Goal: Task Accomplishment & Management: Manage account settings

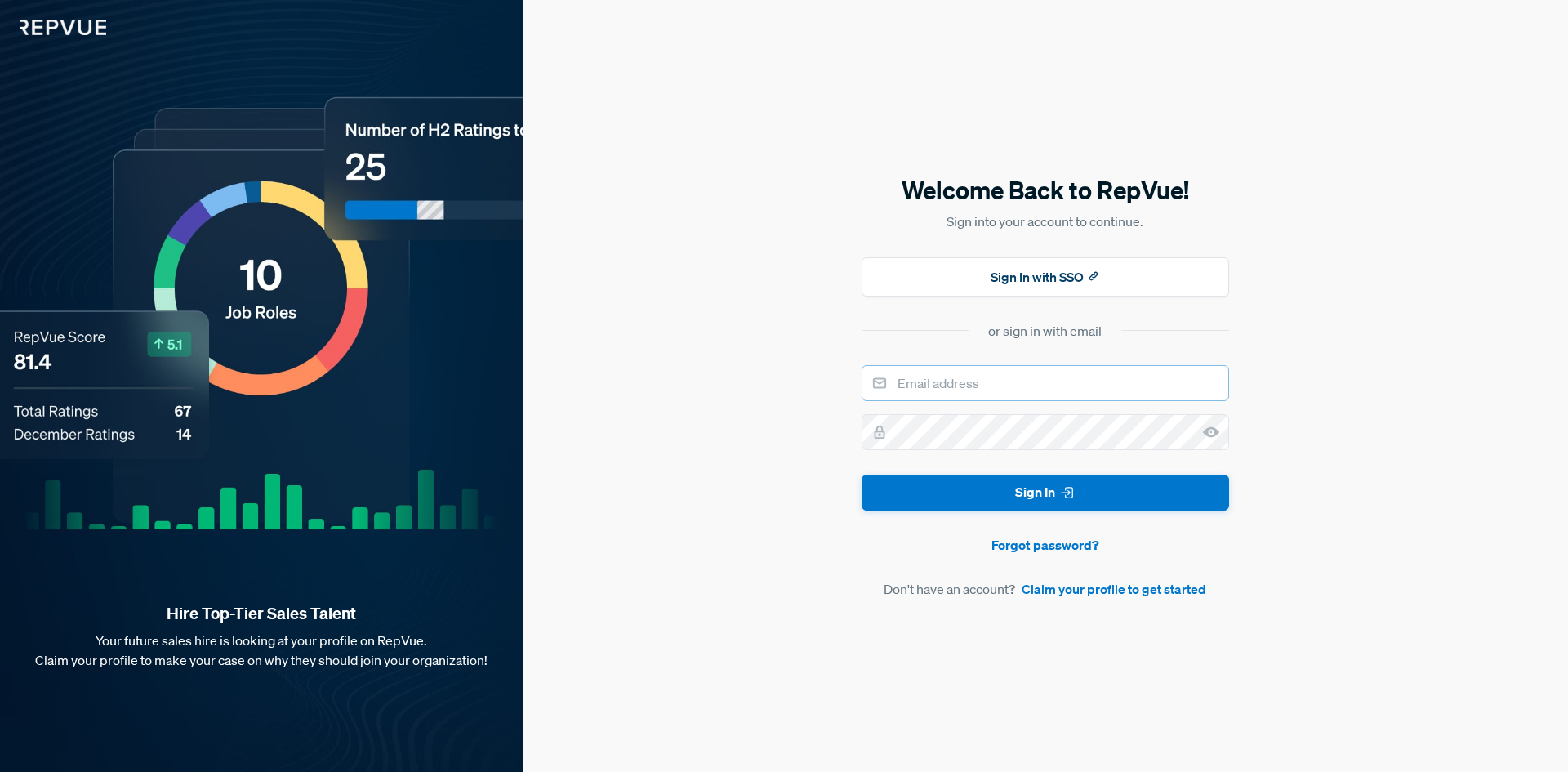
click at [961, 379] on input "email" at bounding box center [1045, 383] width 367 height 36
type input "aphillips@textmygov.com"
click at [848, 437] on div "Welcome Back to RepVue! Sign into your account to continue. Sign In with SSO or…" at bounding box center [1045, 386] width 1045 height 772
click at [862, 475] on button "Sign In" at bounding box center [1045, 493] width 367 height 37
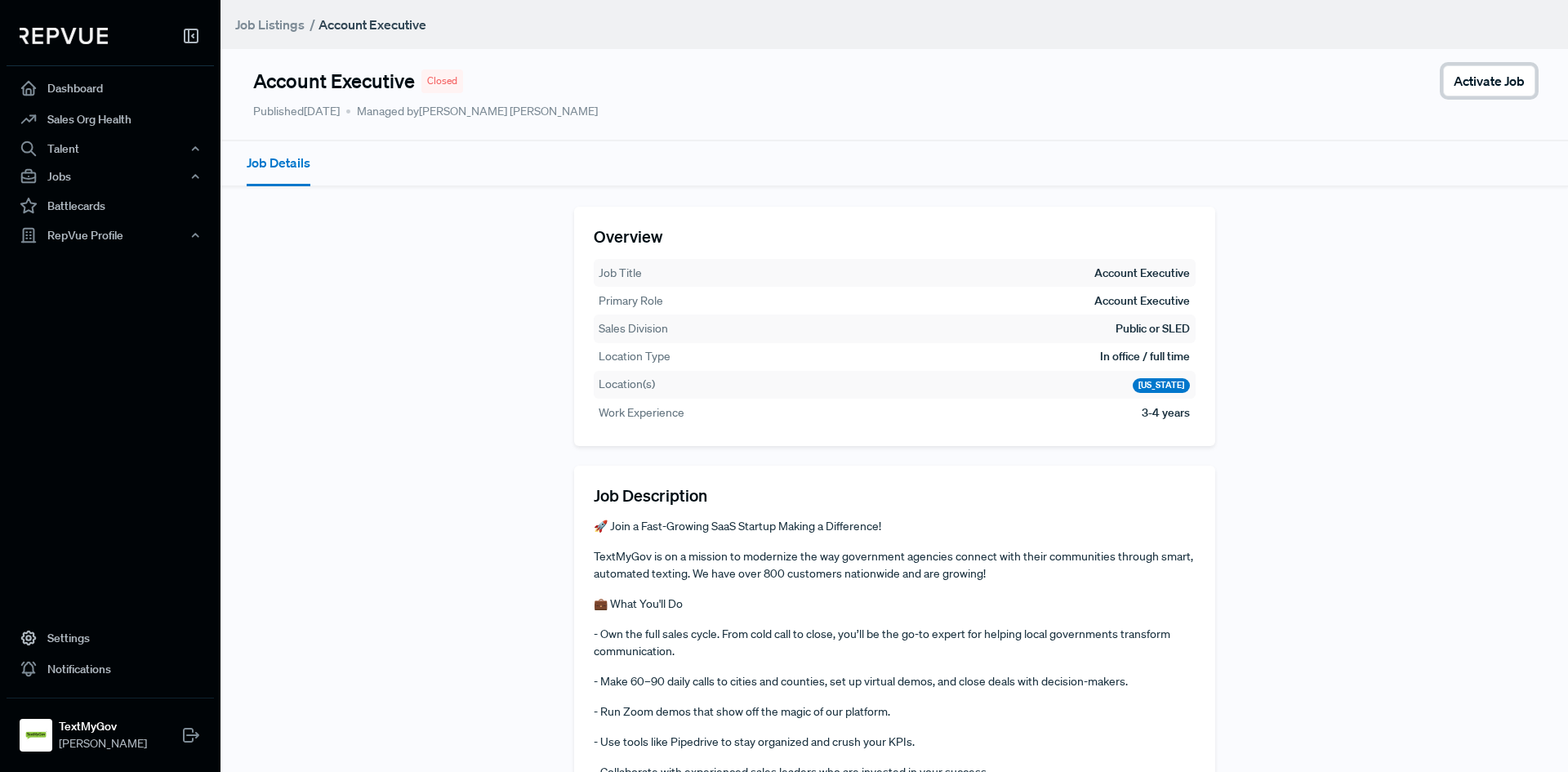
click at [1467, 78] on span "Activate Job" at bounding box center [1489, 80] width 71 height 20
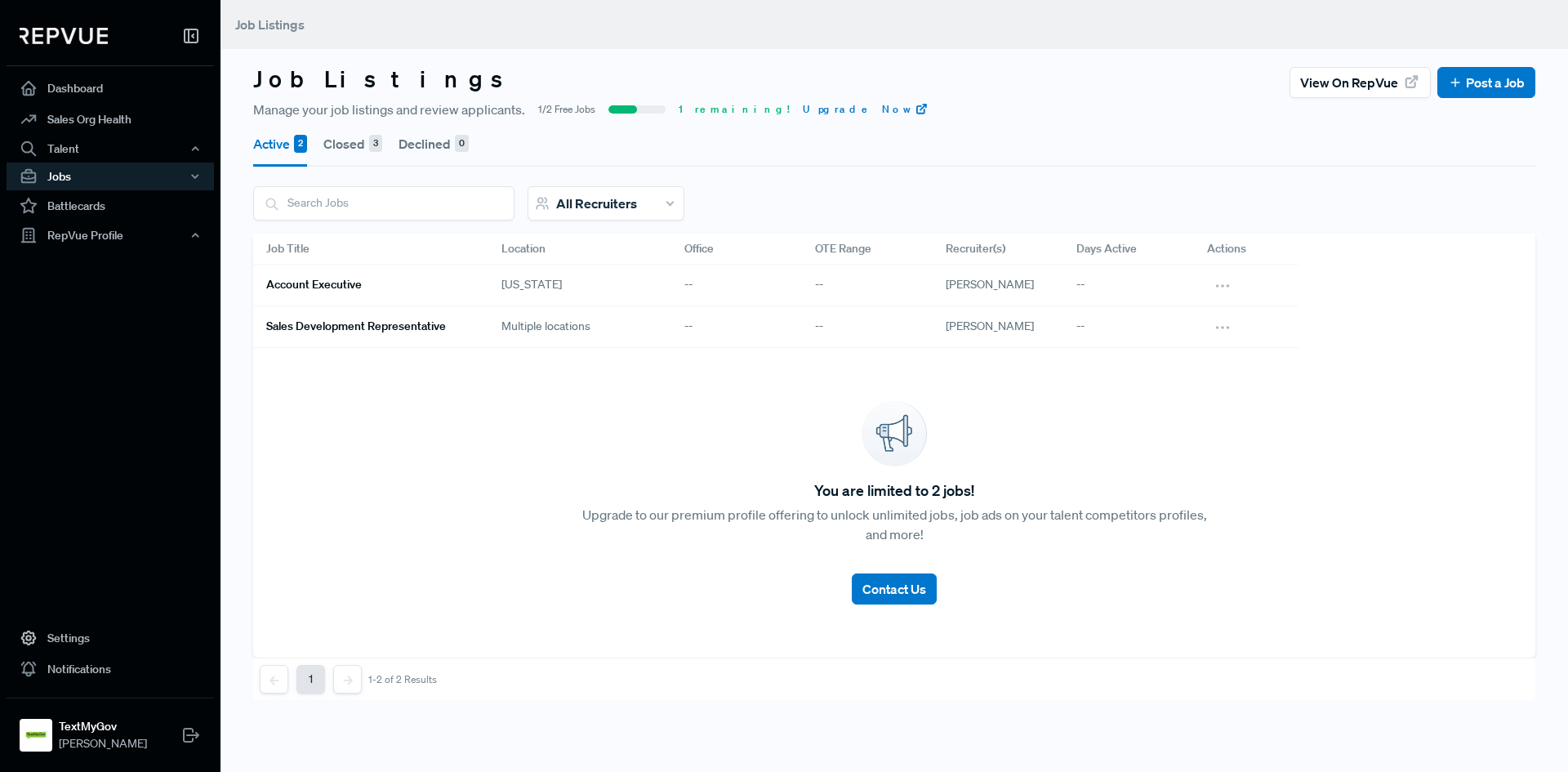
click at [317, 282] on h6 "Account Executive" at bounding box center [314, 285] width 95 height 14
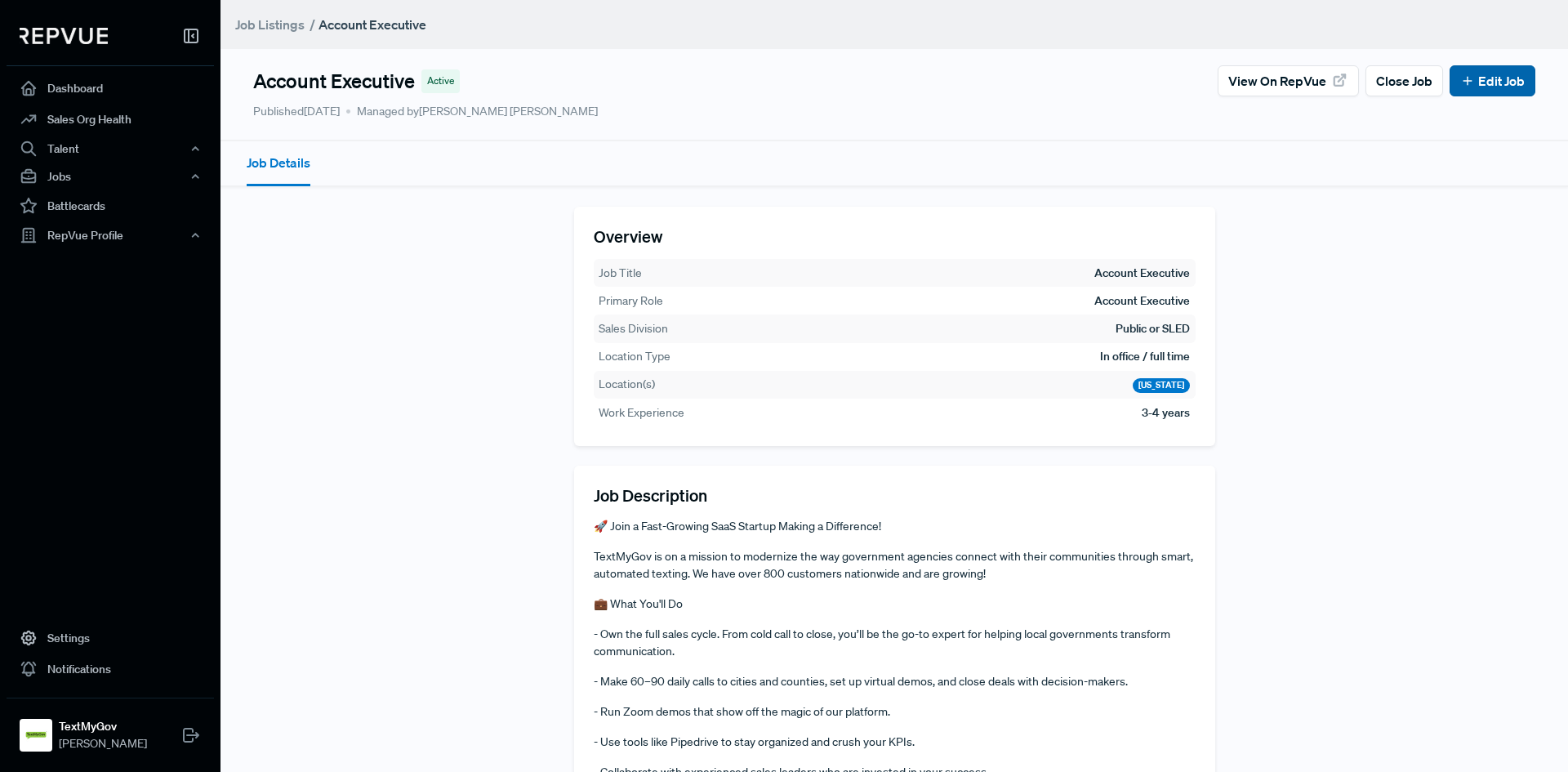
click at [1474, 85] on link "Edit Job" at bounding box center [1493, 80] width 65 height 20
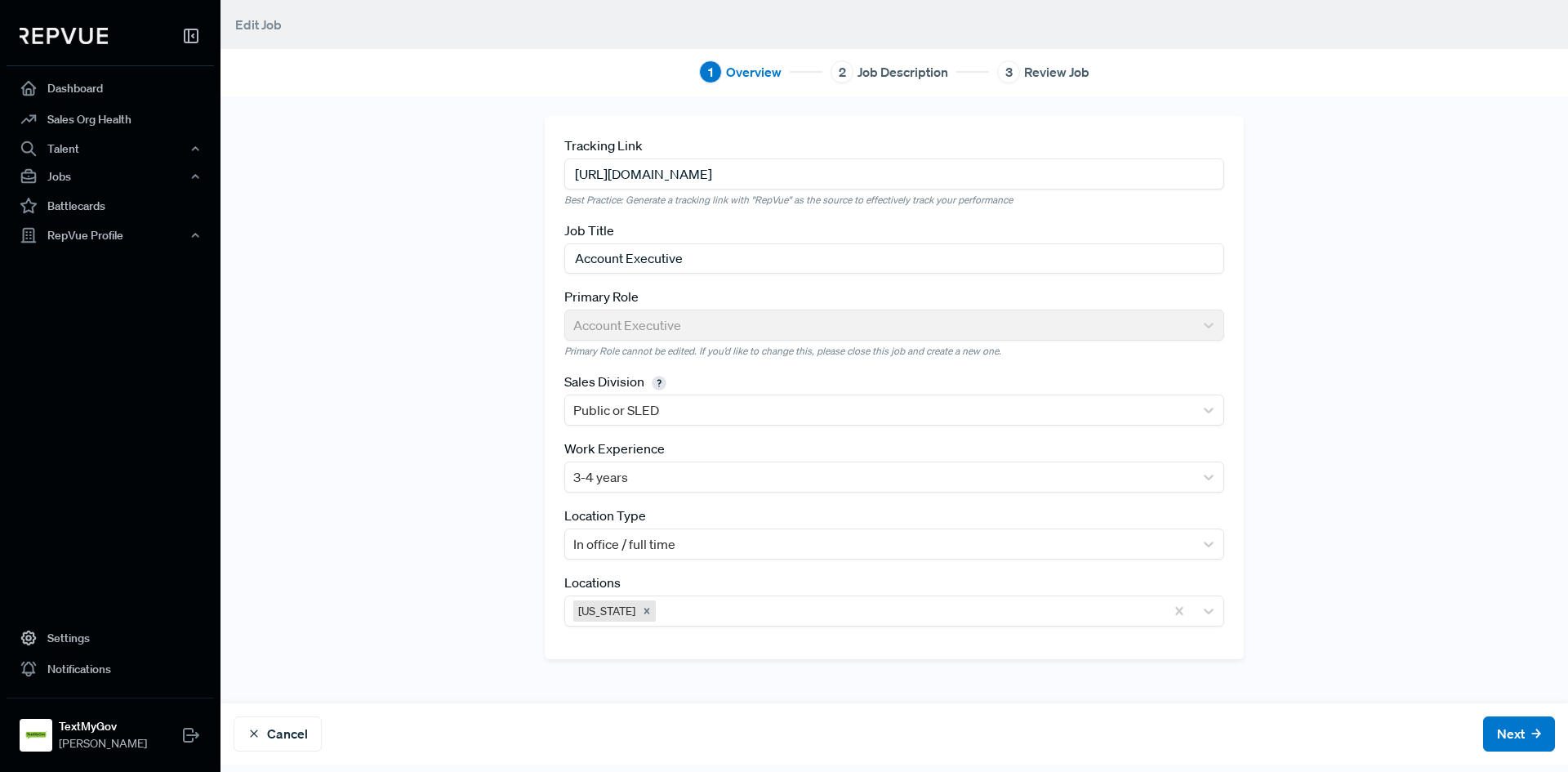
drag, startPoint x: 969, startPoint y: 177, endPoint x: 529, endPoint y: 189, distance: 440.2
click at [535, 189] on div "Tracking Link https://iworq.bamboohr.com/careers/35?source=aWQ9MzE%3D Best Prac…" at bounding box center [894, 400] width 719 height 568
paste input "58"
type input "[URL][DOMAIN_NAME]"
click at [513, 212] on div "Tracking Link https://iworq.bamboohr.com/careers/58?source=aWQ9MzE%3D Best Prac…" at bounding box center [894, 400] width 1078 height 568
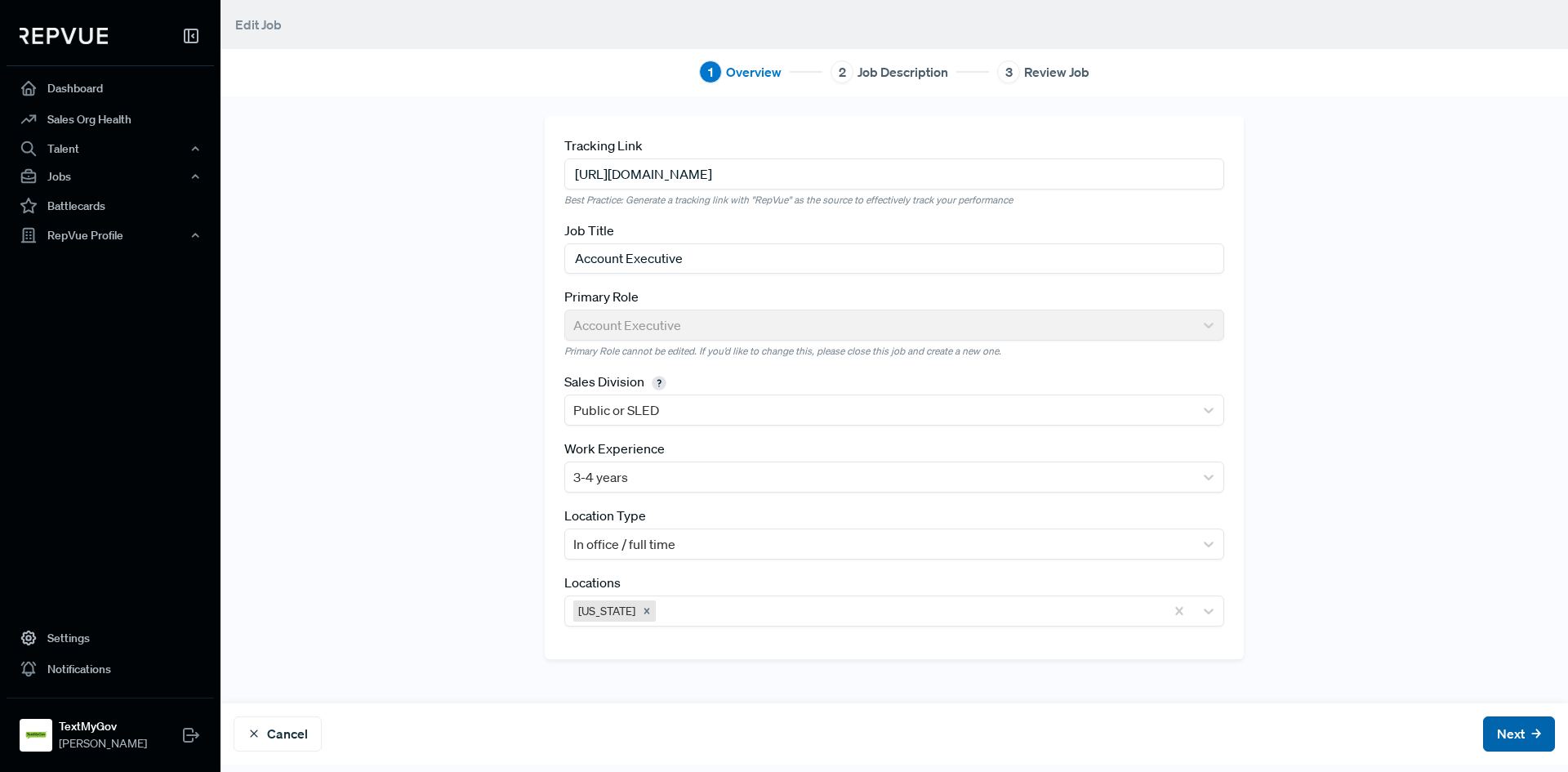
click at [1503, 731] on button "Next" at bounding box center [1519, 734] width 72 height 35
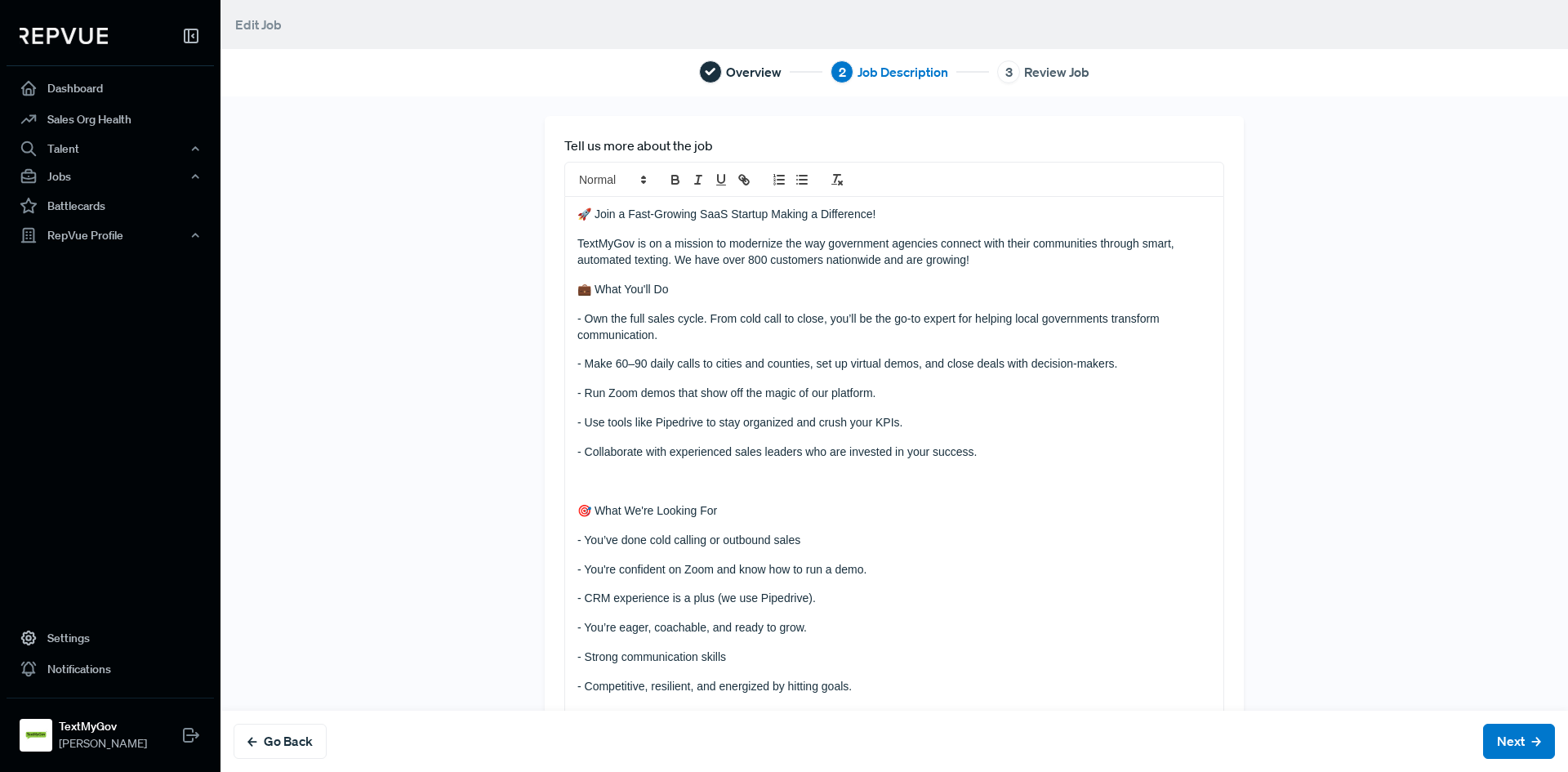
click at [694, 397] on p "- Run Zoom demos that show off the magic of our platform." at bounding box center [894, 393] width 634 height 16
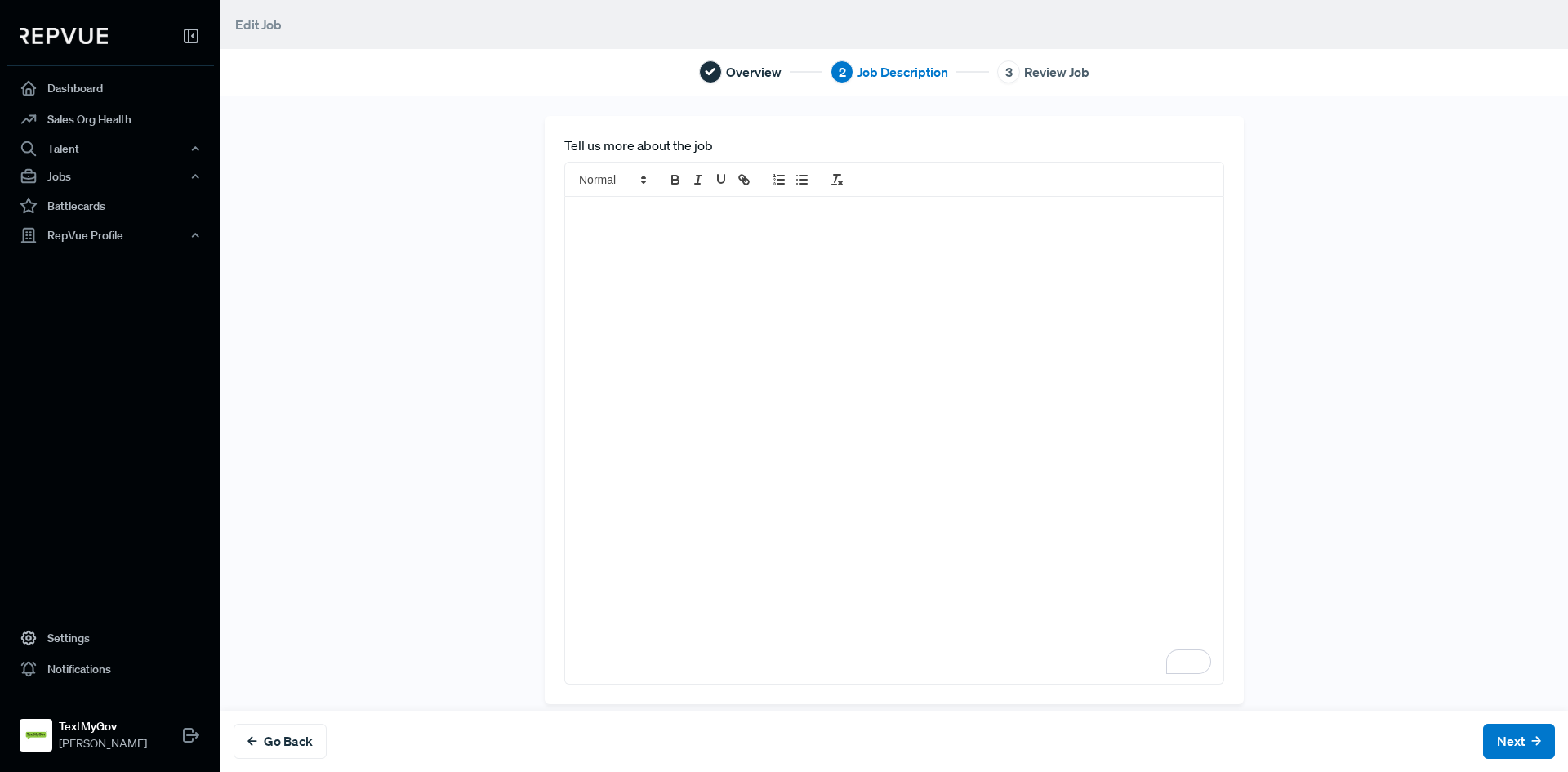
click at [591, 241] on div "To enrich screen reader interactions, please activate Accessibility in Grammarl…" at bounding box center [894, 440] width 658 height 486
click at [587, 212] on p "To enrich screen reader interactions, please activate Accessibility in Grammarl…" at bounding box center [894, 214] width 634 height 16
click at [571, 232] on div "To enrich screen reader interactions, please activate Accessibility in Grammarl…" at bounding box center [894, 440] width 658 height 486
click at [639, 223] on p "To enrich screen reader interactions, please activate Accessibility in Grammarl…" at bounding box center [894, 214] width 634 height 16
click at [632, 223] on p "To enrich screen reader interactions, please activate Accessibility in Grammarl…" at bounding box center [894, 214] width 634 height 16
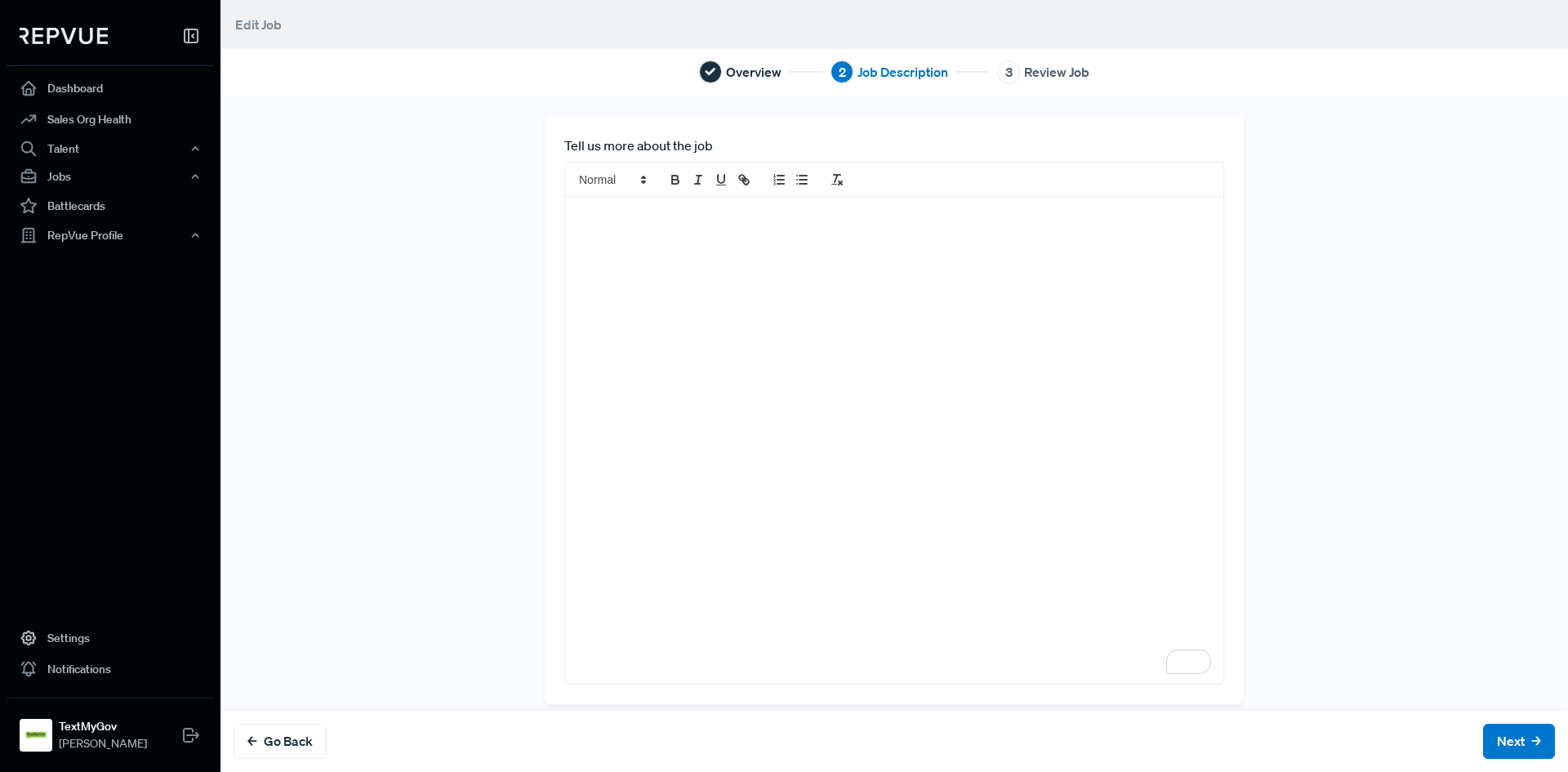
click at [632, 223] on p "To enrich screen reader interactions, please activate Accessibility in Grammarl…" at bounding box center [894, 214] width 634 height 16
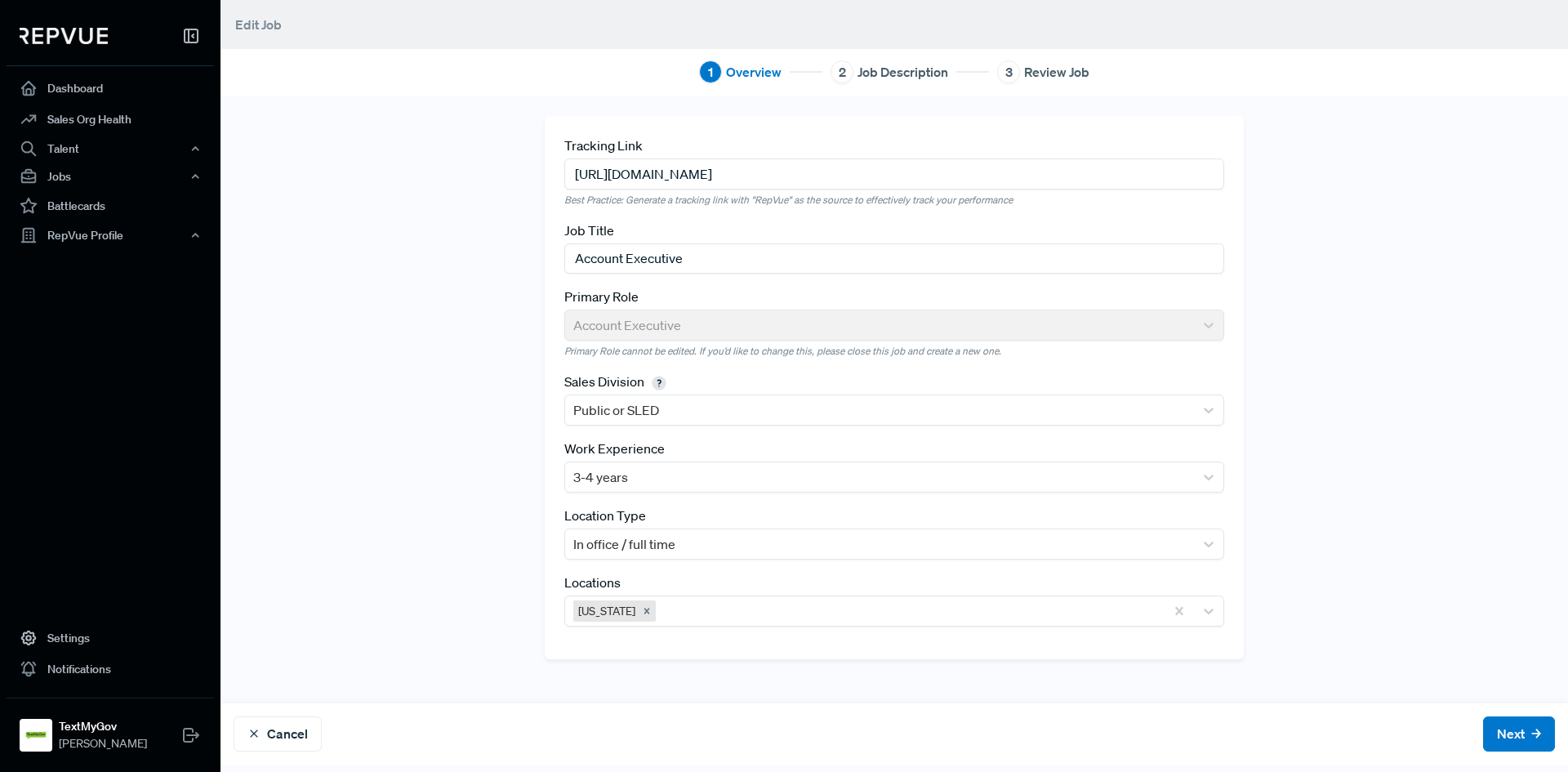
click at [961, 165] on input "https://iworq.bamboohr.com/careers/35?source=aWQ9MzE%3D" at bounding box center [894, 173] width 660 height 30
drag, startPoint x: 958, startPoint y: 177, endPoint x: 421, endPoint y: 196, distance: 537.3
click at [421, 196] on div "Tracking Link https://iworq.bamboohr.com/careers/35?source=aWQ9MzE%3D Best Prac…" at bounding box center [894, 400] width 1078 height 568
paste input "58"
type input "https://iworq.bamboohr.com/careers/58?source=aWQ9MzE%3D"
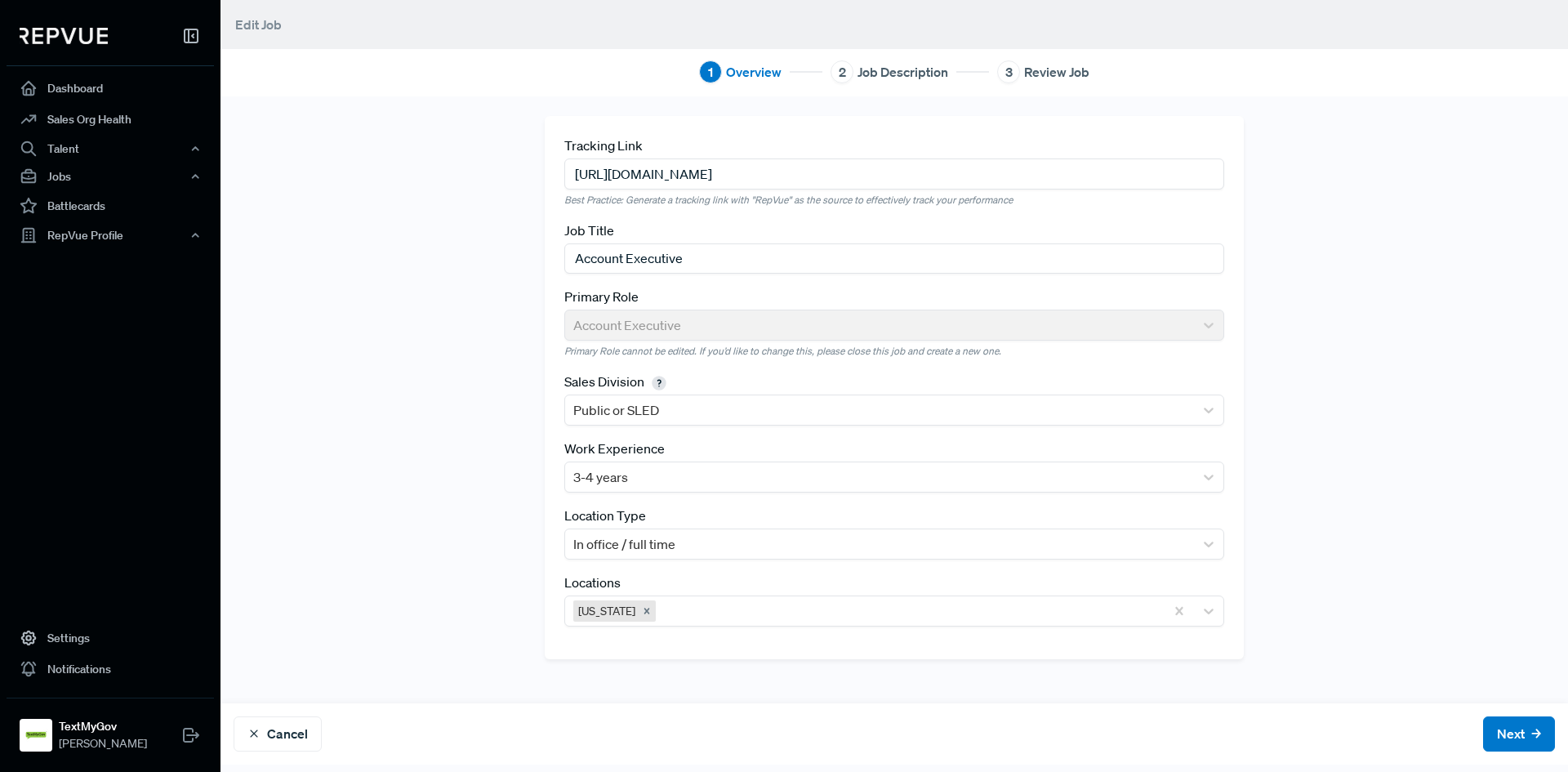
click at [447, 223] on div "Tracking Link https://iworq.bamboohr.com/careers/58?source=aWQ9MzE%3D Best Prac…" at bounding box center [894, 400] width 1078 height 568
click at [1513, 733] on button "Next" at bounding box center [1519, 734] width 72 height 35
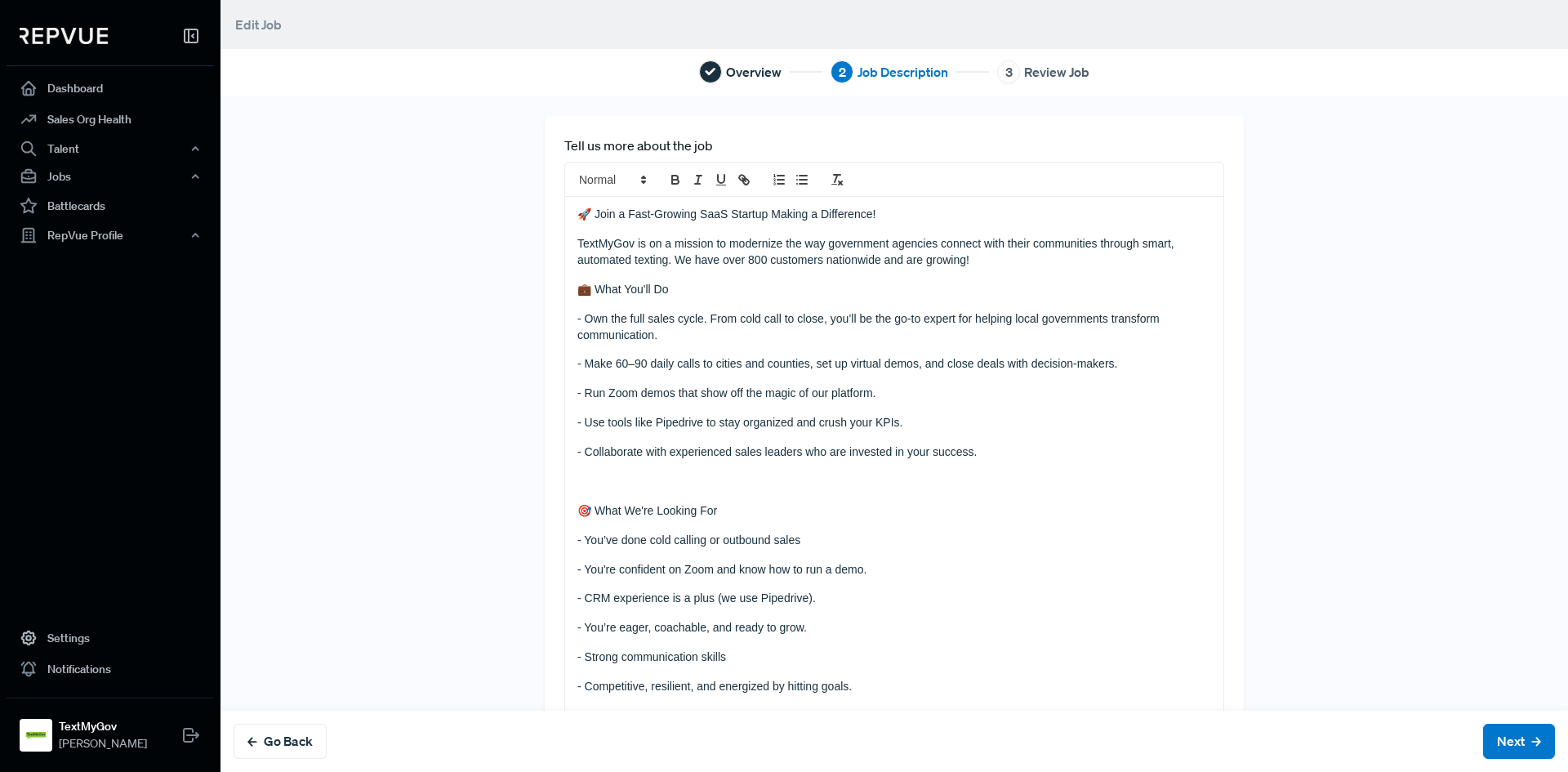
click at [817, 422] on p "- Use tools like Pipedrive to stay organized and crush your KPIs." at bounding box center [894, 423] width 634 height 16
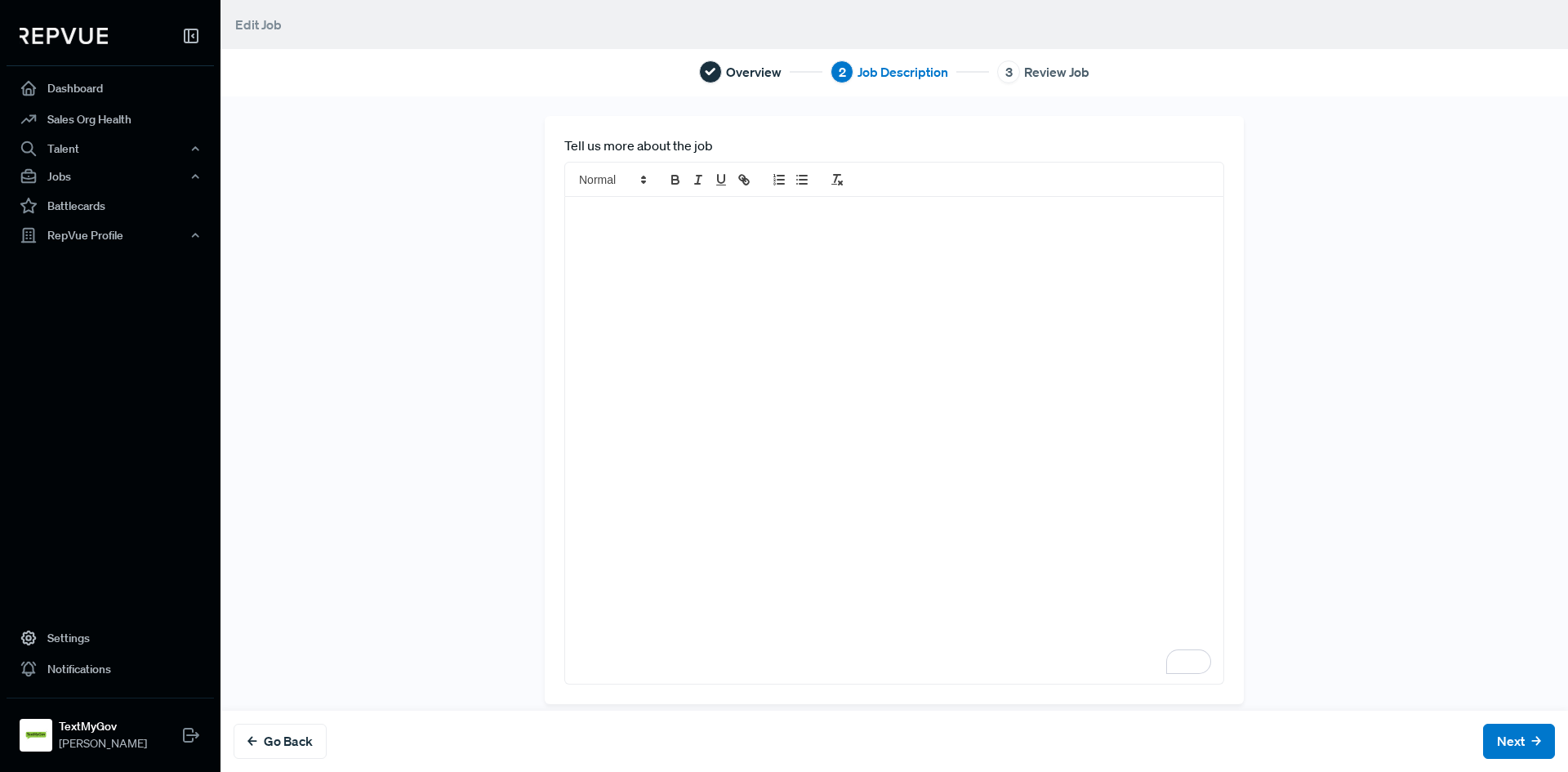
click at [634, 237] on div "To enrich screen reader interactions, please activate Accessibility in Grammarl…" at bounding box center [894, 440] width 658 height 486
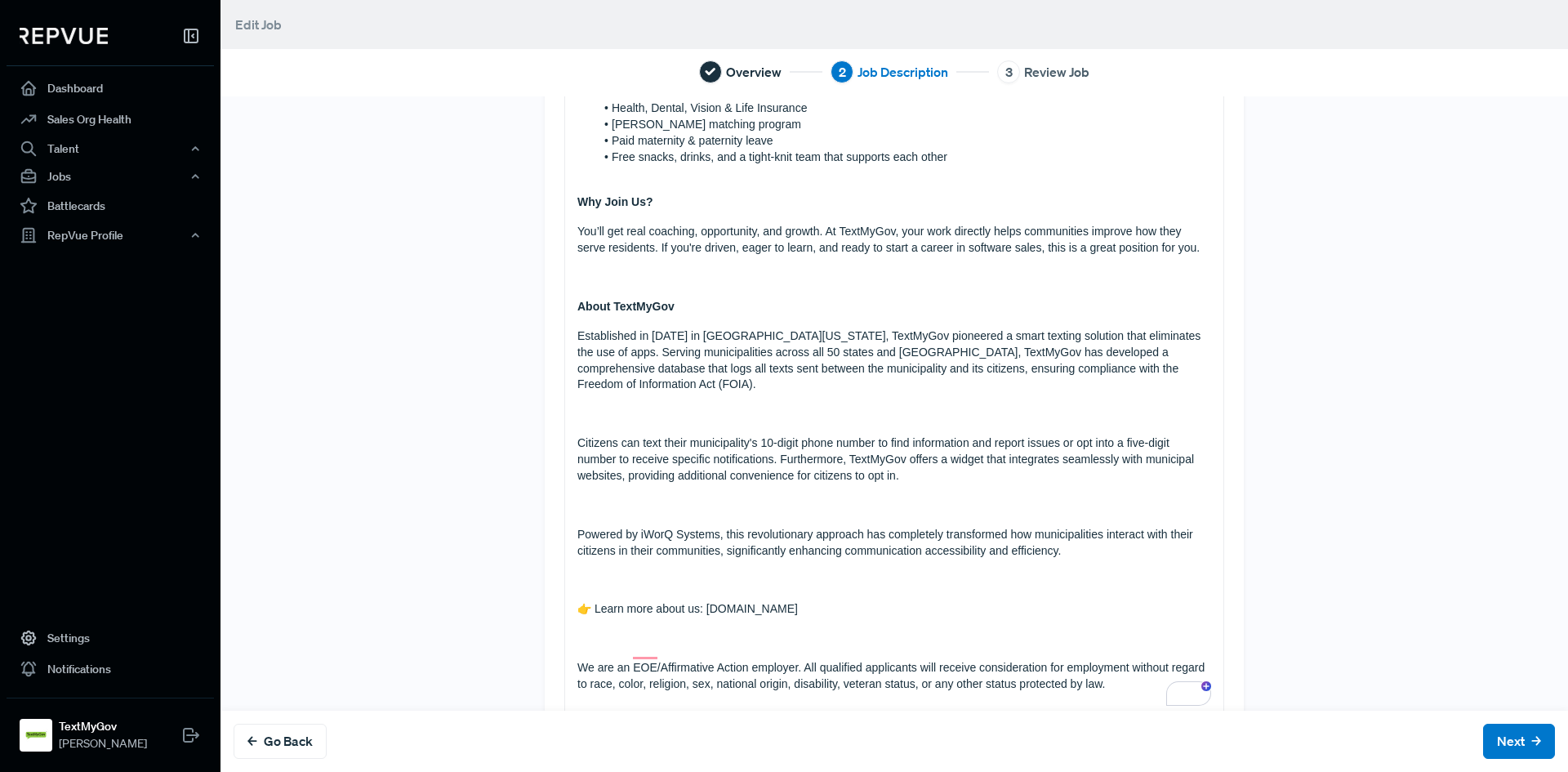
scroll to position [1038, 0]
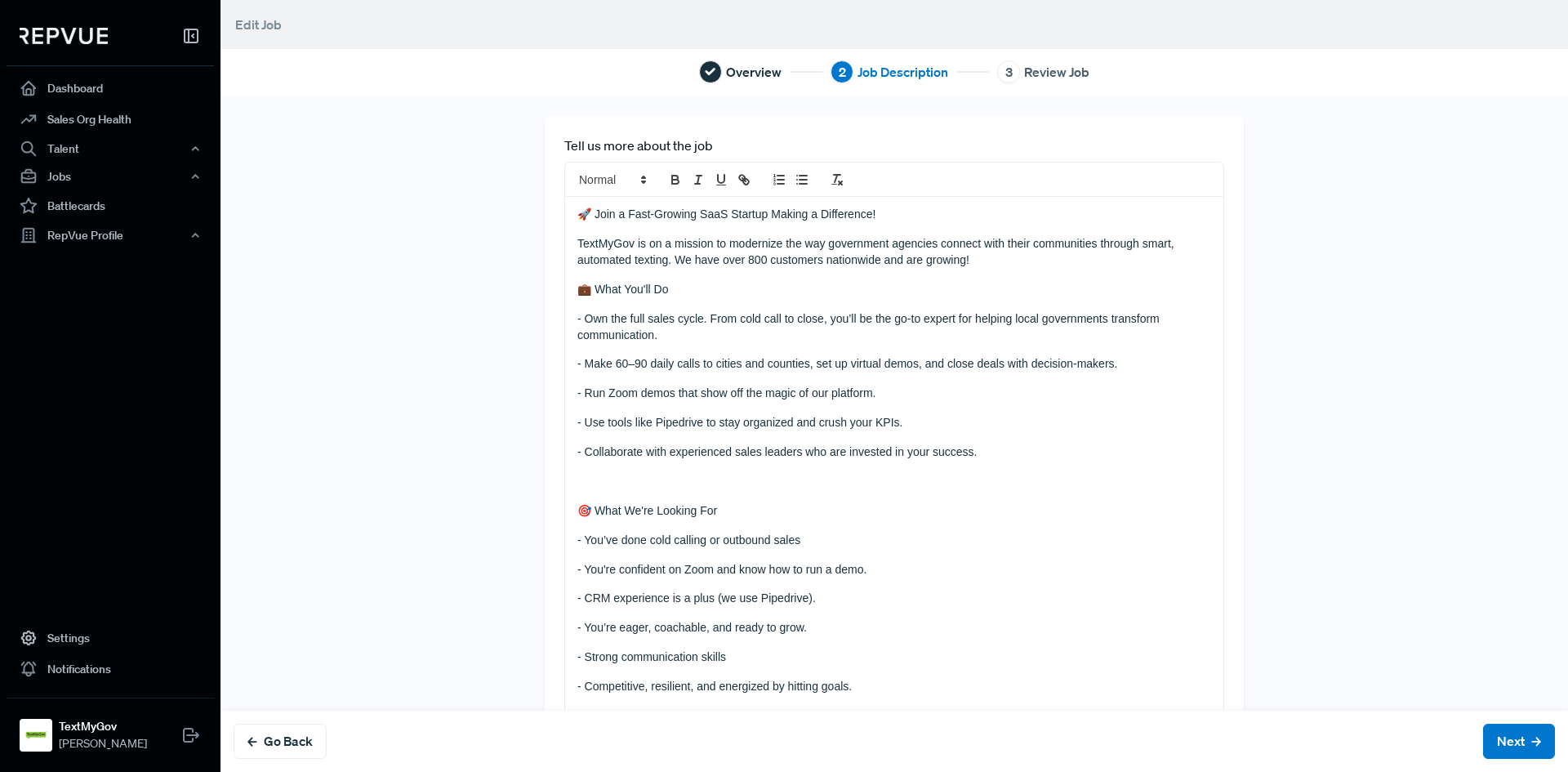
click at [577, 444] on p "- Collaborate with experienced sales leaders who are invested in your success." at bounding box center [894, 452] width 634 height 16
click at [732, 373] on p "- Make 60–90 daily calls to cities and counties, set up virtual demos, and clos…" at bounding box center [894, 364] width 634 height 16
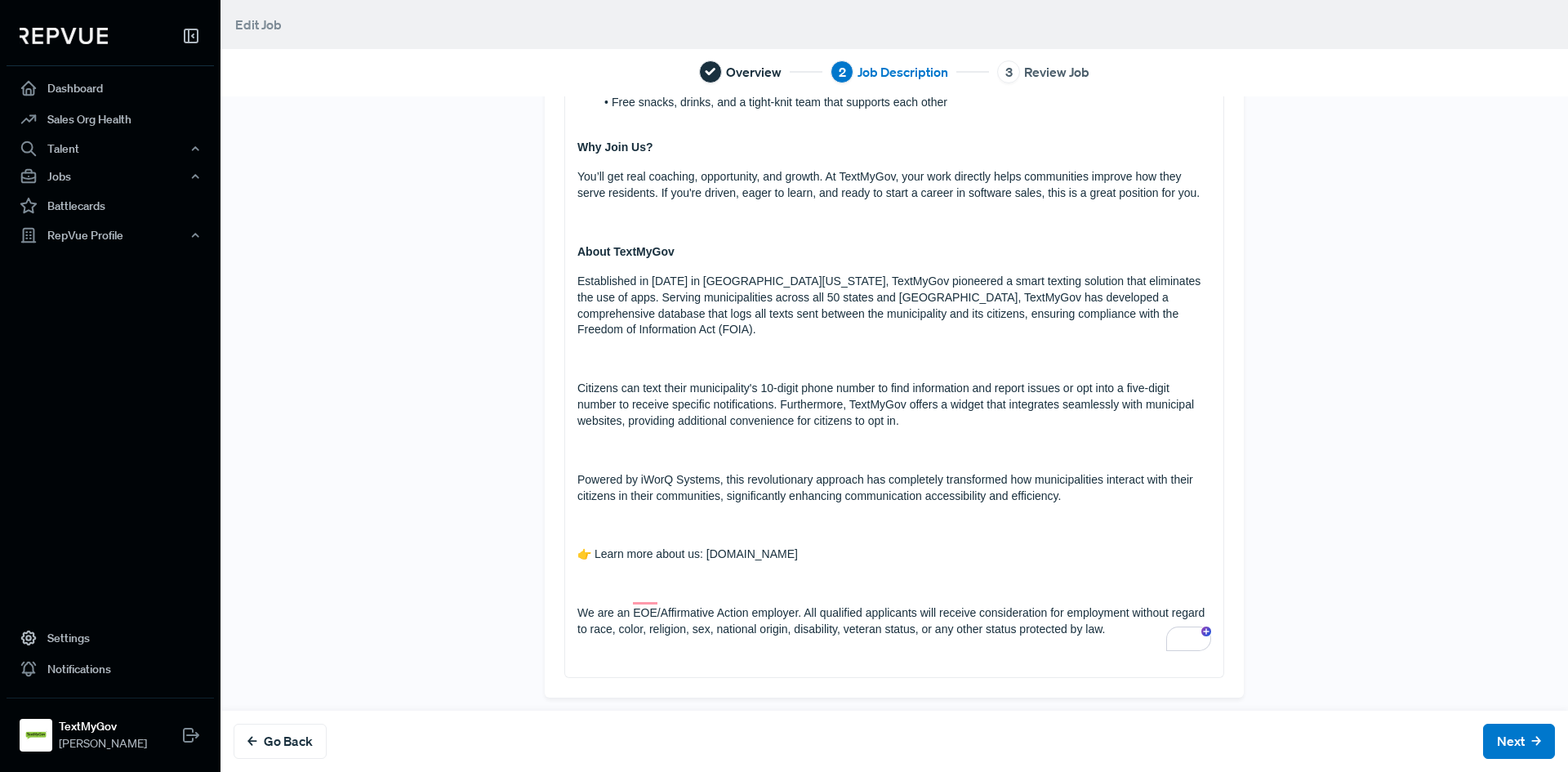
scroll to position [1038, 0]
click at [1501, 727] on button "Next" at bounding box center [1519, 741] width 72 height 35
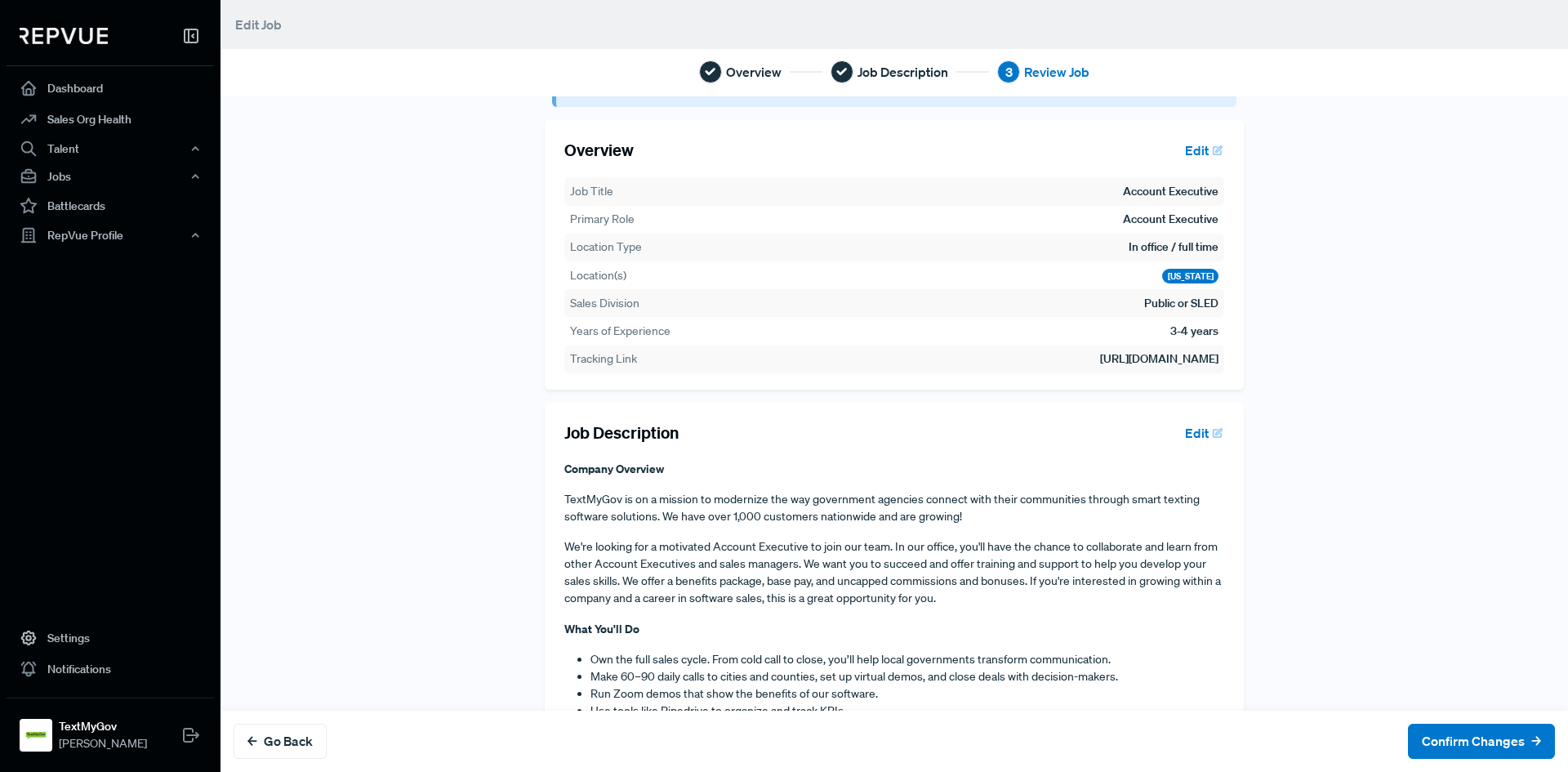
scroll to position [0, 0]
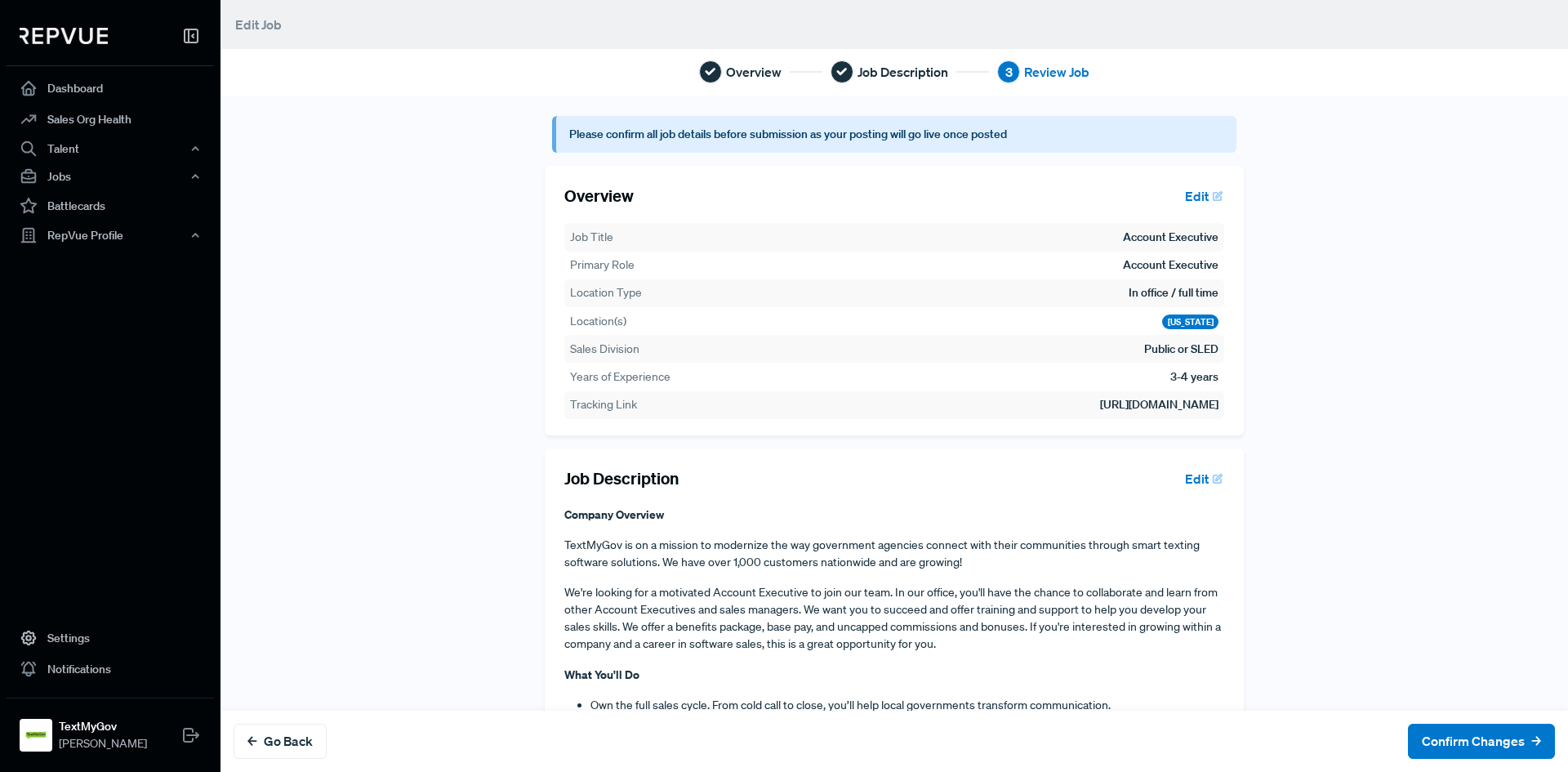
click at [1183, 196] on button "Edit" at bounding box center [1201, 196] width 47 height 28
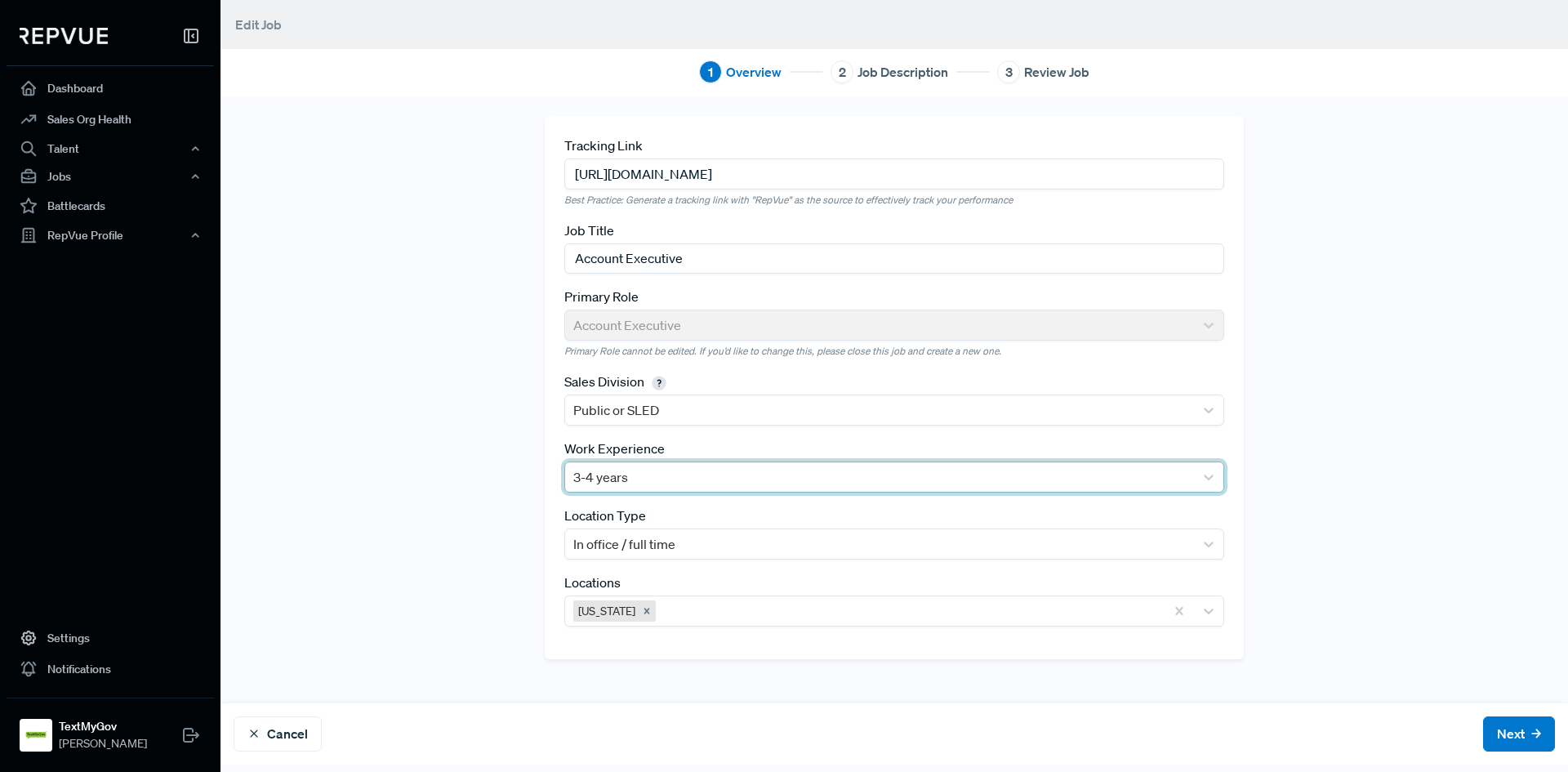
click at [603, 477] on div at bounding box center [879, 477] width 612 height 23
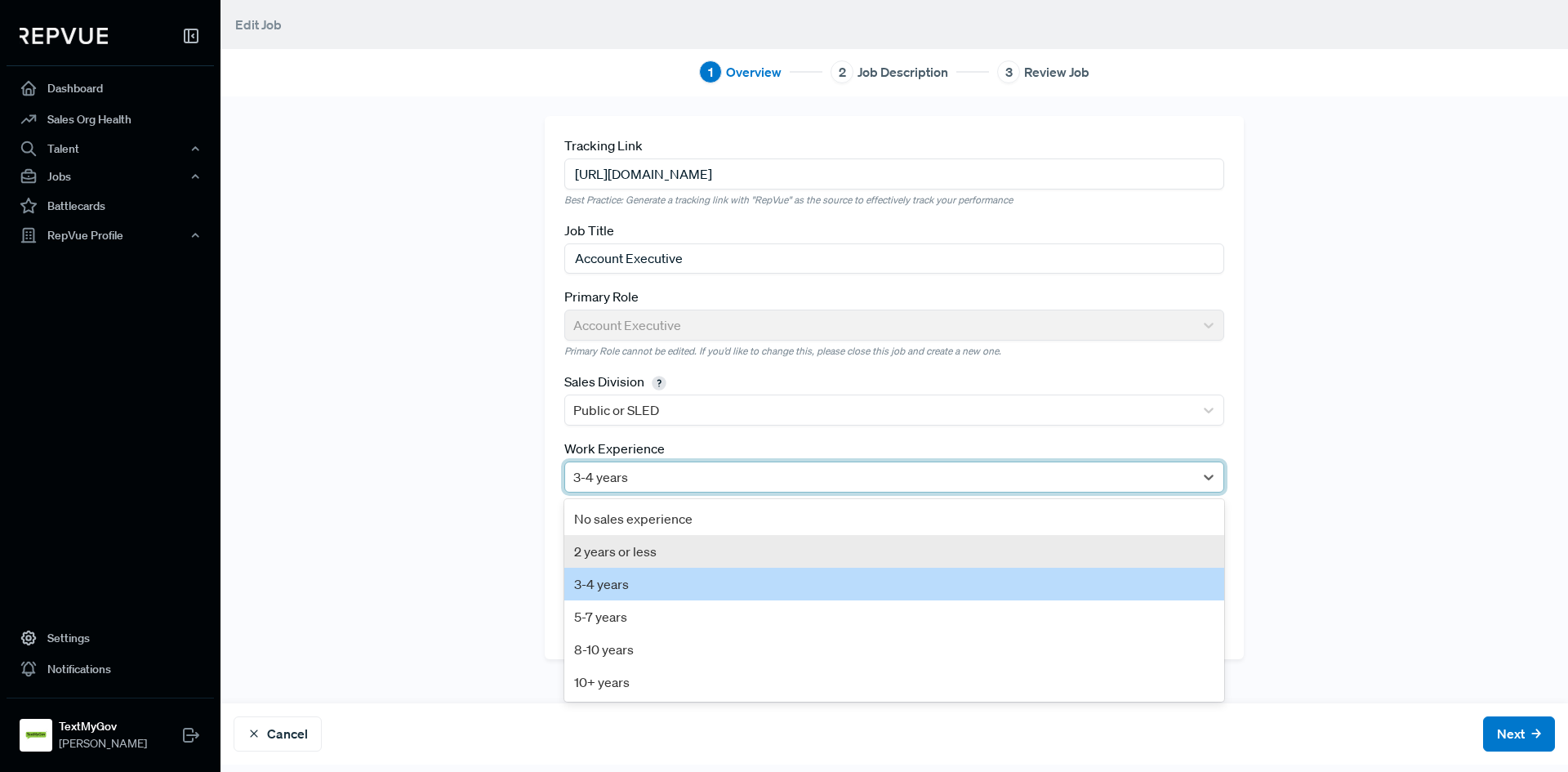
click at [608, 555] on div "2 years or less" at bounding box center [894, 551] width 660 height 32
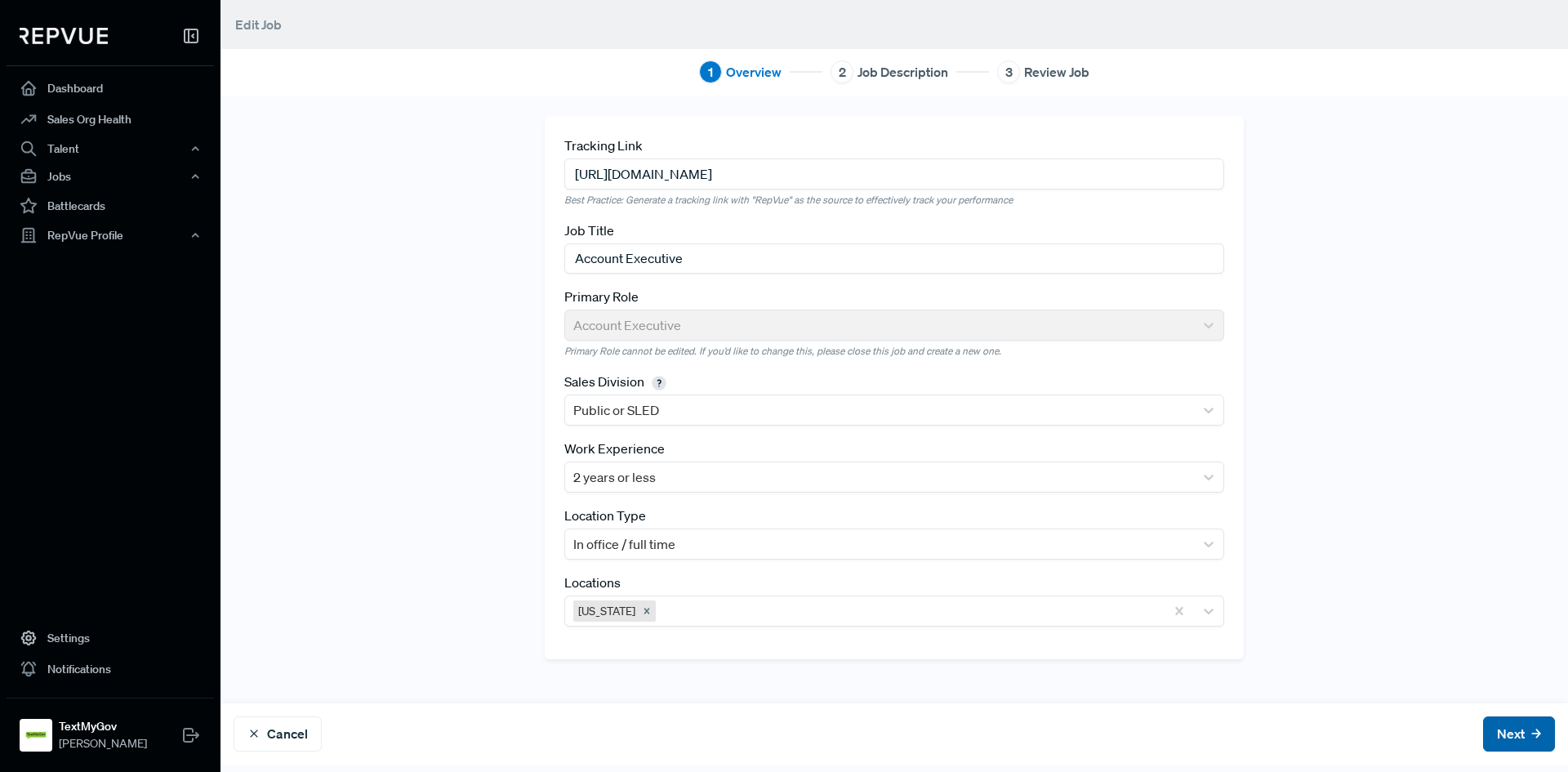
click at [1508, 728] on button "Next" at bounding box center [1519, 734] width 72 height 35
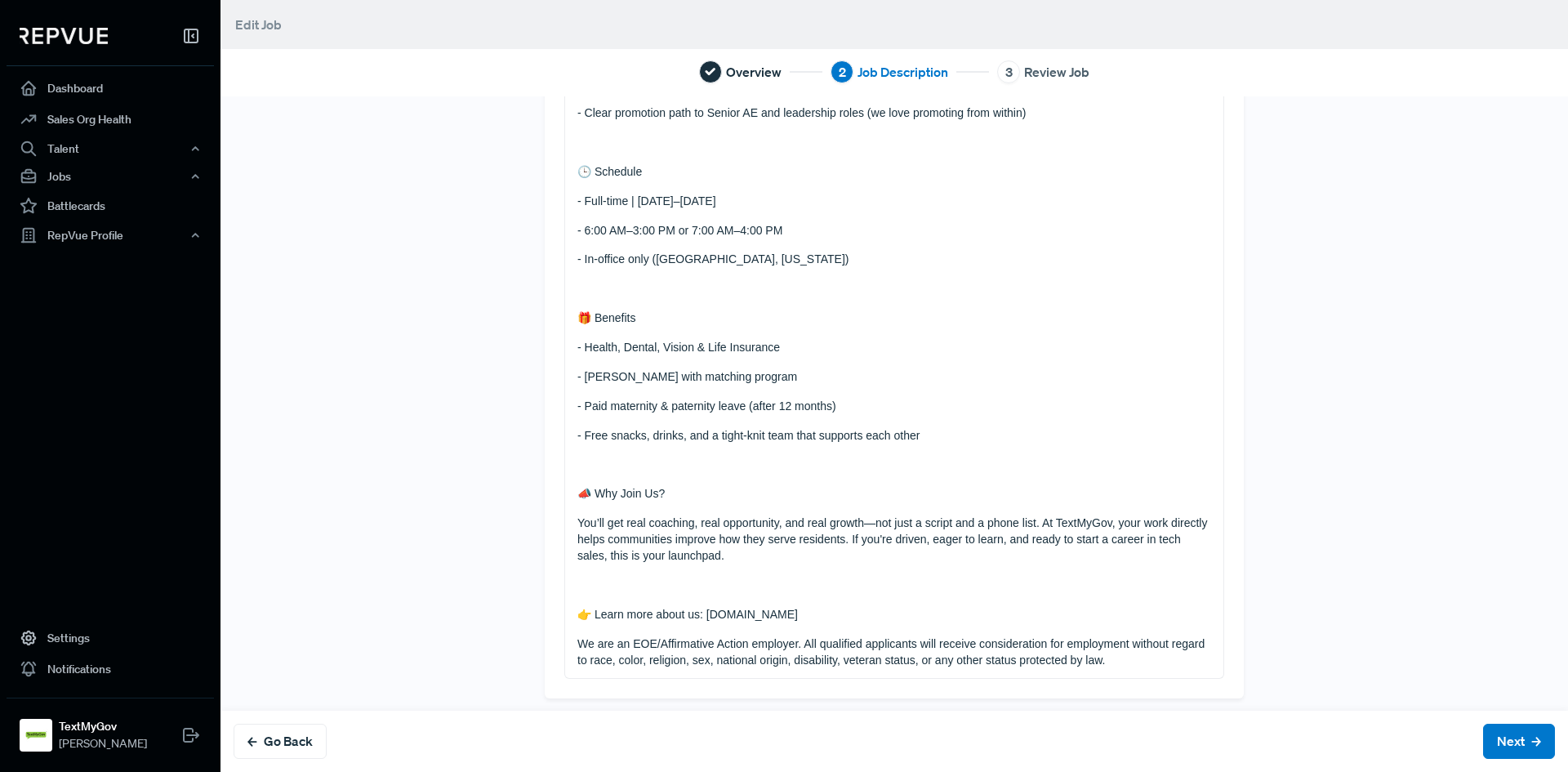
scroll to position [816, 0]
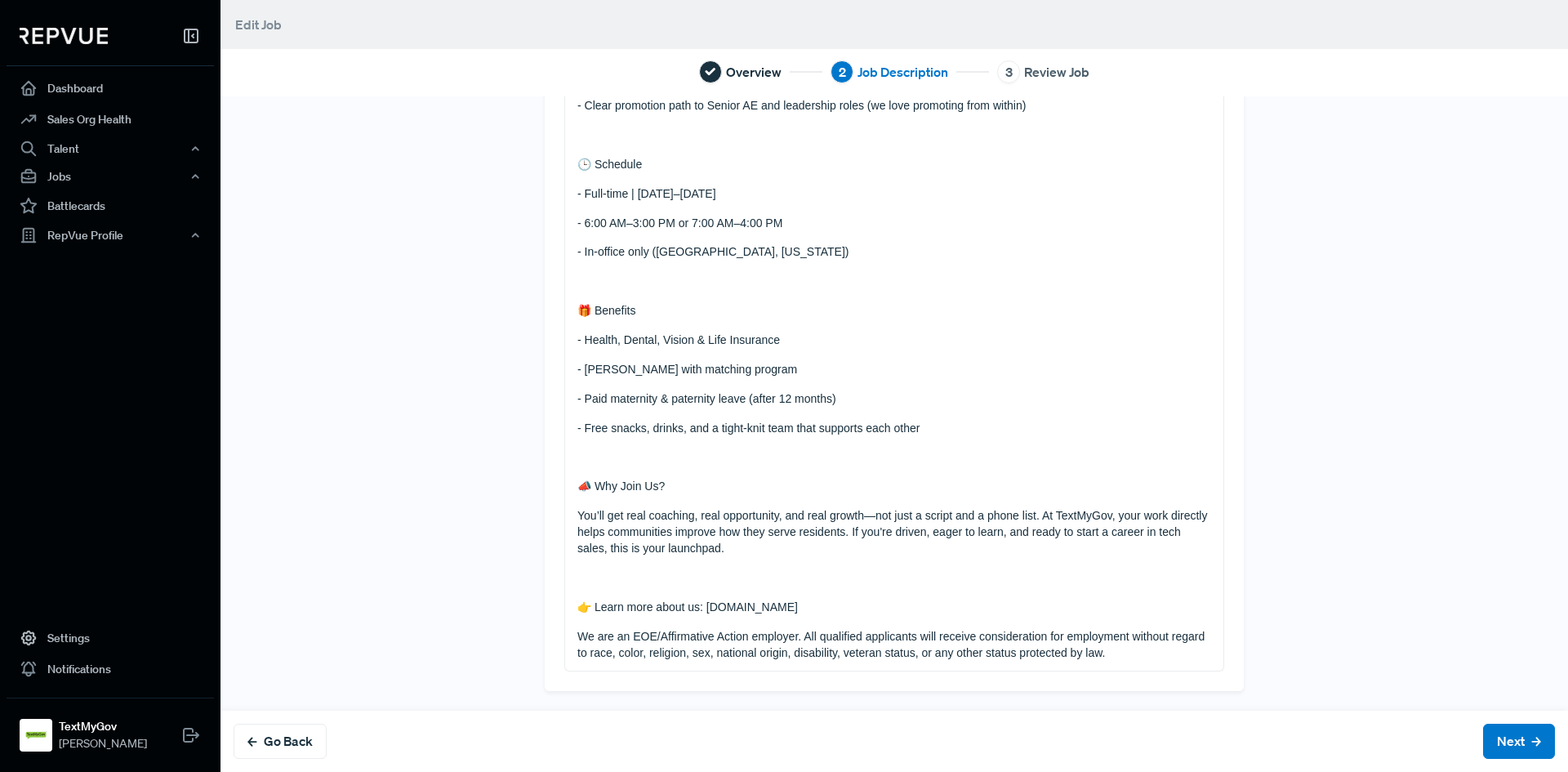
click at [980, 303] on p "🎁 Benefits" at bounding box center [894, 311] width 634 height 16
click at [716, 296] on div "🚀 Join a Fast-Growing SaaS Startup Making a Difference! TextMyGov is on a missi…" at bounding box center [894, 26] width 658 height 1290
click at [699, 301] on div "🚀 Join a Fast-Growing SaaS Startup Making a Difference! TextMyGov is on a missi…" at bounding box center [894, 26] width 658 height 1290
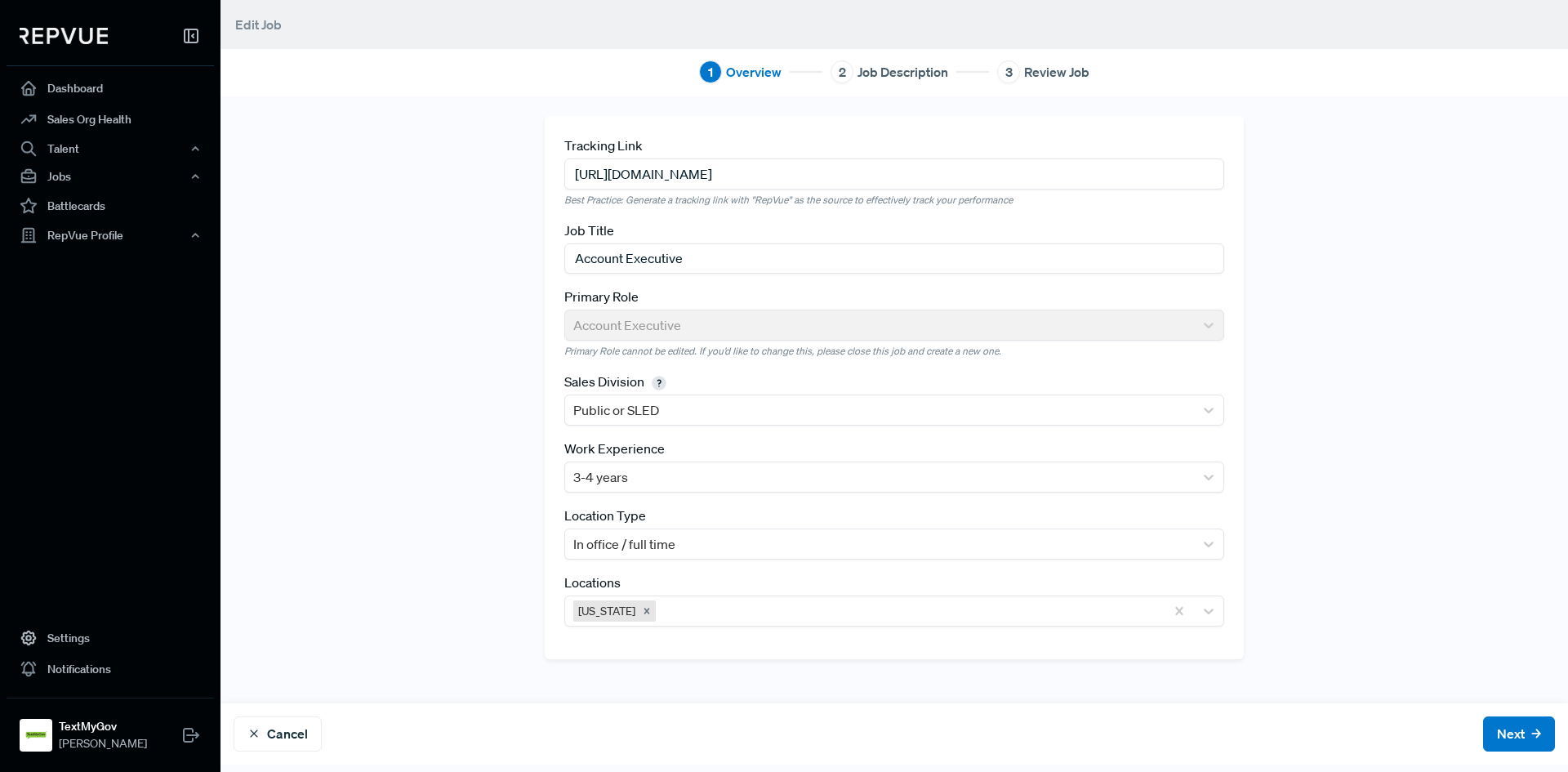
drag, startPoint x: 973, startPoint y: 172, endPoint x: 321, endPoint y: 184, distance: 652.1
click at [321, 184] on div "Tracking Link https://iworq.bamboohr.com/careers/35?source=aWQ9MzE%3D Best Prac…" at bounding box center [894, 431] width 1348 height 669
paste input "58"
type input "https://iworq.bamboohr.com/careers/58?source=aWQ9MzE%3D"
click at [1506, 720] on button "Next" at bounding box center [1519, 734] width 72 height 35
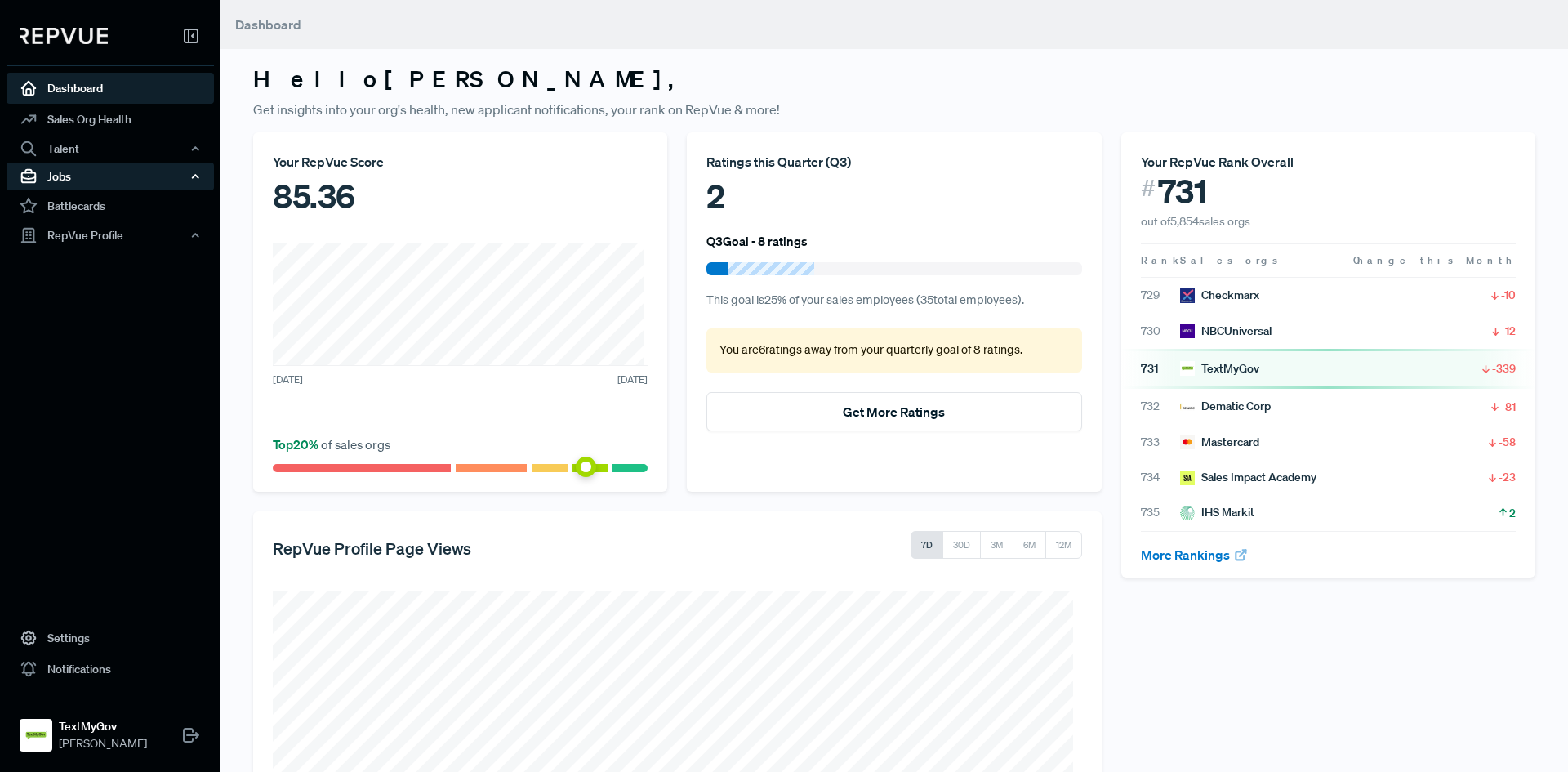
click at [87, 170] on div "Jobs" at bounding box center [110, 177] width 207 height 28
click at [100, 205] on link "Job Listings" at bounding box center [132, 207] width 207 height 26
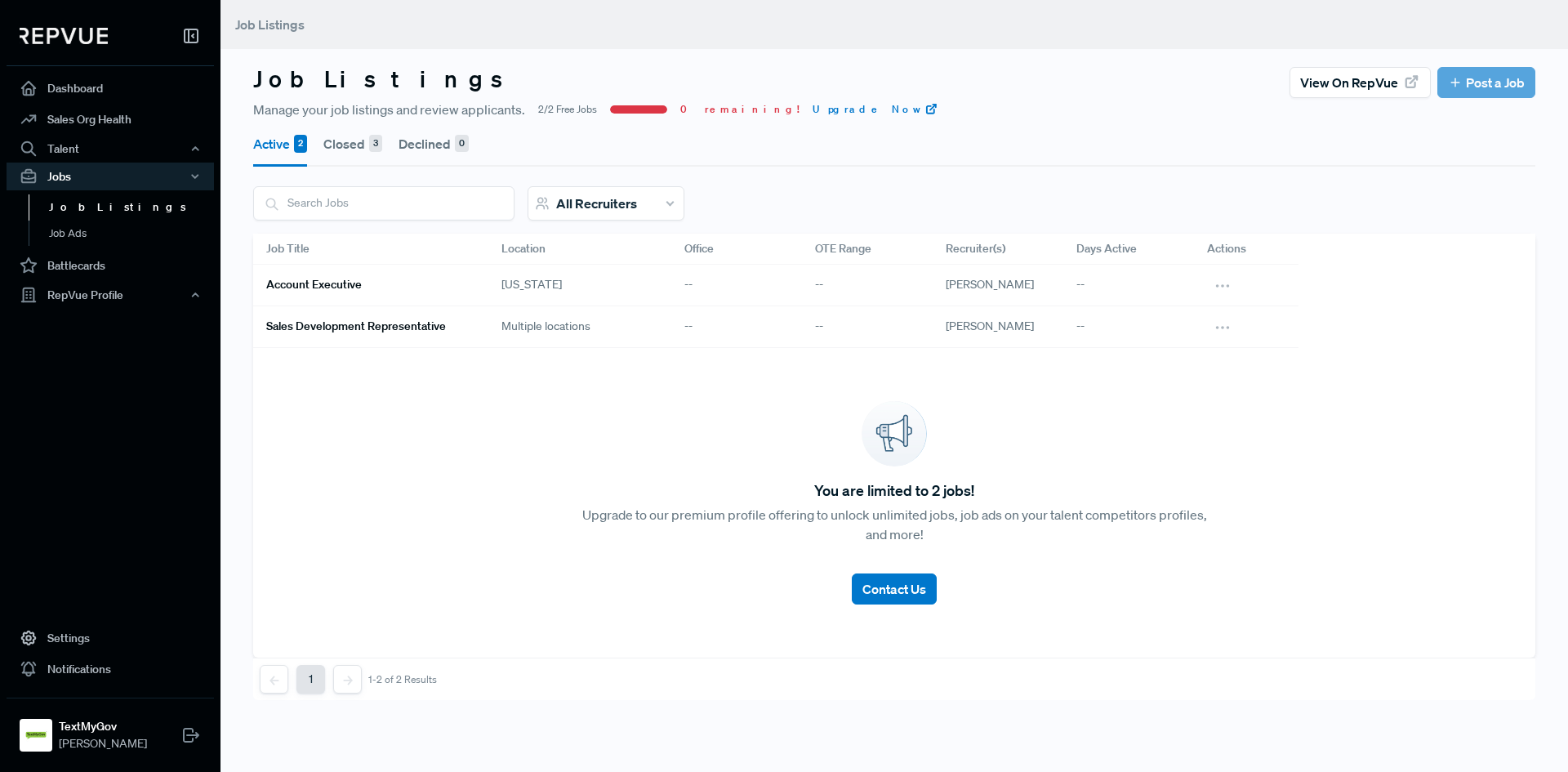
click at [340, 145] on button "Closed 3" at bounding box center [352, 144] width 59 height 46
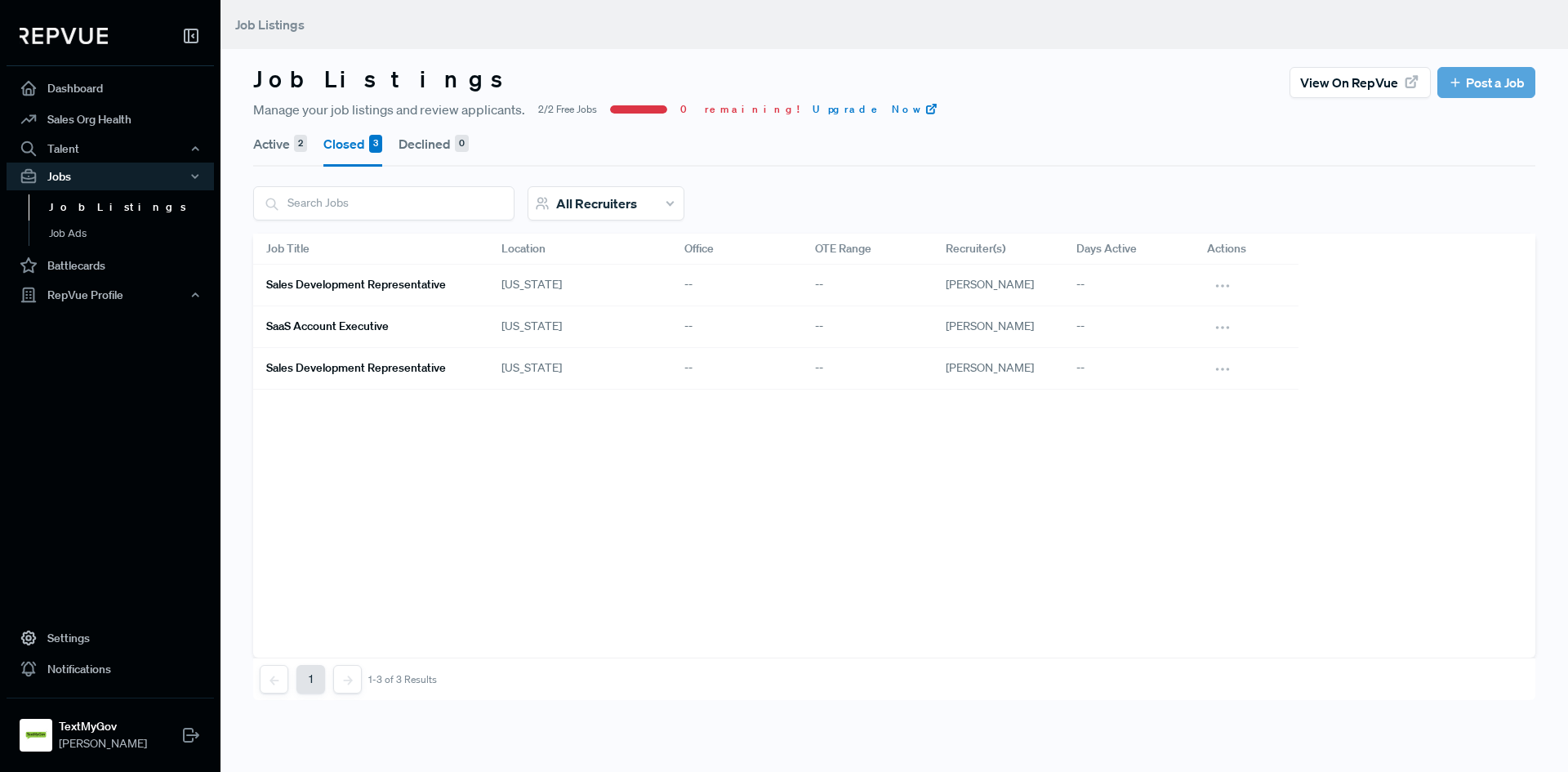
click at [261, 143] on button "Active 2" at bounding box center [280, 144] width 54 height 46
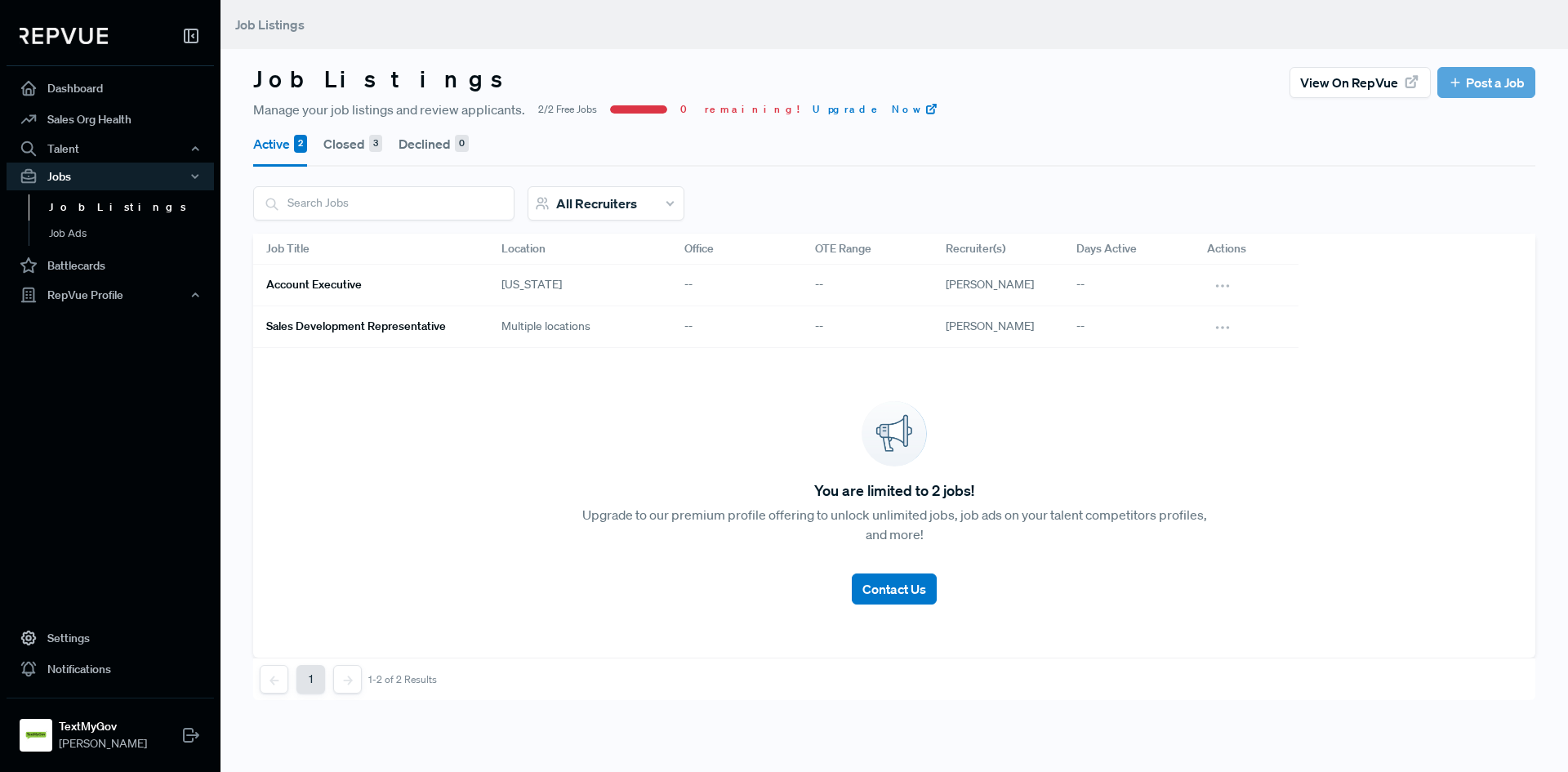
click at [324, 285] on h6 "Account Executive" at bounding box center [314, 285] width 95 height 14
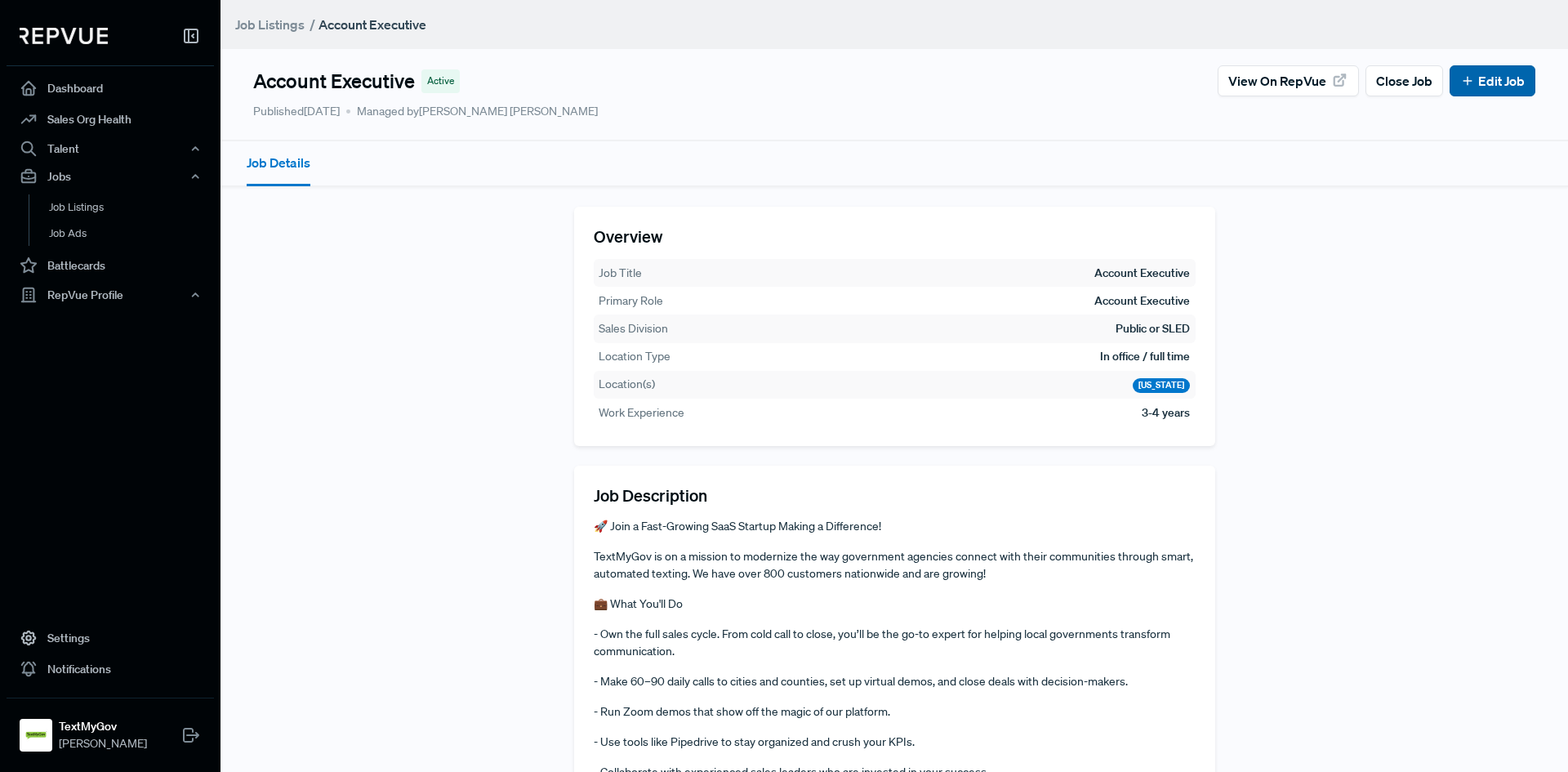
click at [1473, 75] on link "Edit Job" at bounding box center [1493, 80] width 65 height 20
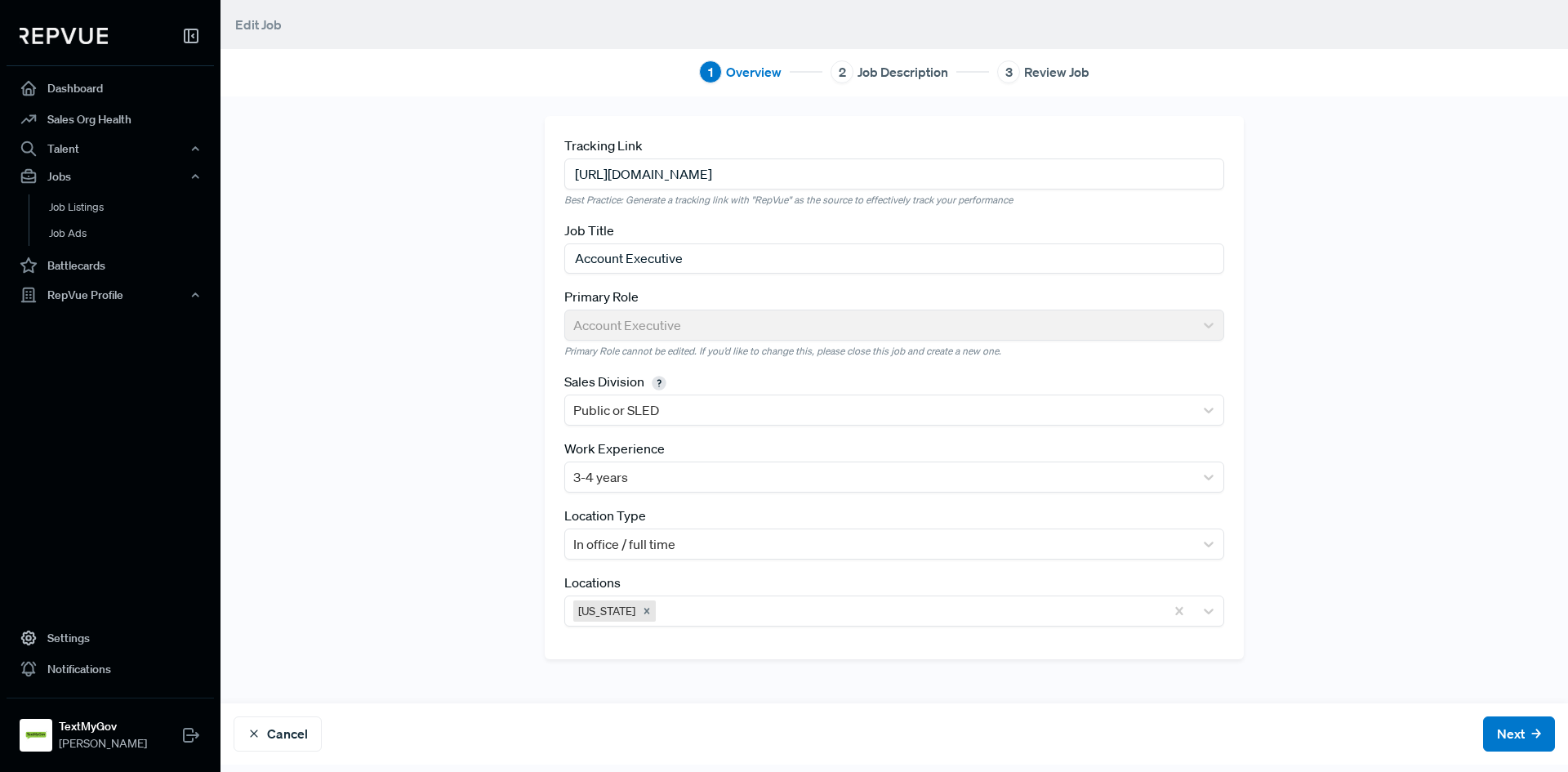
click at [974, 169] on input "[URL][DOMAIN_NAME]" at bounding box center [894, 173] width 660 height 30
paste input "58"
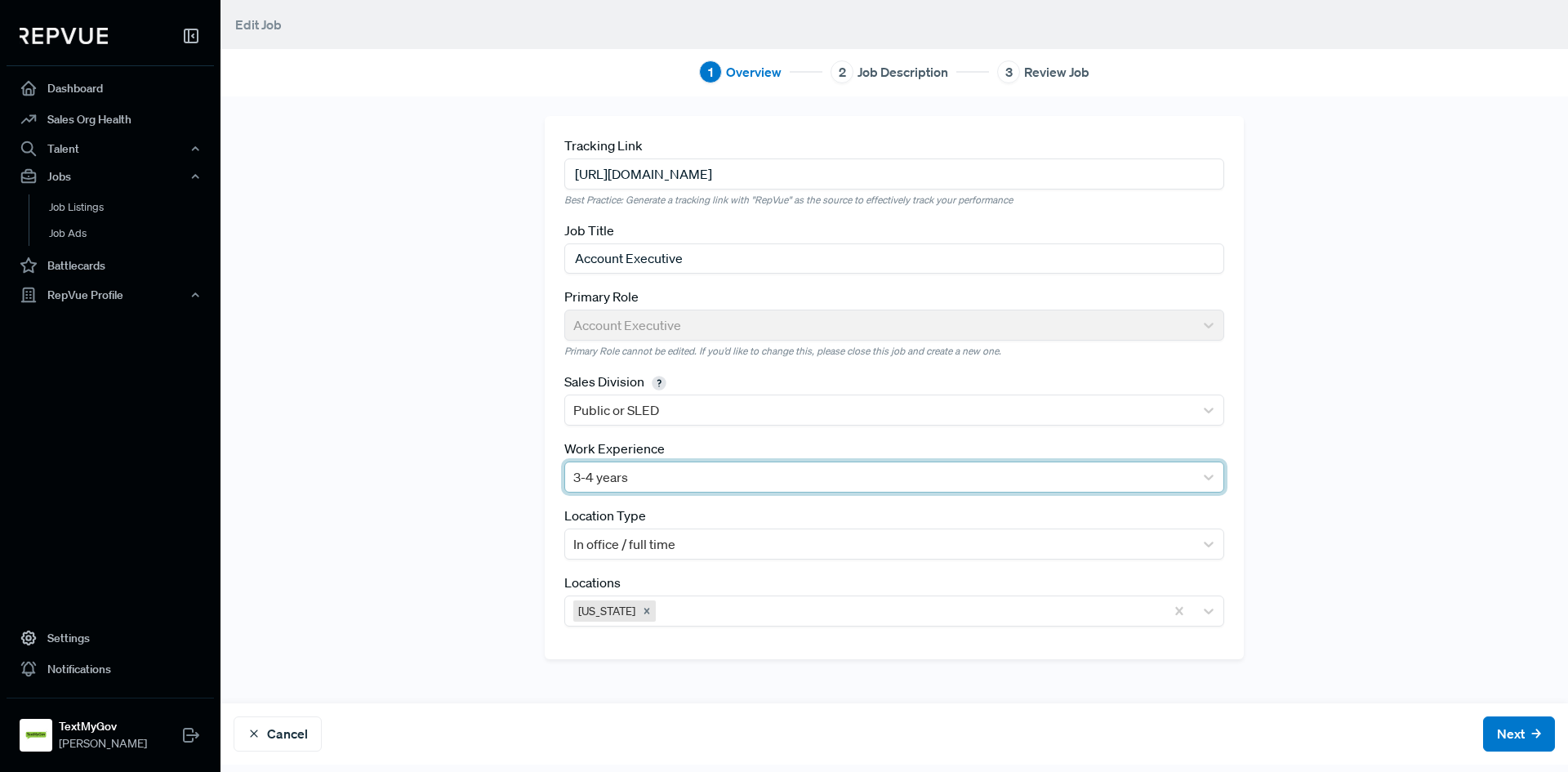
type input "[URL][DOMAIN_NAME]"
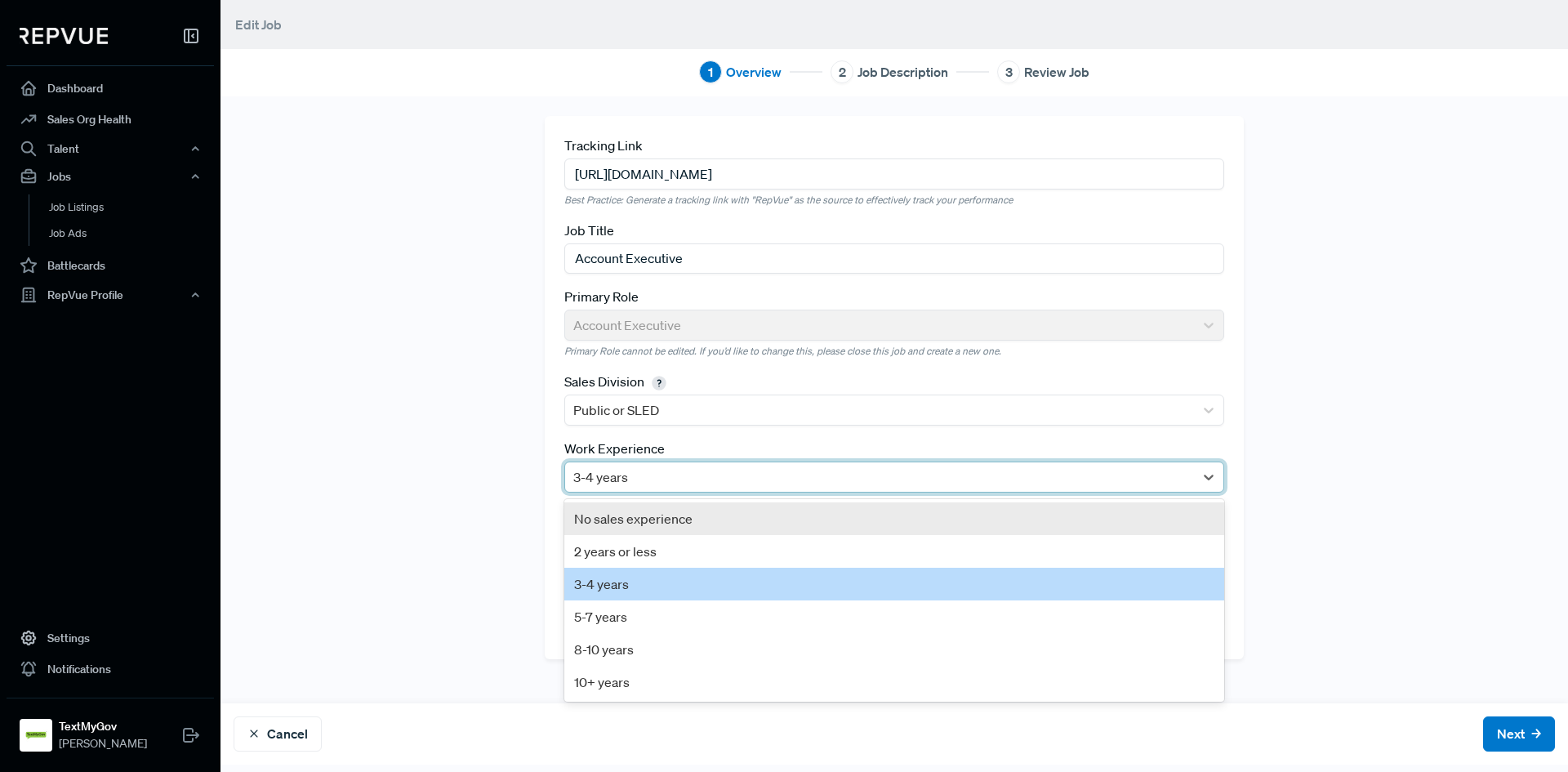
click at [626, 472] on div at bounding box center [879, 477] width 612 height 23
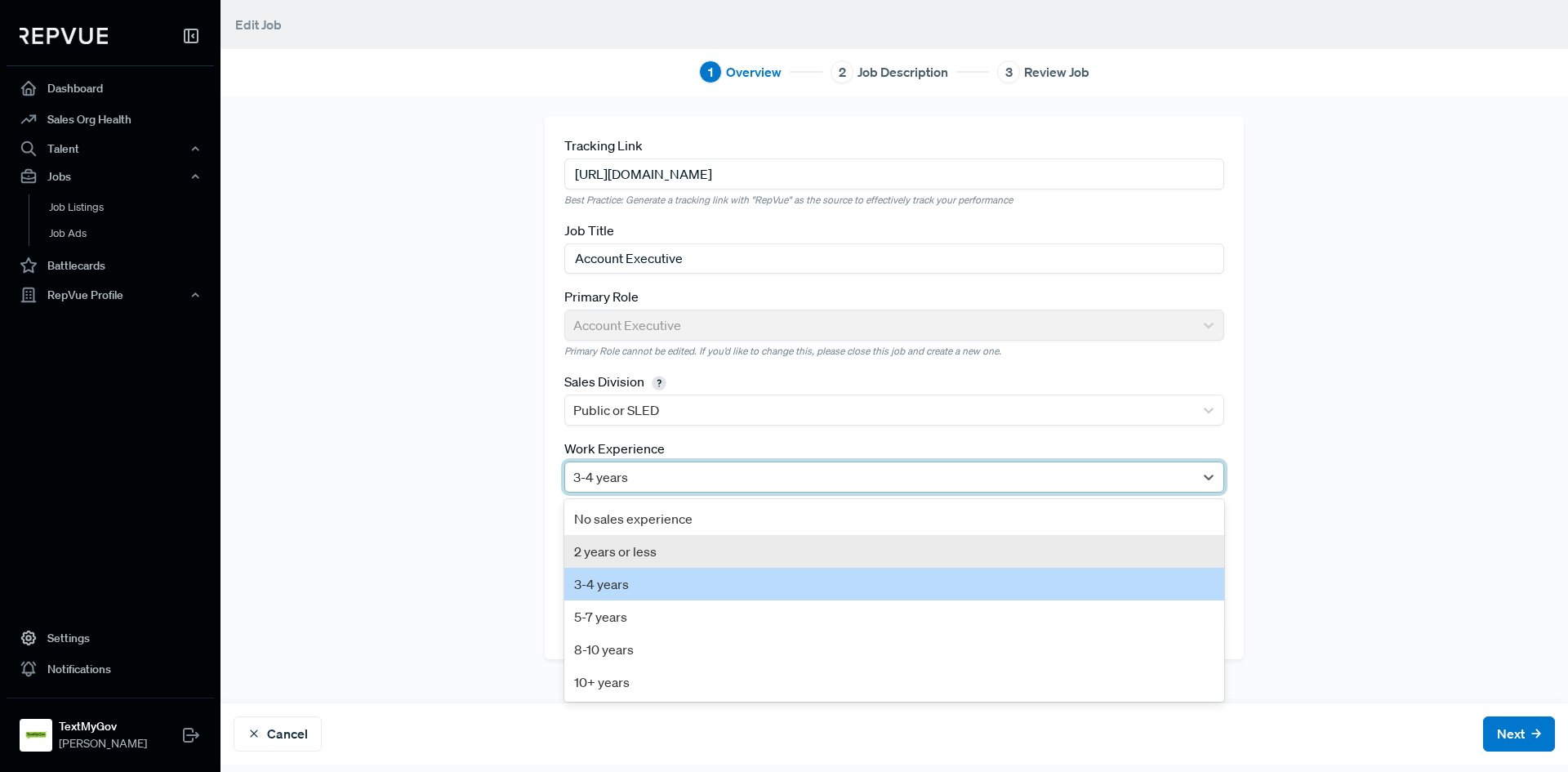
click at [627, 548] on div "2 years or less" at bounding box center [894, 551] width 660 height 32
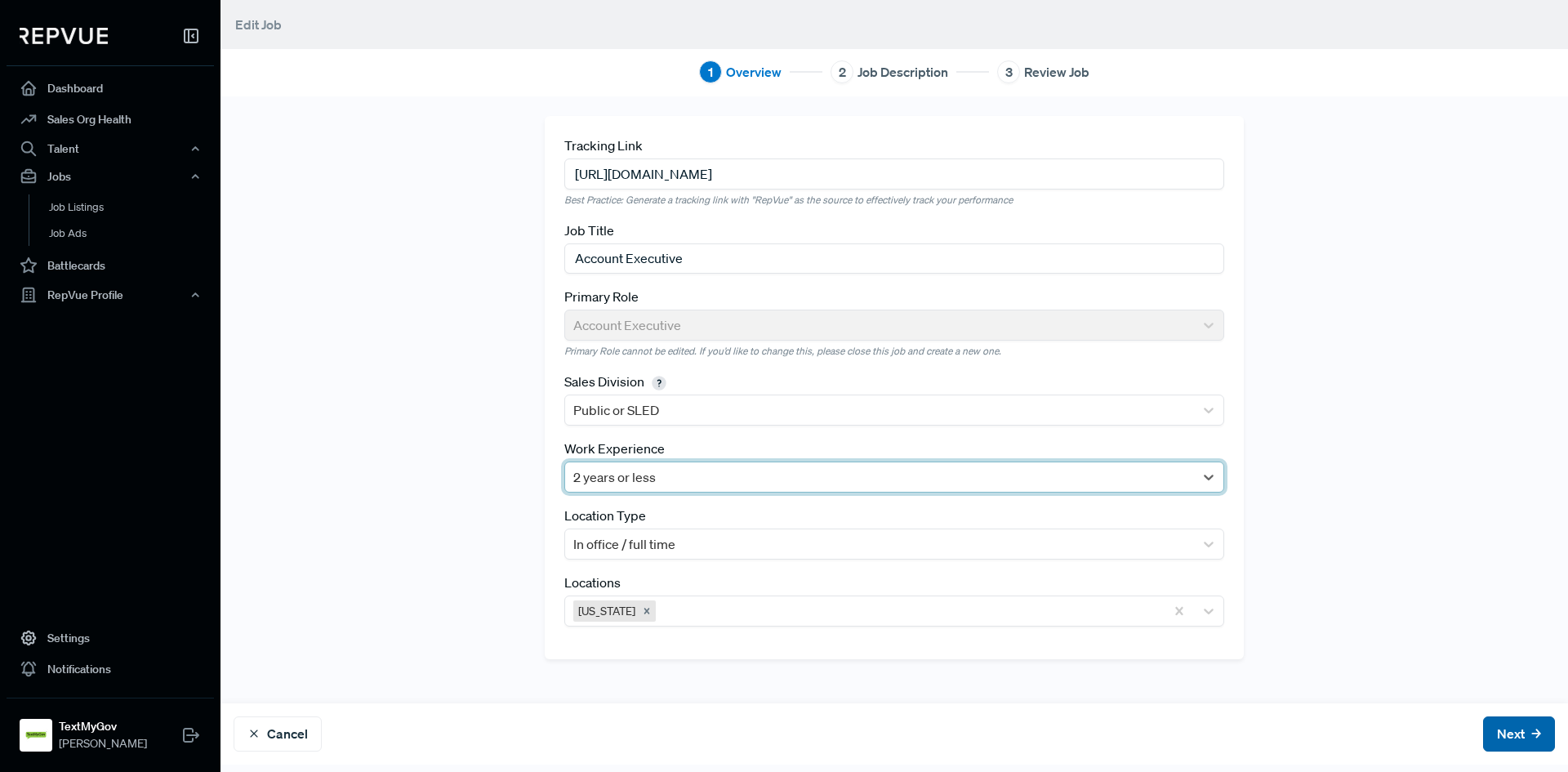
click at [1531, 737] on icon at bounding box center [1536, 733] width 9 height 9
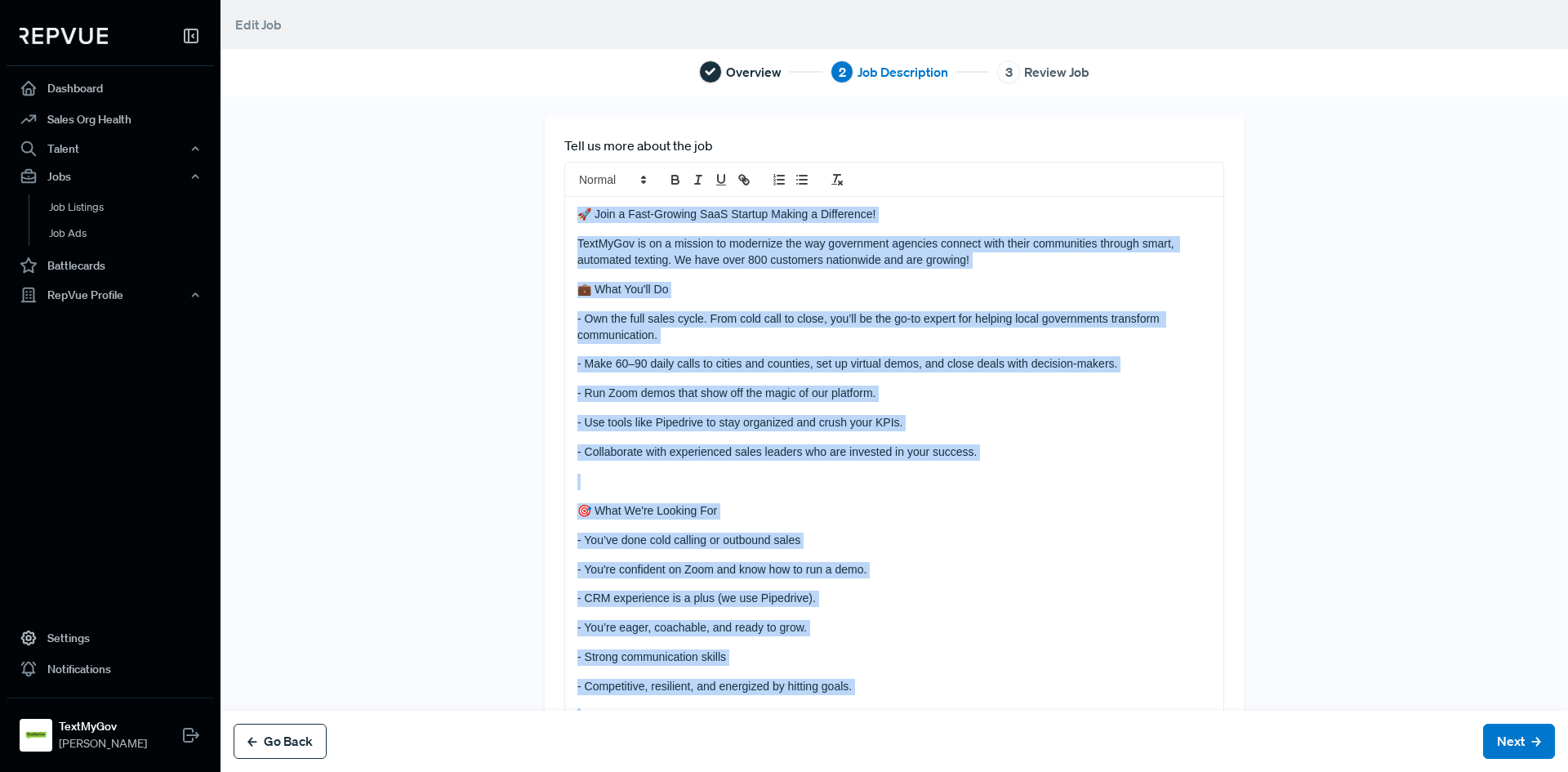
click at [282, 735] on button "Go Back" at bounding box center [280, 741] width 93 height 35
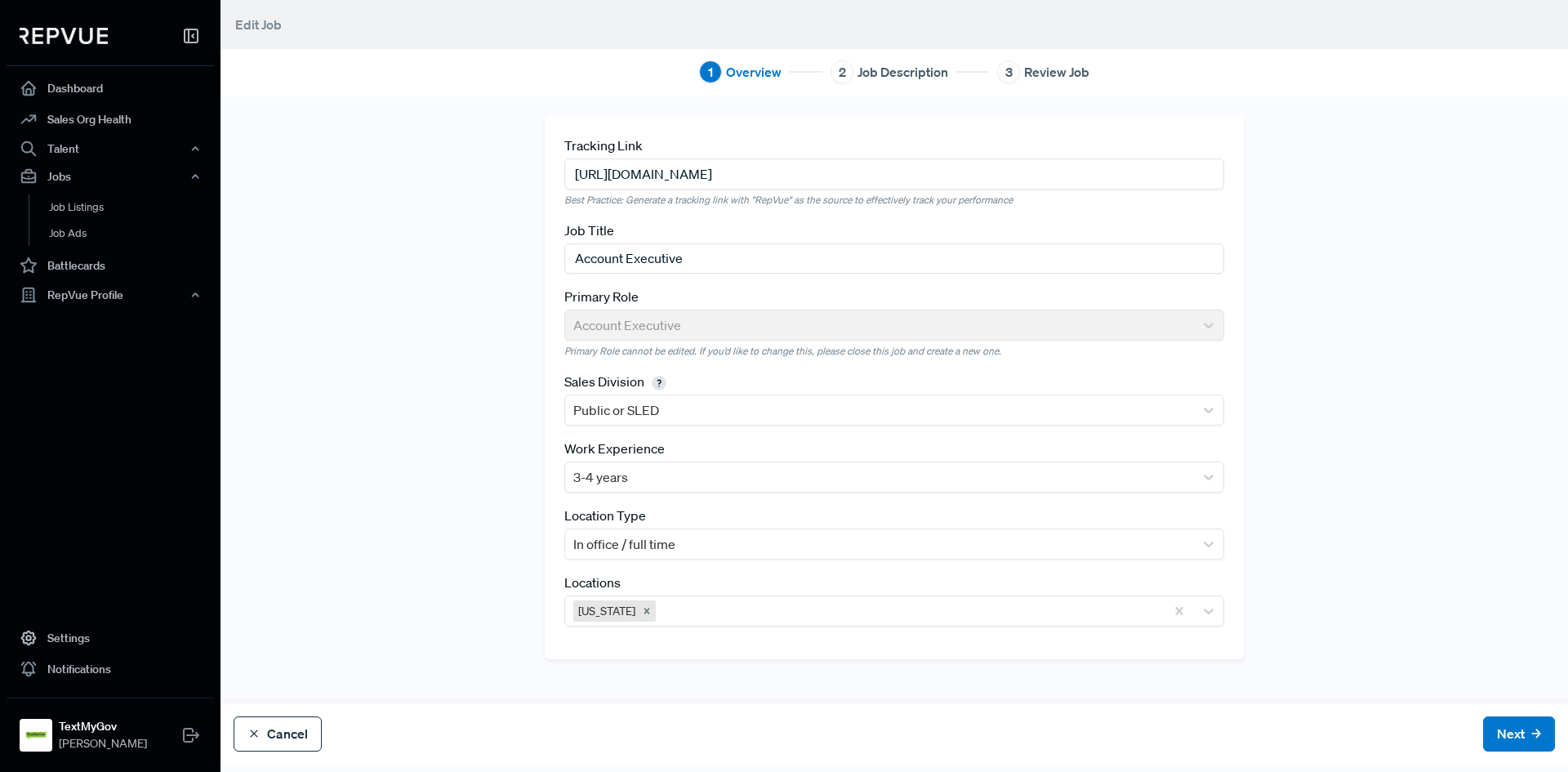
click at [278, 731] on button "Cancel" at bounding box center [277, 734] width 88 height 35
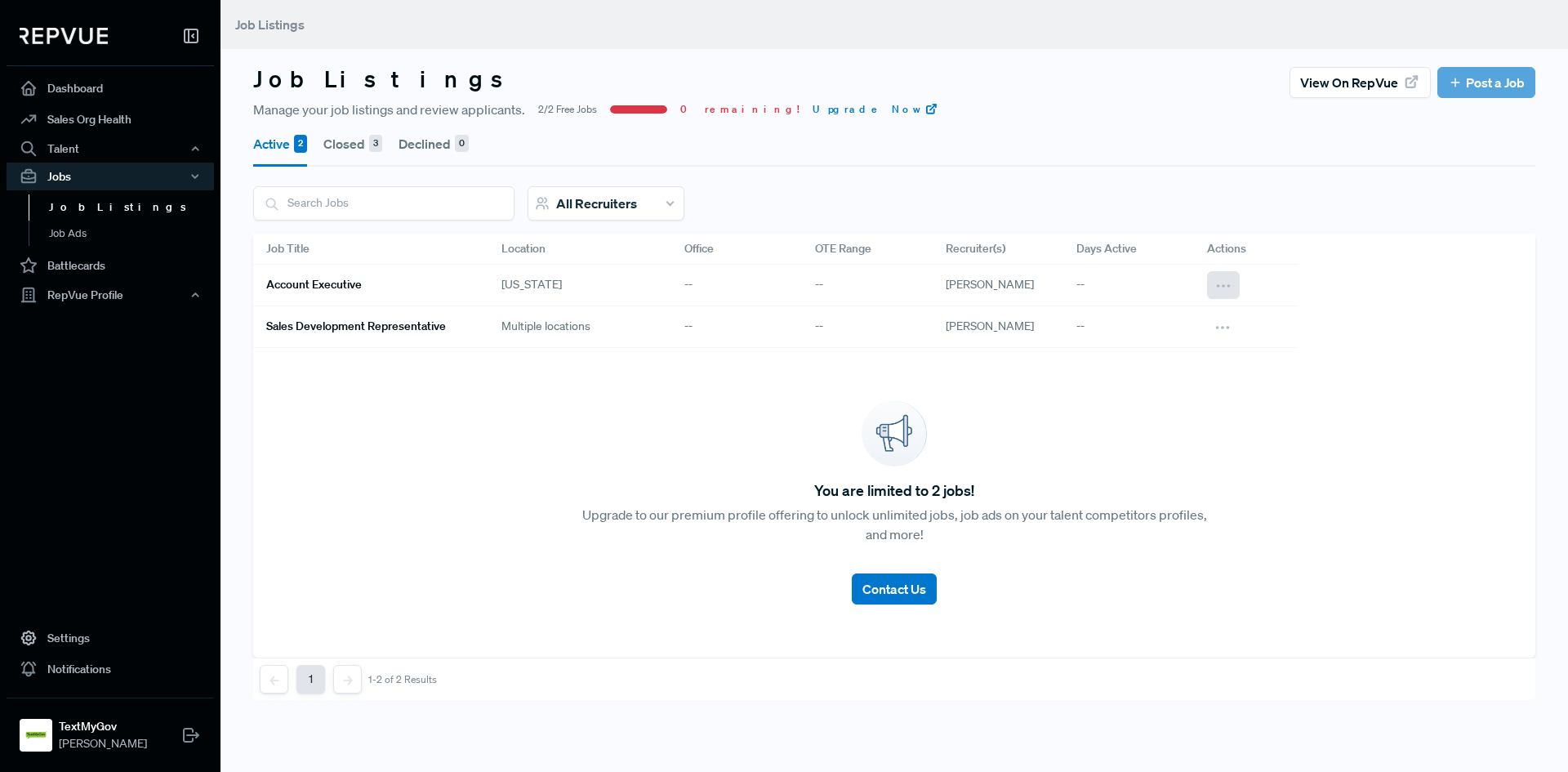
click at [1227, 282] on icon at bounding box center [1223, 286] width 18 height 18
click at [1136, 359] on span "Close Job" at bounding box center [1119, 363] width 49 height 15
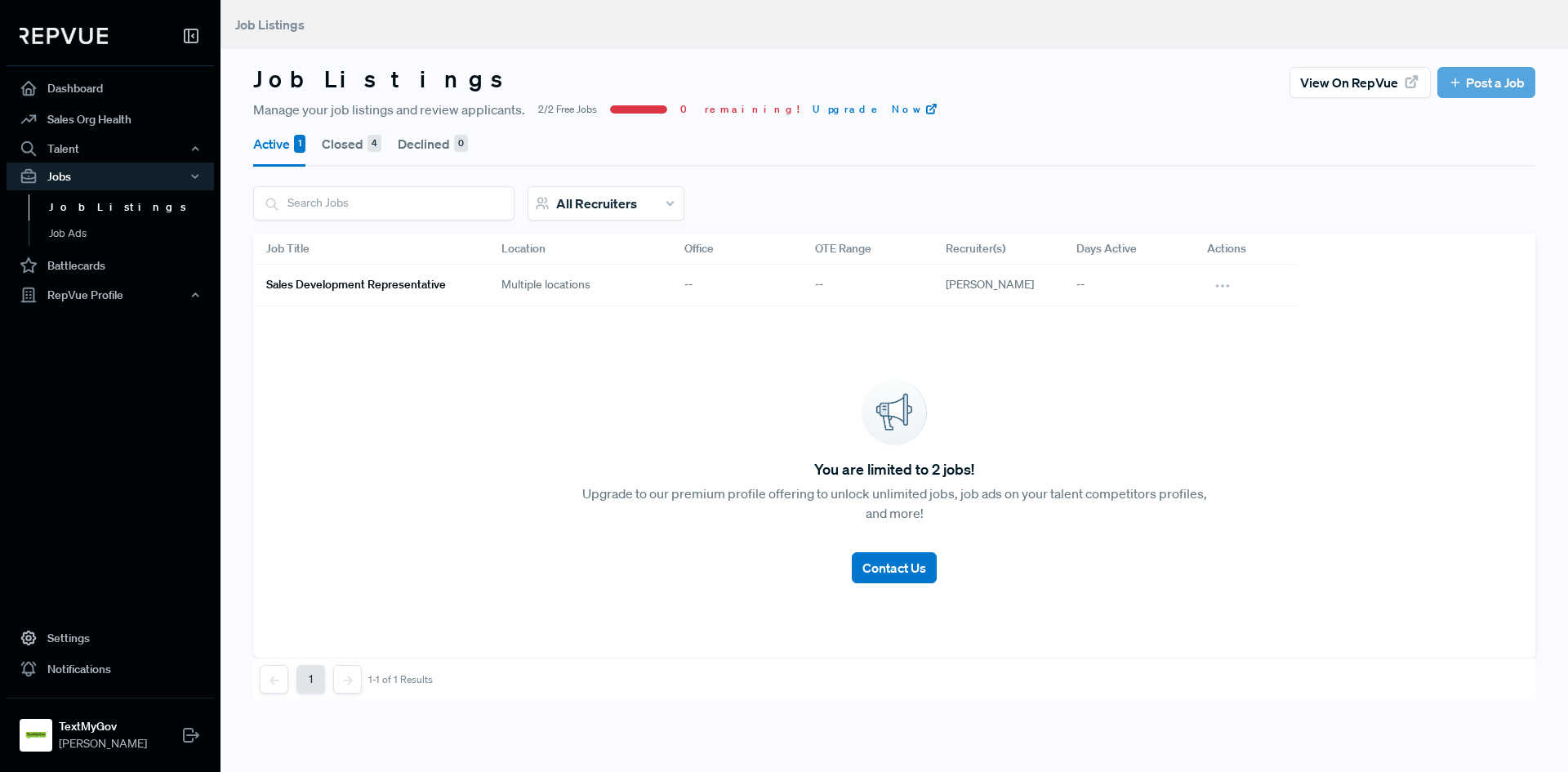
click at [1468, 77] on article "View on RepVue Post a Job" at bounding box center [1413, 83] width 246 height 31
click at [1460, 76] on link "Post a Job" at bounding box center [1486, 82] width 77 height 20
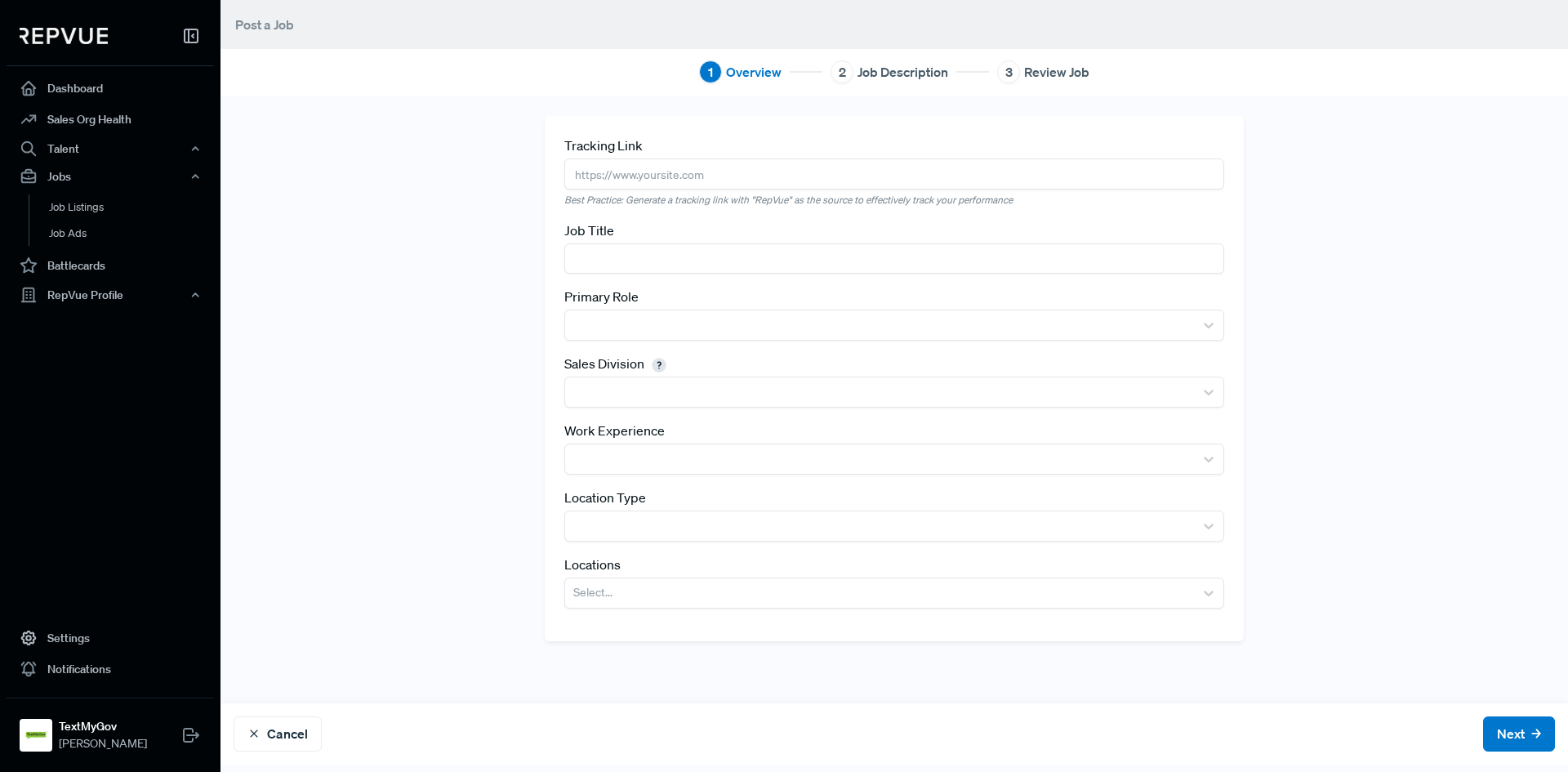
click at [601, 178] on input "text" at bounding box center [894, 173] width 660 height 30
paste input "[URL][DOMAIN_NAME]"
type input "[URL][DOMAIN_NAME]"
click at [518, 243] on div "Tracking Link [URL][DOMAIN_NAME] Best Practice: Generate a tracking link with "…" at bounding box center [894, 400] width 1078 height 568
click at [637, 267] on input "text" at bounding box center [894, 258] width 660 height 30
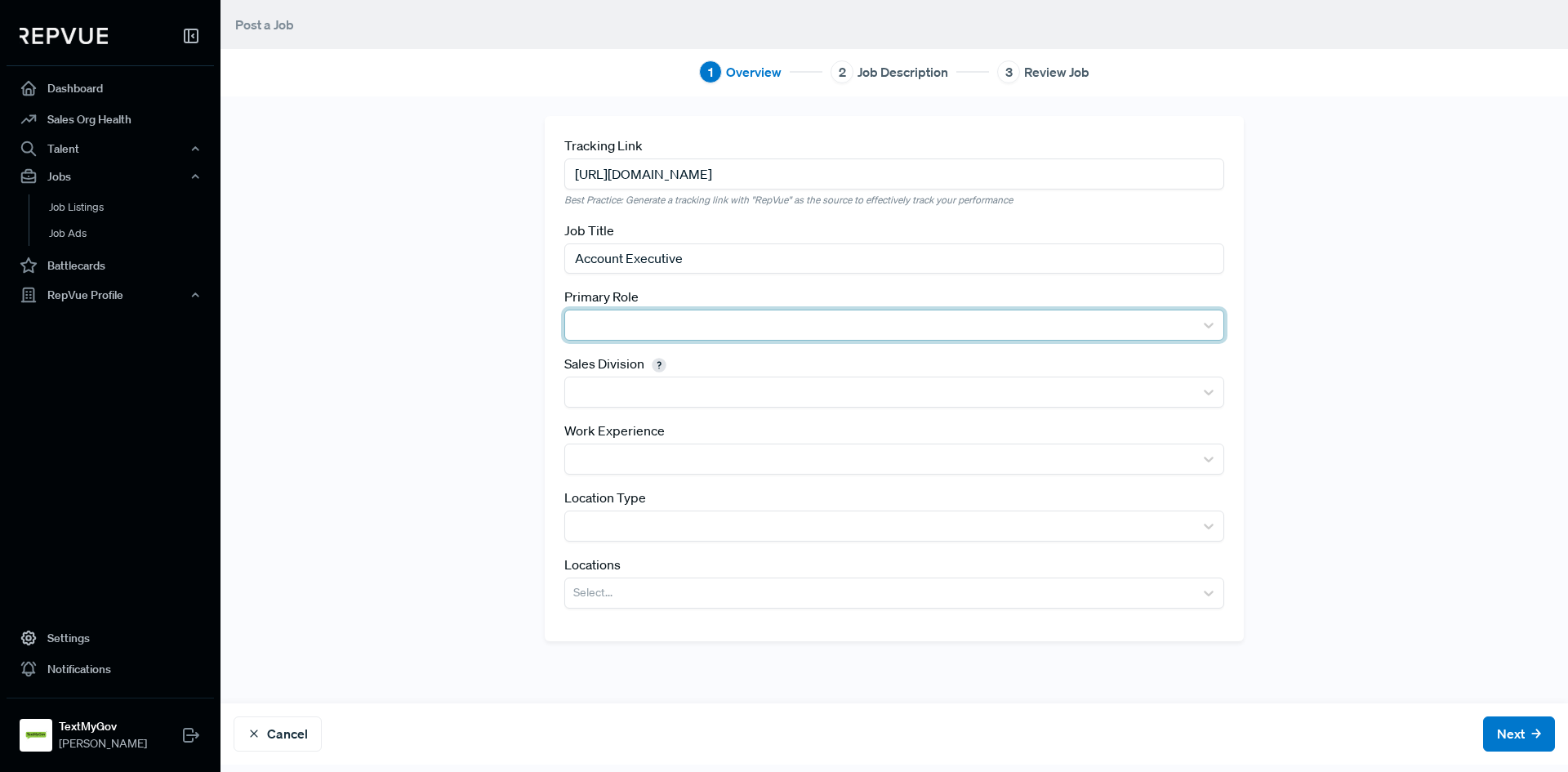
type input "Account Executive"
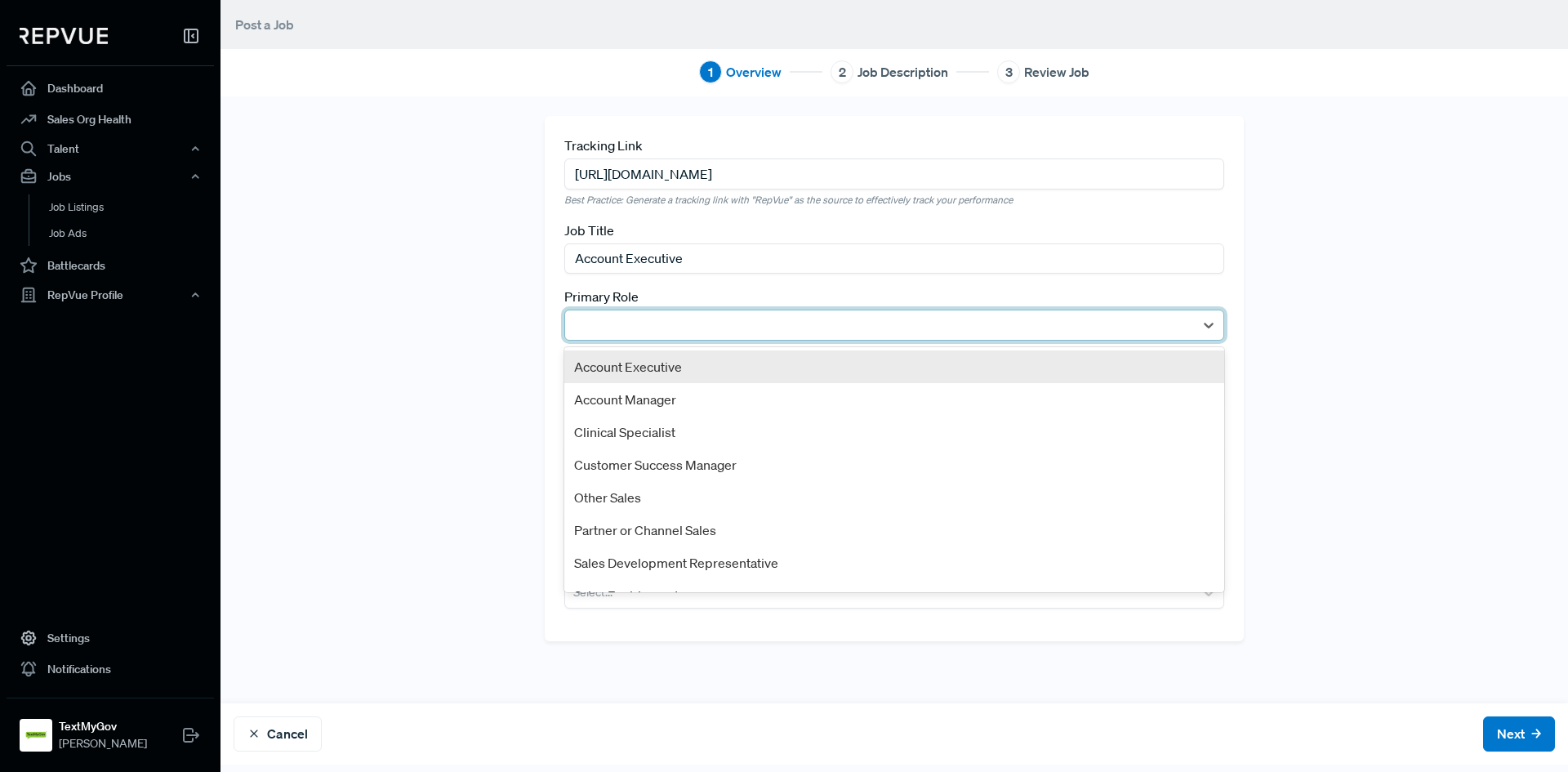
click at [616, 321] on div at bounding box center [879, 325] width 612 height 23
click at [605, 360] on div "Account Executive" at bounding box center [894, 367] width 660 height 32
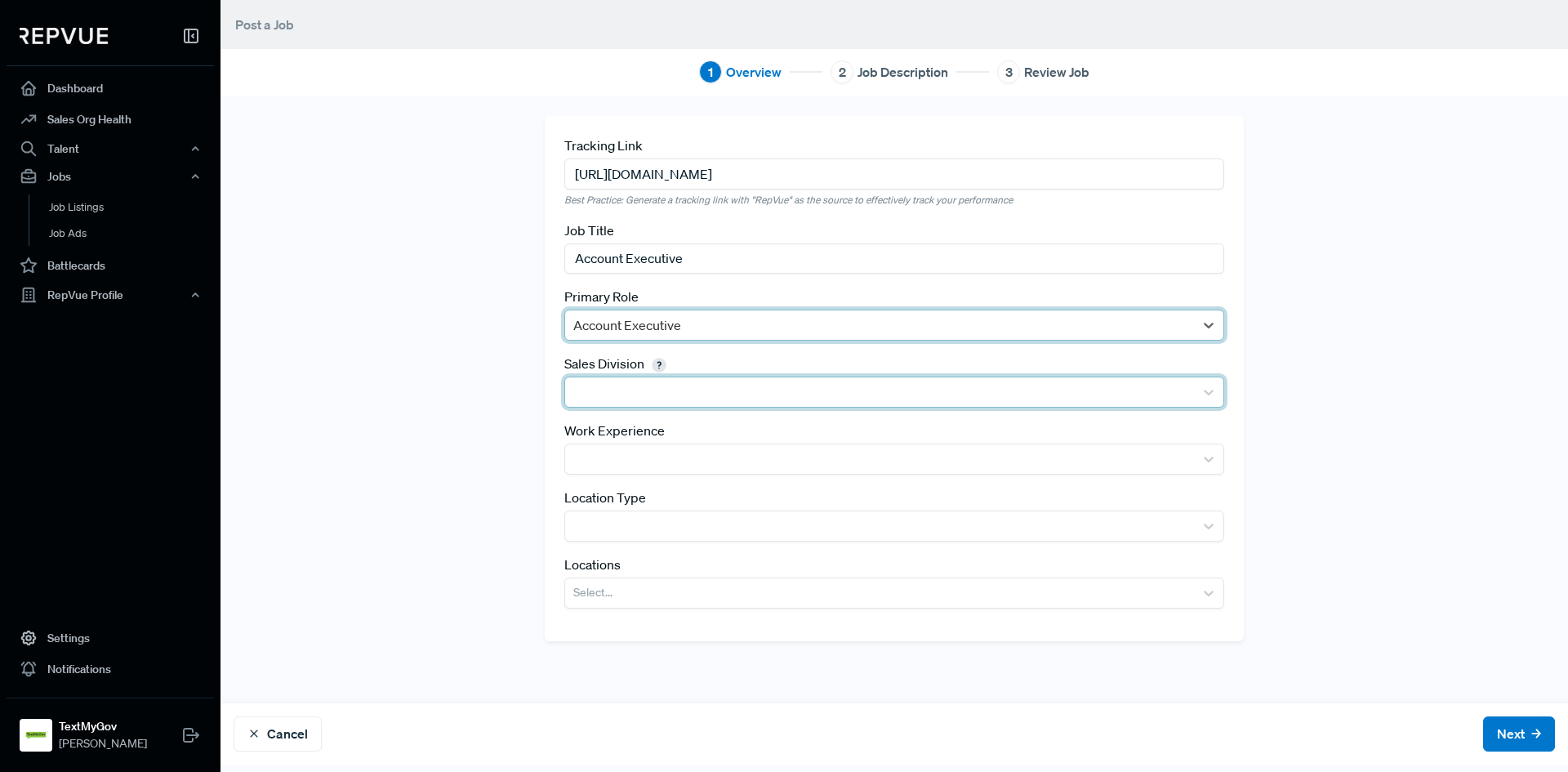
click at [610, 389] on div at bounding box center [879, 392] width 612 height 23
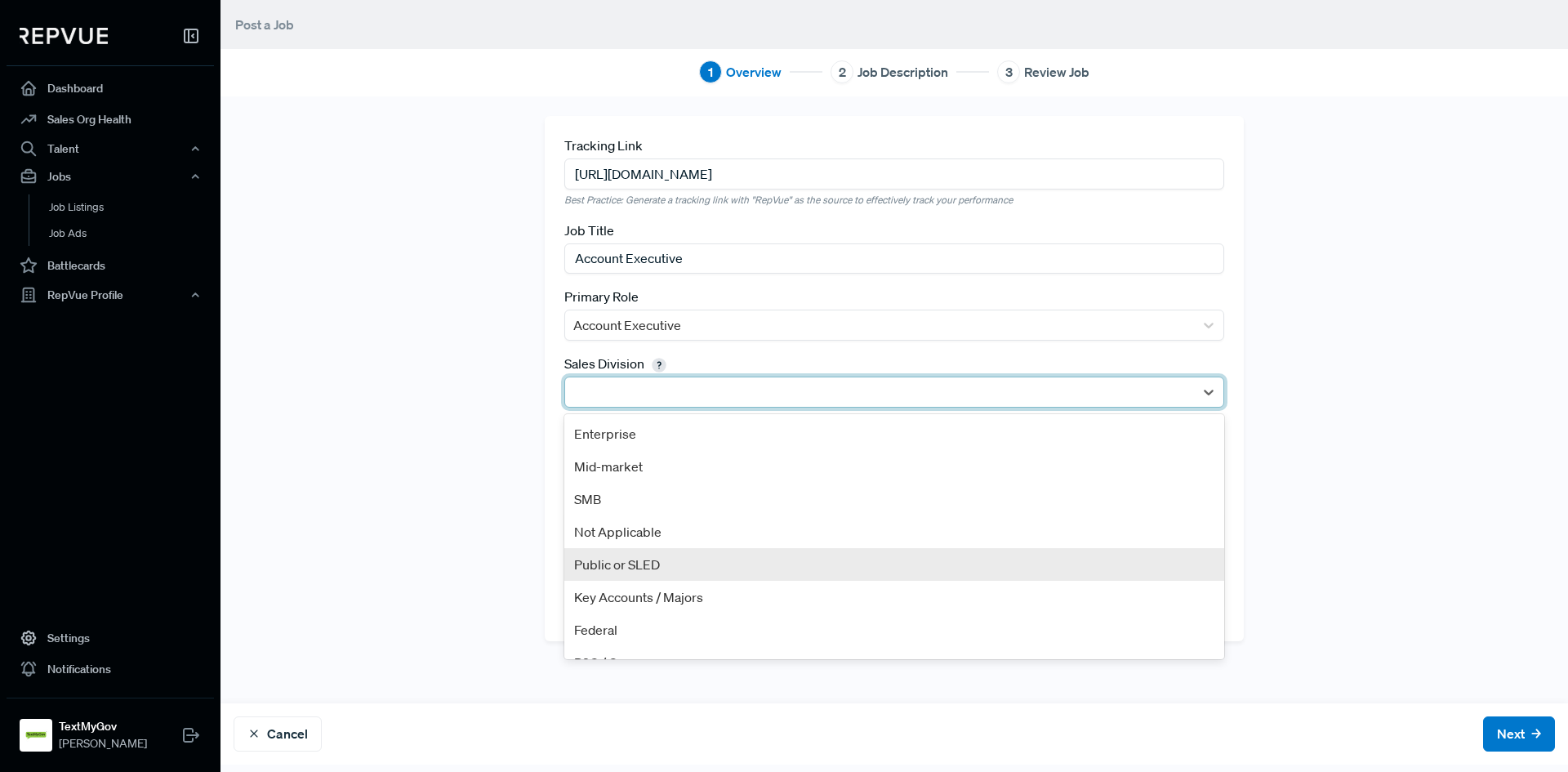
click at [645, 572] on div "Public or SLED" at bounding box center [894, 565] width 660 height 32
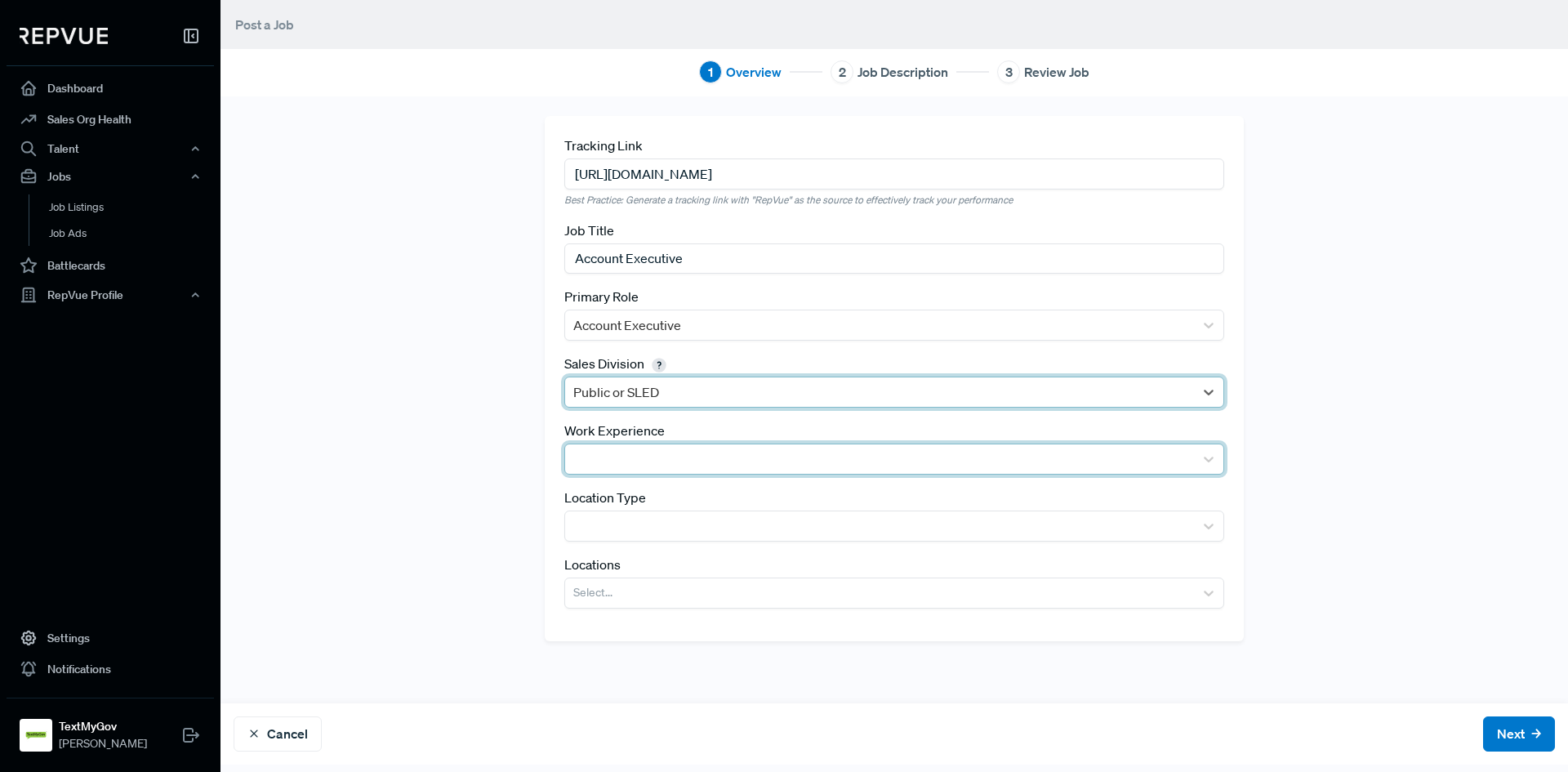
click at [612, 462] on div at bounding box center [879, 459] width 612 height 23
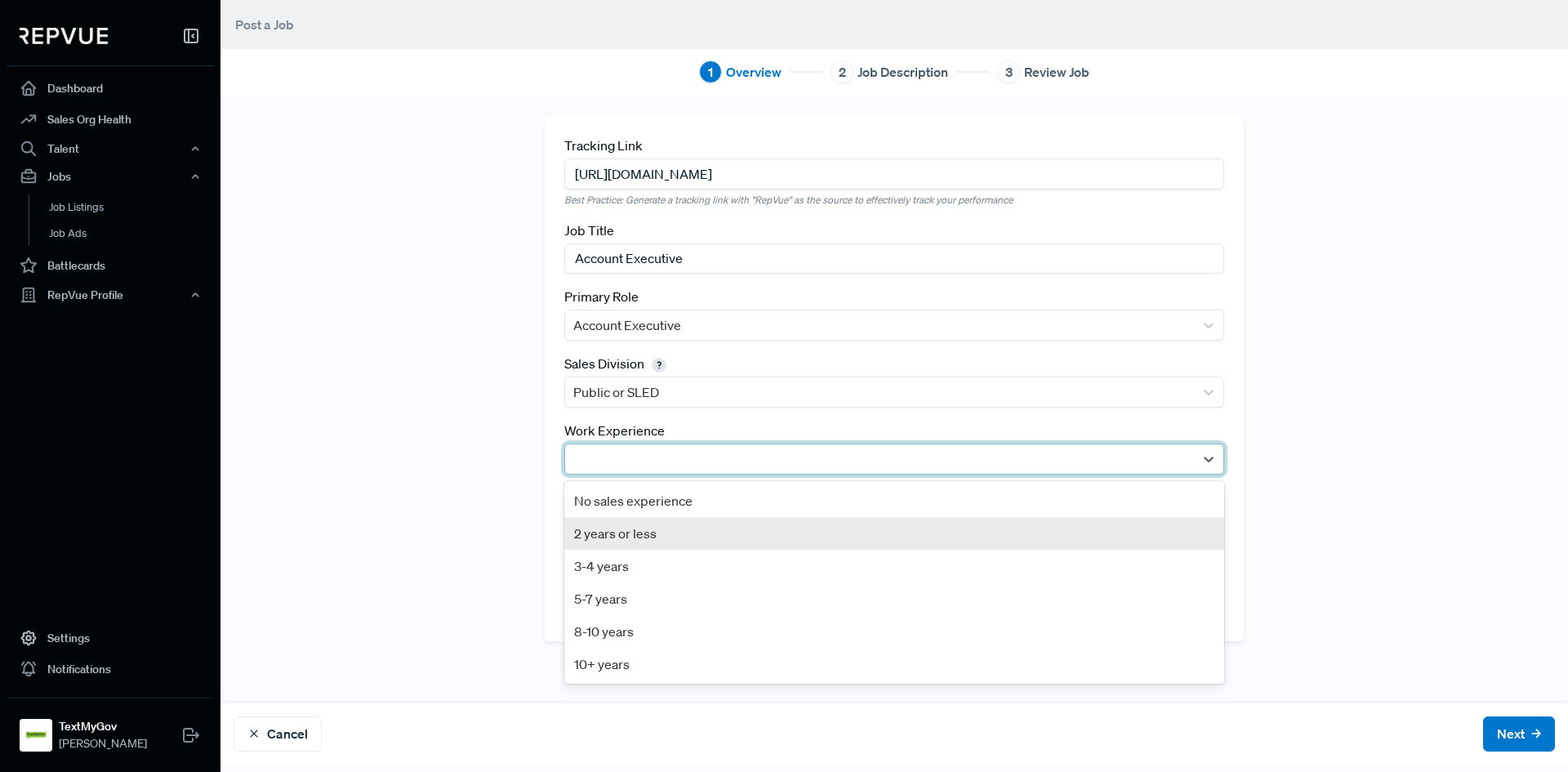
click at [613, 538] on div "2 years or less" at bounding box center [894, 533] width 660 height 32
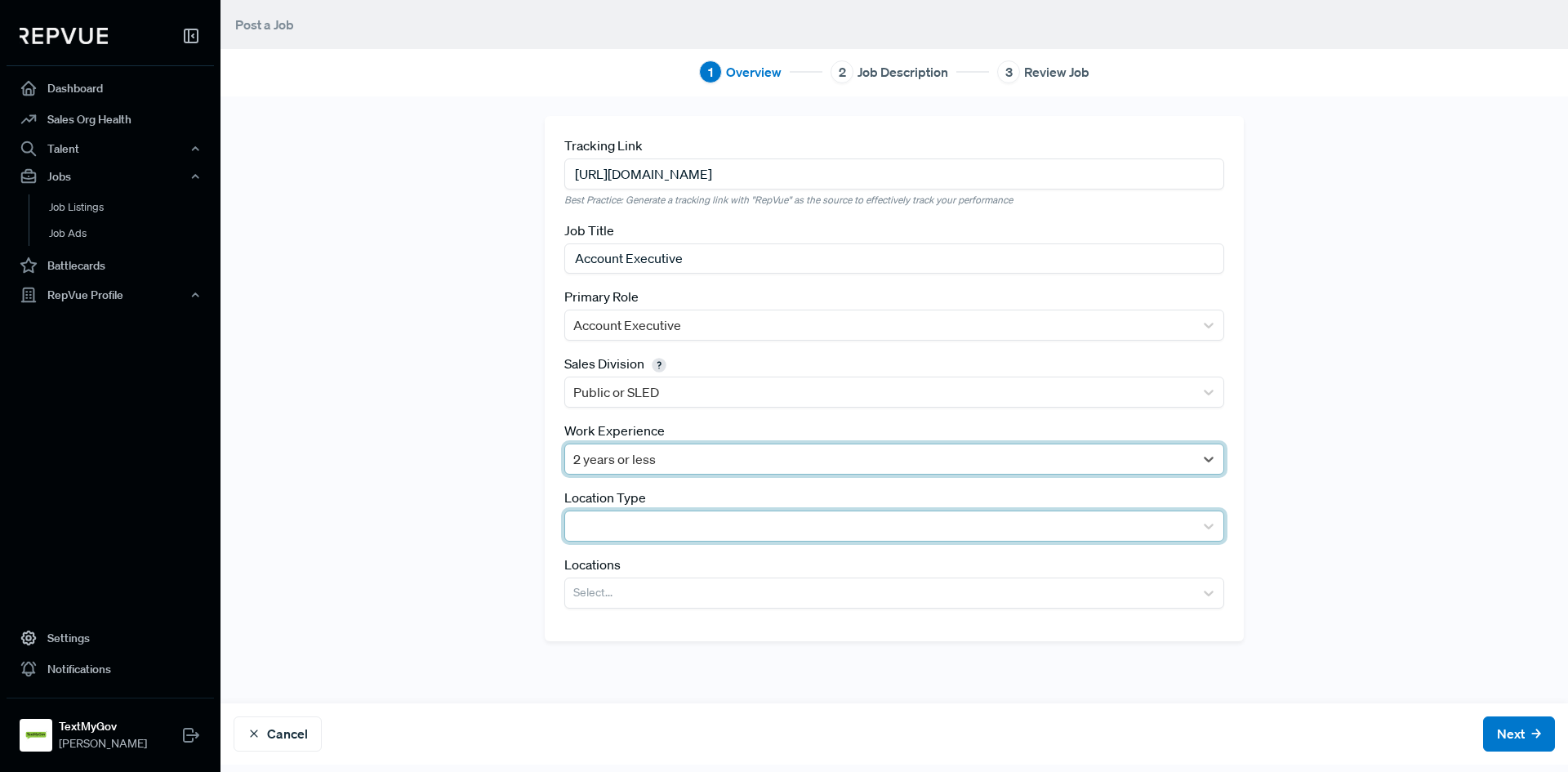
click at [627, 524] on div at bounding box center [879, 525] width 612 height 23
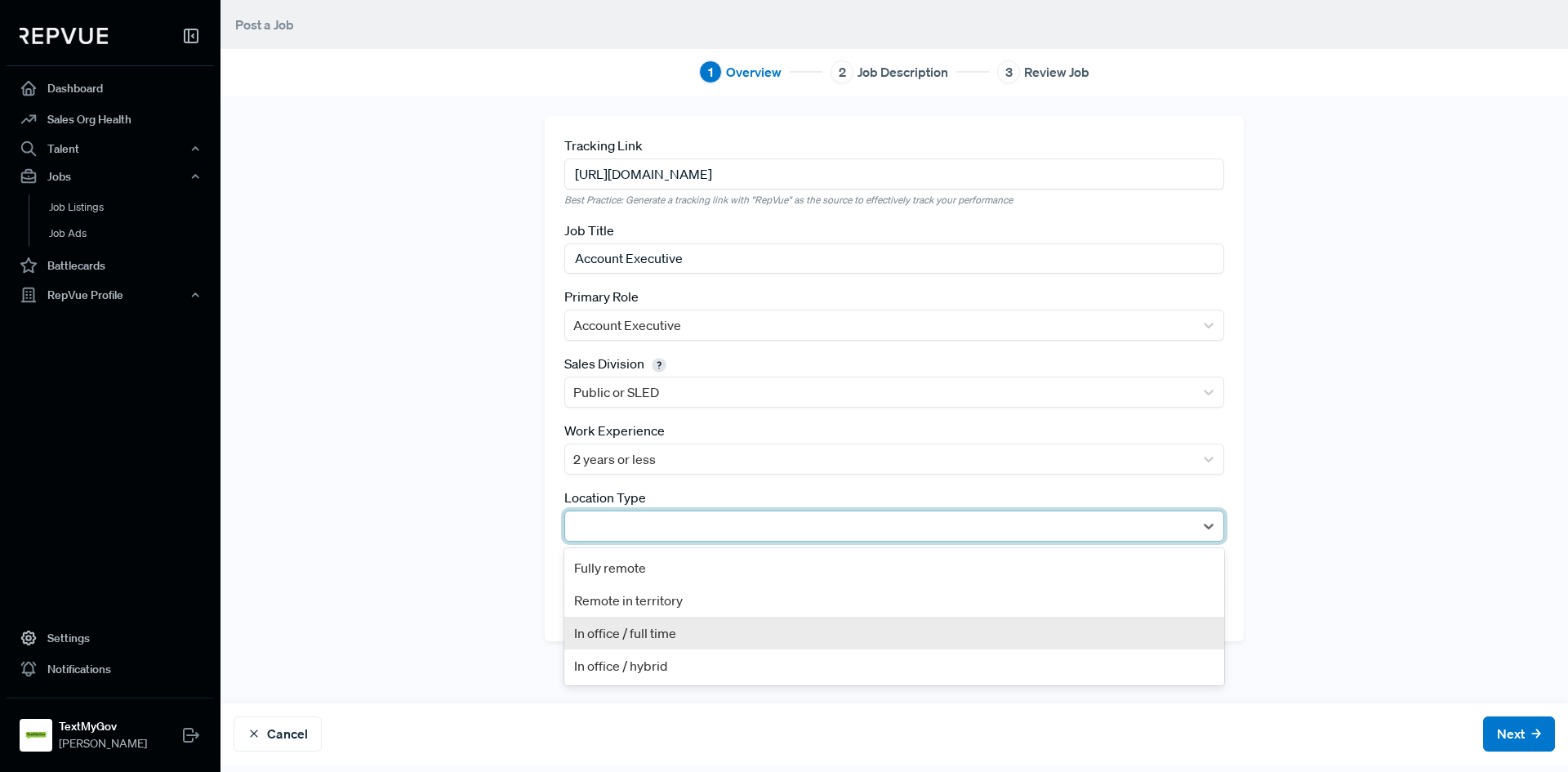
click at [657, 631] on div "In office / full time" at bounding box center [894, 633] width 660 height 32
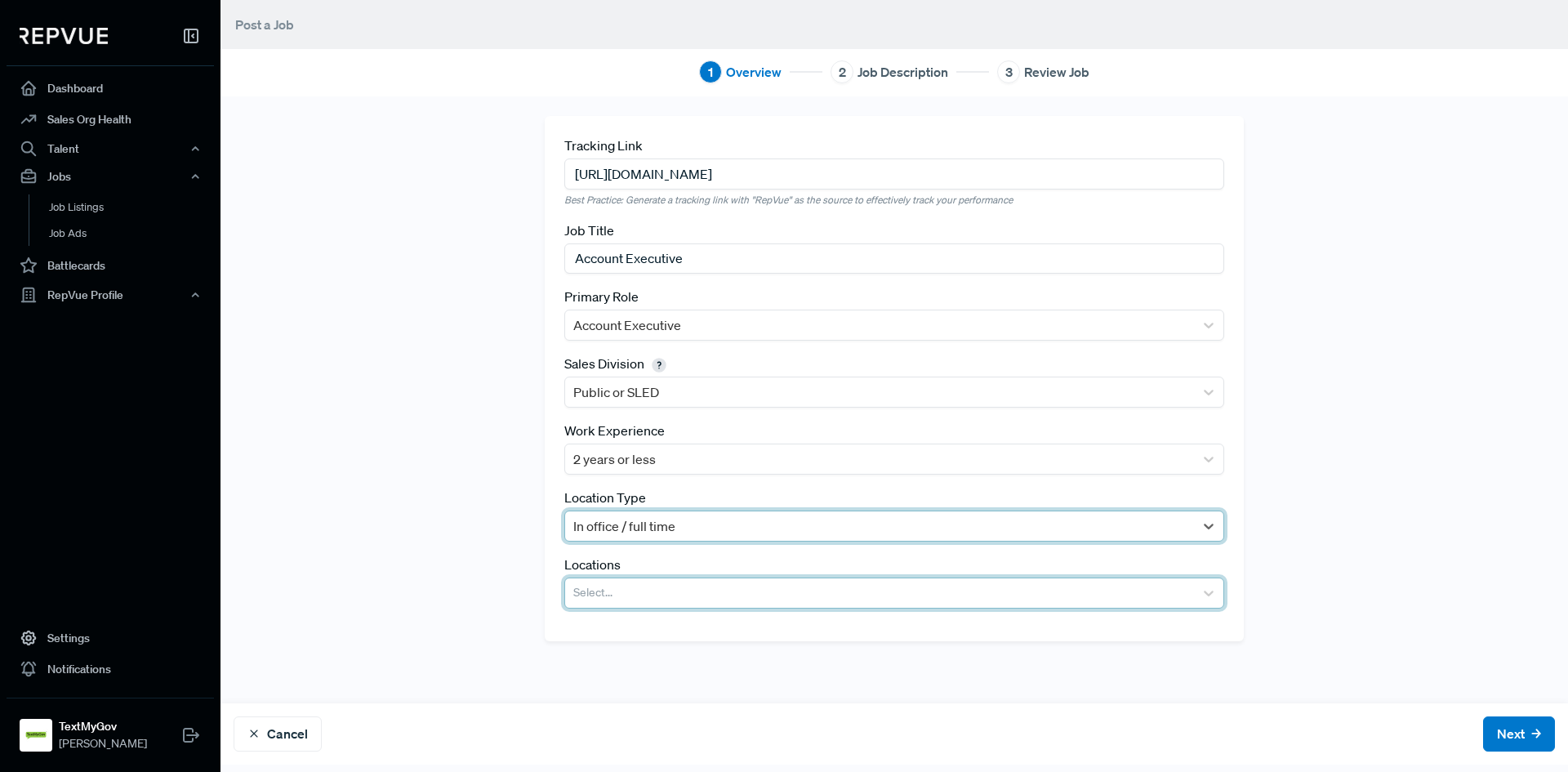
click at [641, 595] on div at bounding box center [879, 593] width 612 height 23
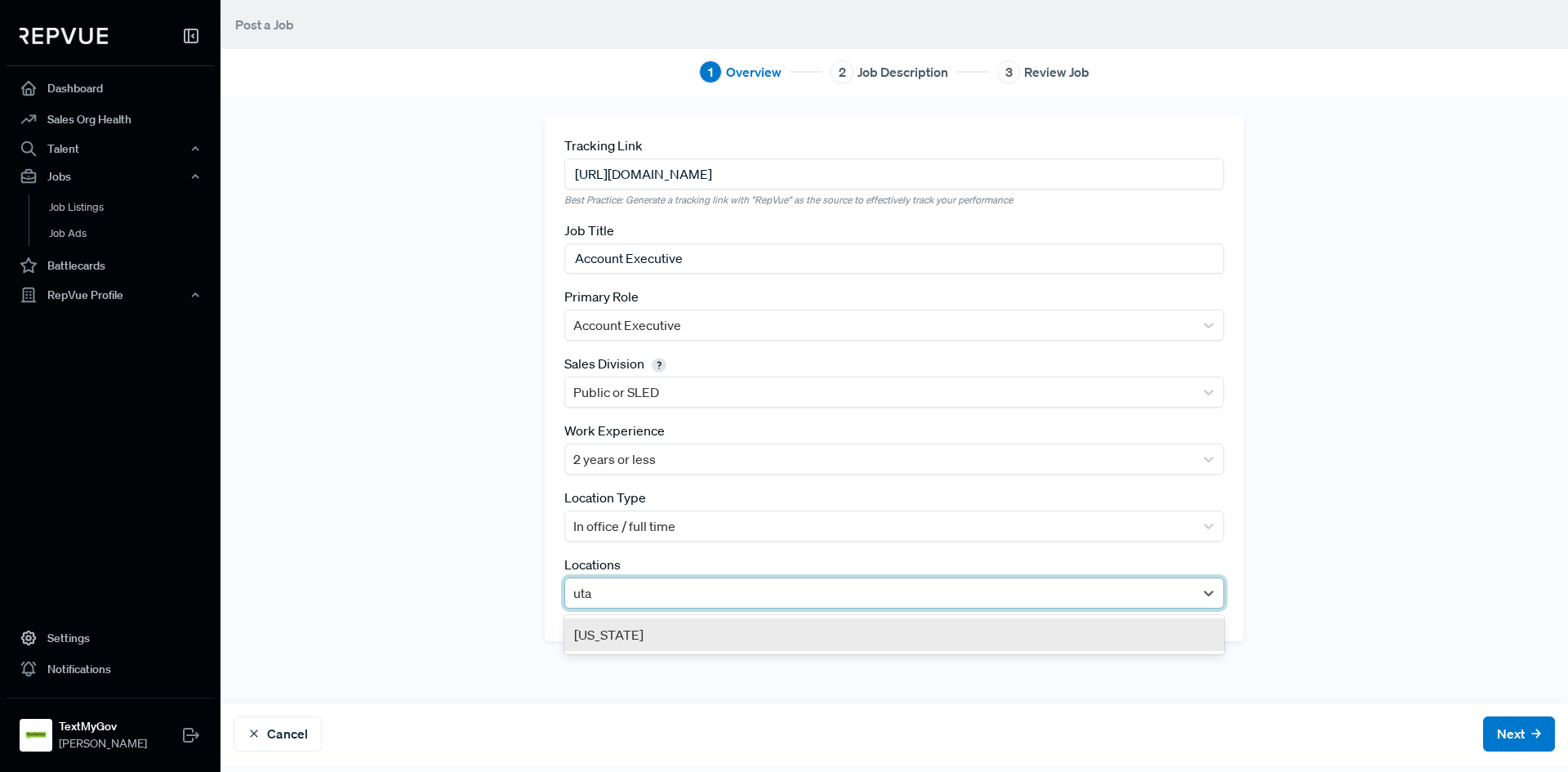
type input "ut"
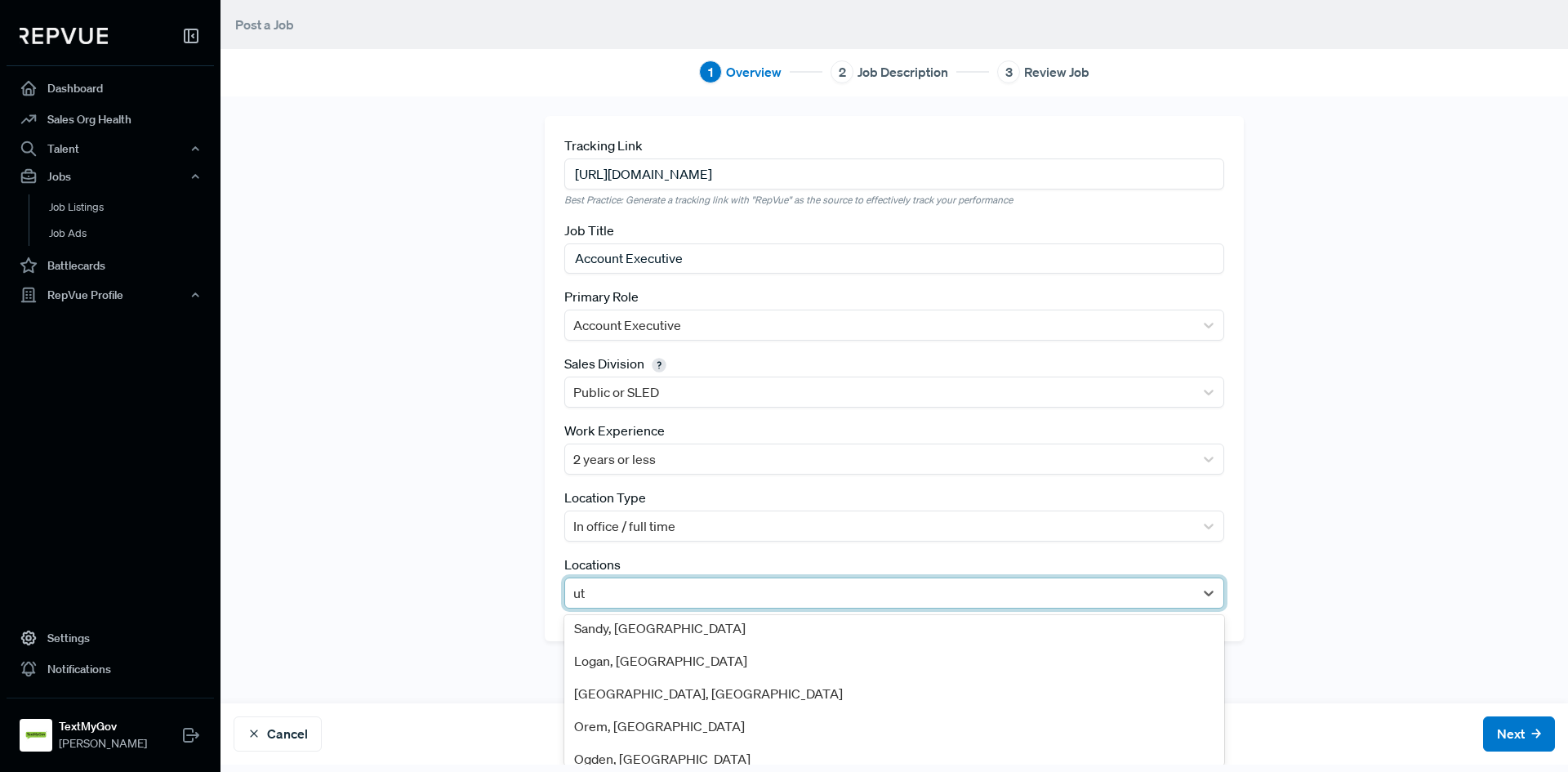
scroll to position [245, 0]
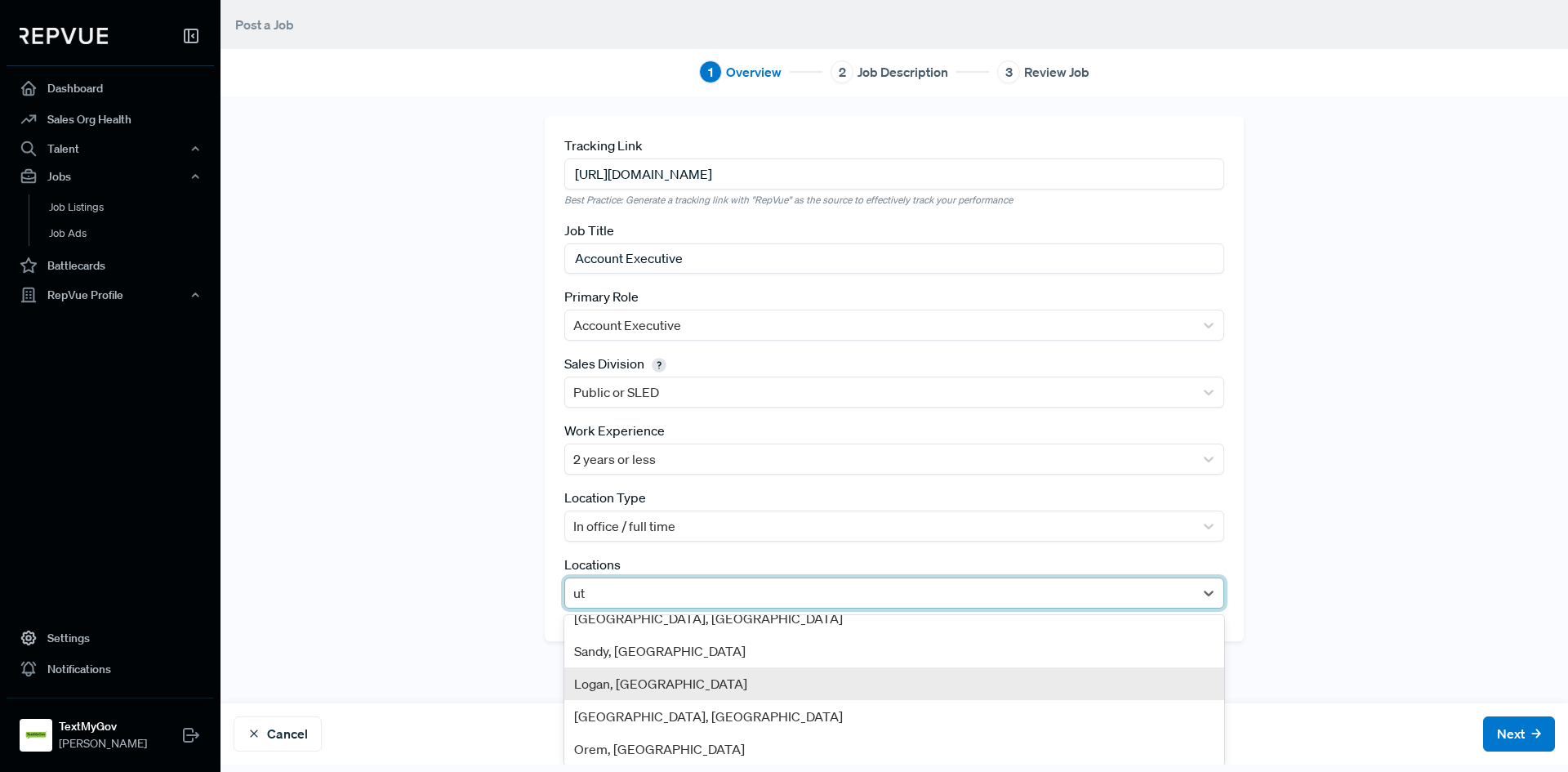
click at [625, 679] on div "Logan, [GEOGRAPHIC_DATA]" at bounding box center [894, 684] width 660 height 32
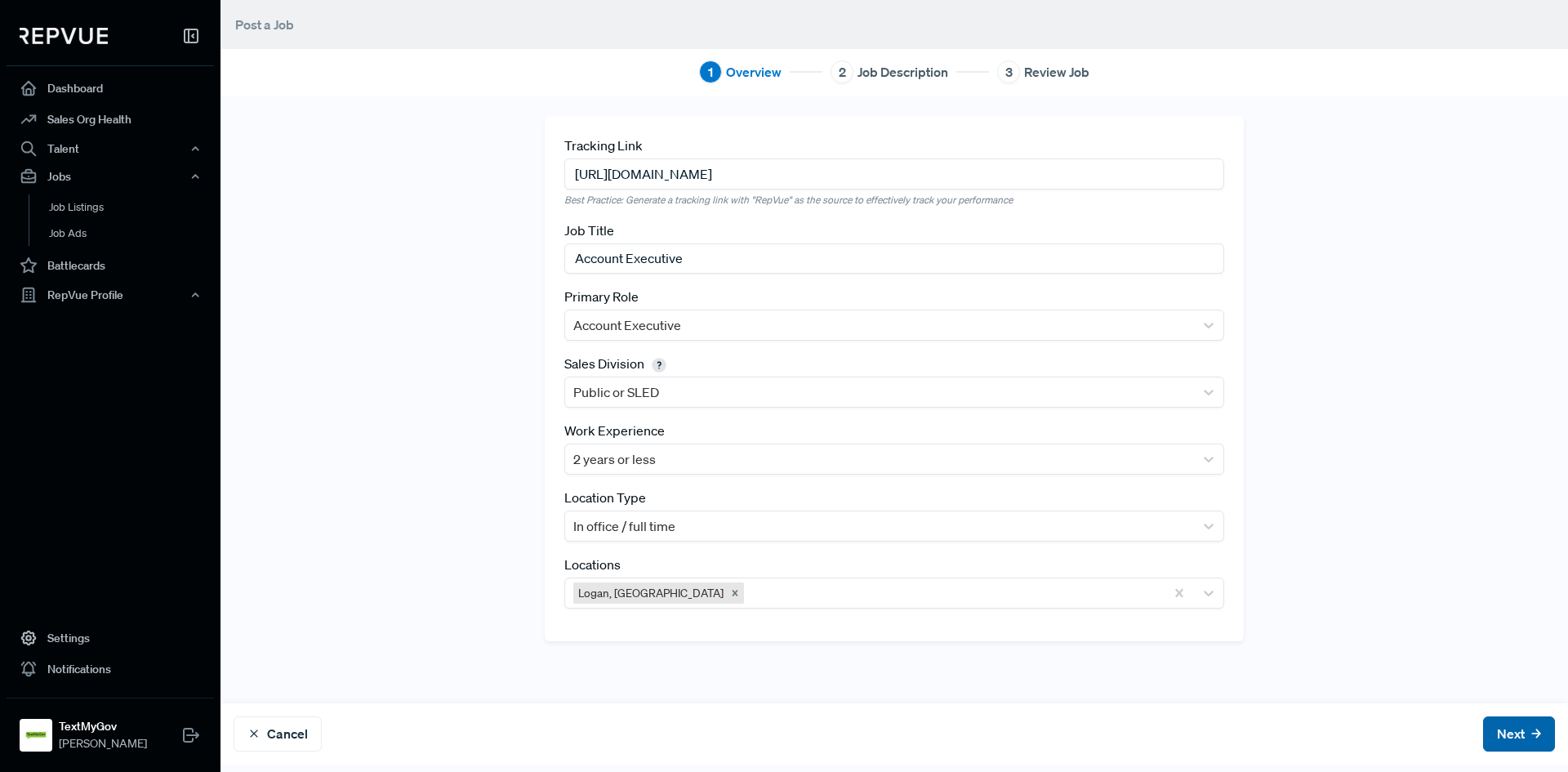
click at [1519, 739] on button "Next" at bounding box center [1519, 734] width 72 height 35
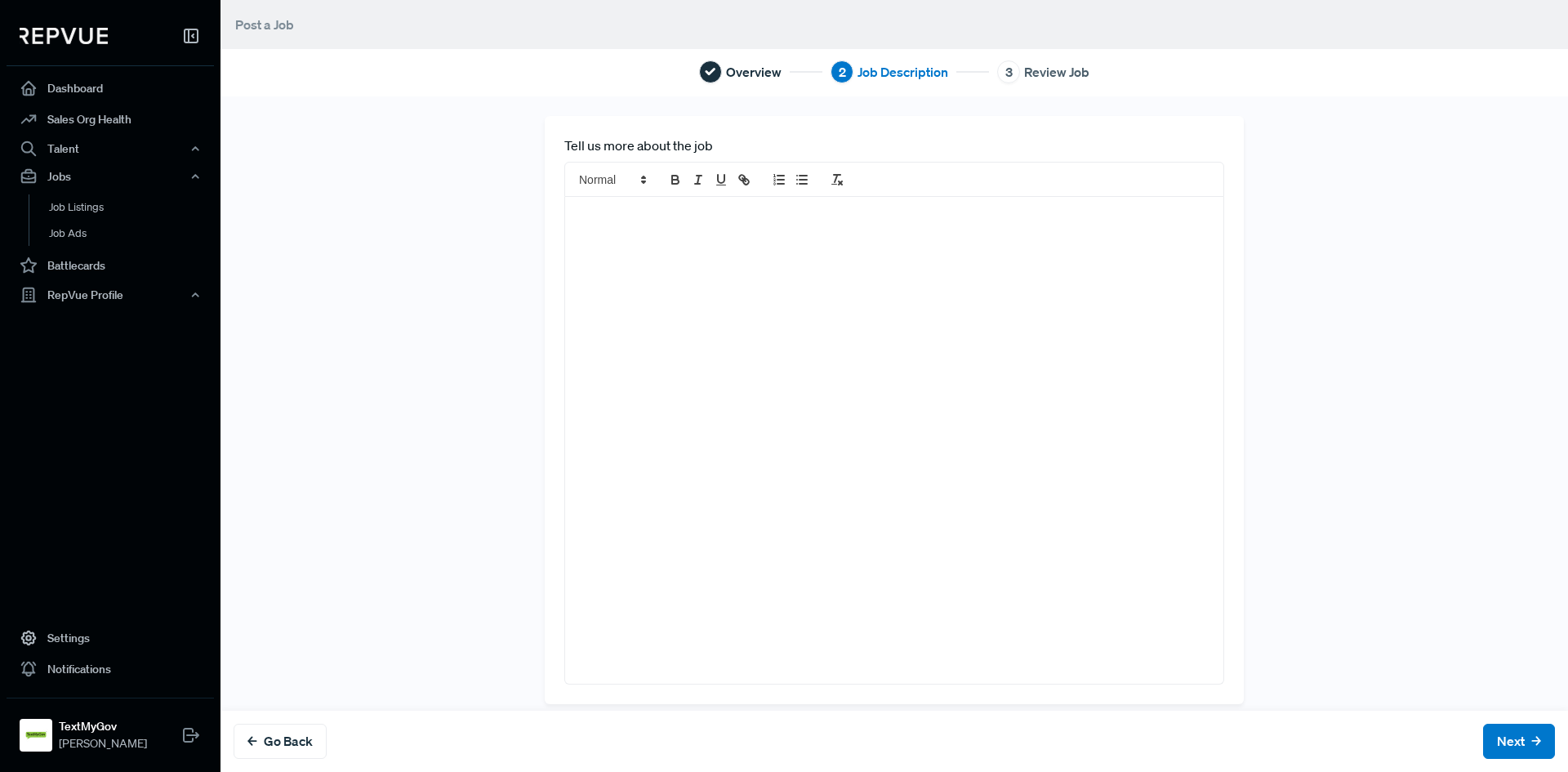
click at [655, 249] on div at bounding box center [894, 440] width 658 height 486
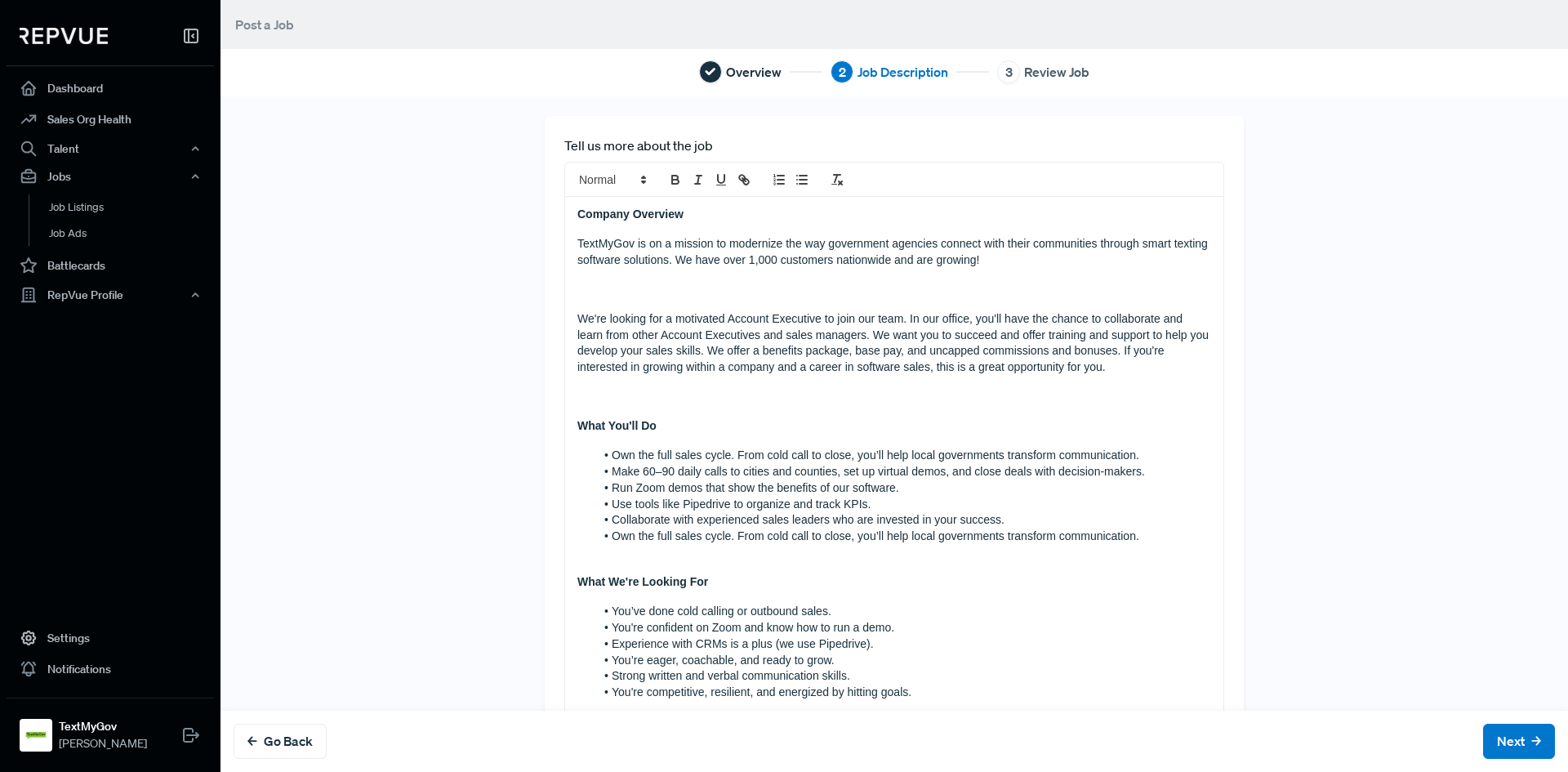
scroll to position [913, 0]
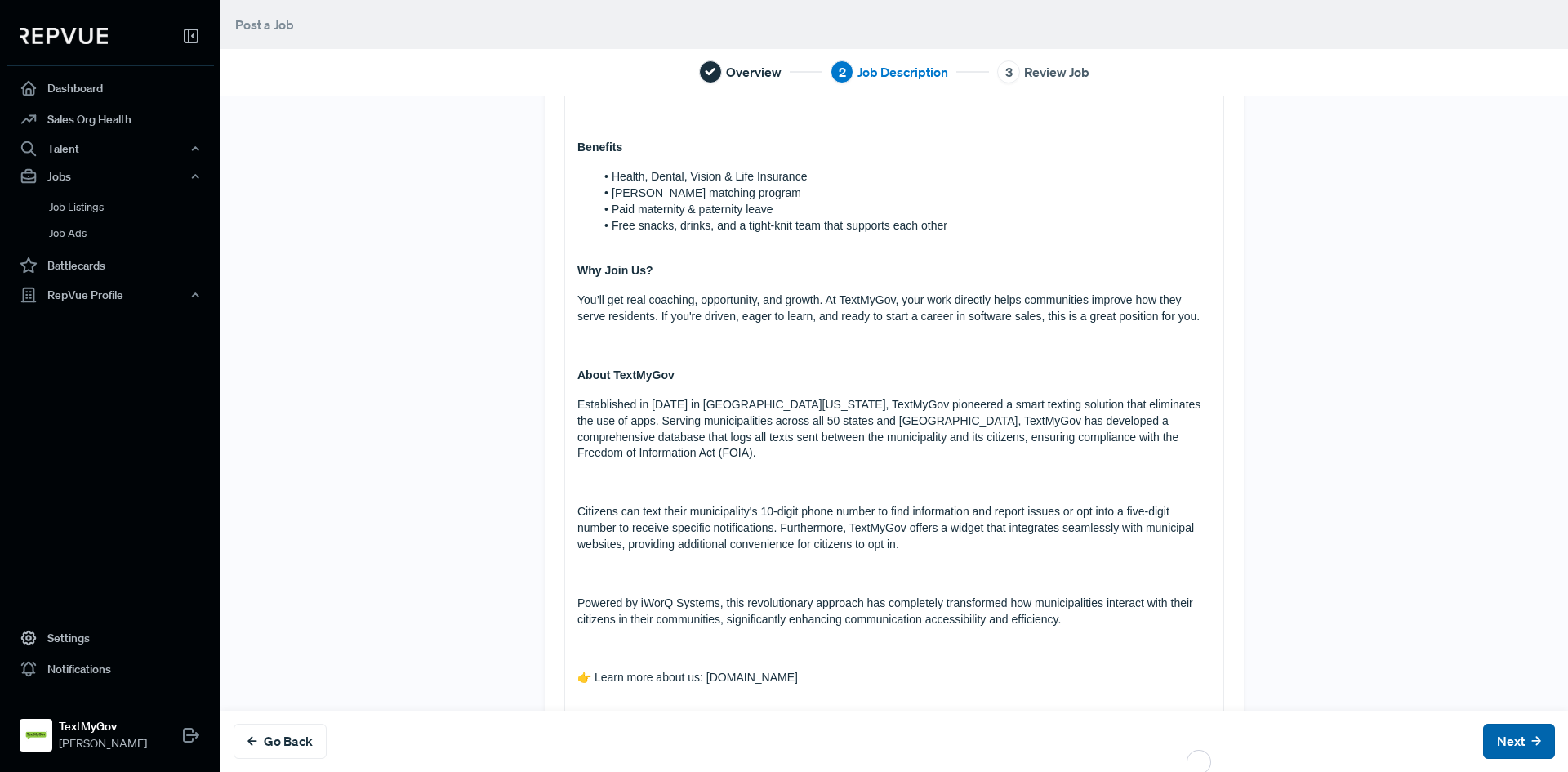
click at [1496, 747] on button "Next" at bounding box center [1519, 741] width 72 height 35
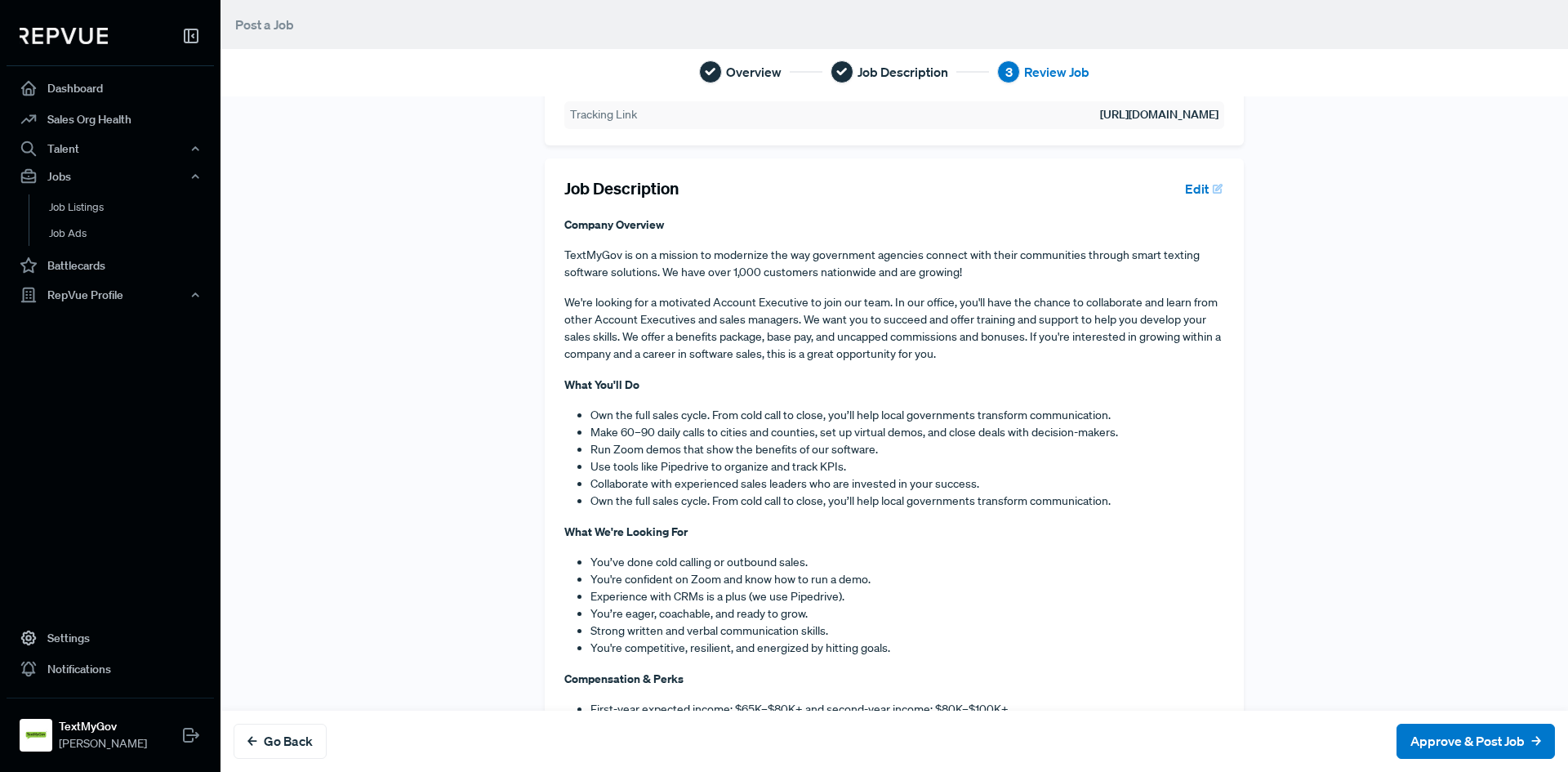
scroll to position [0, 0]
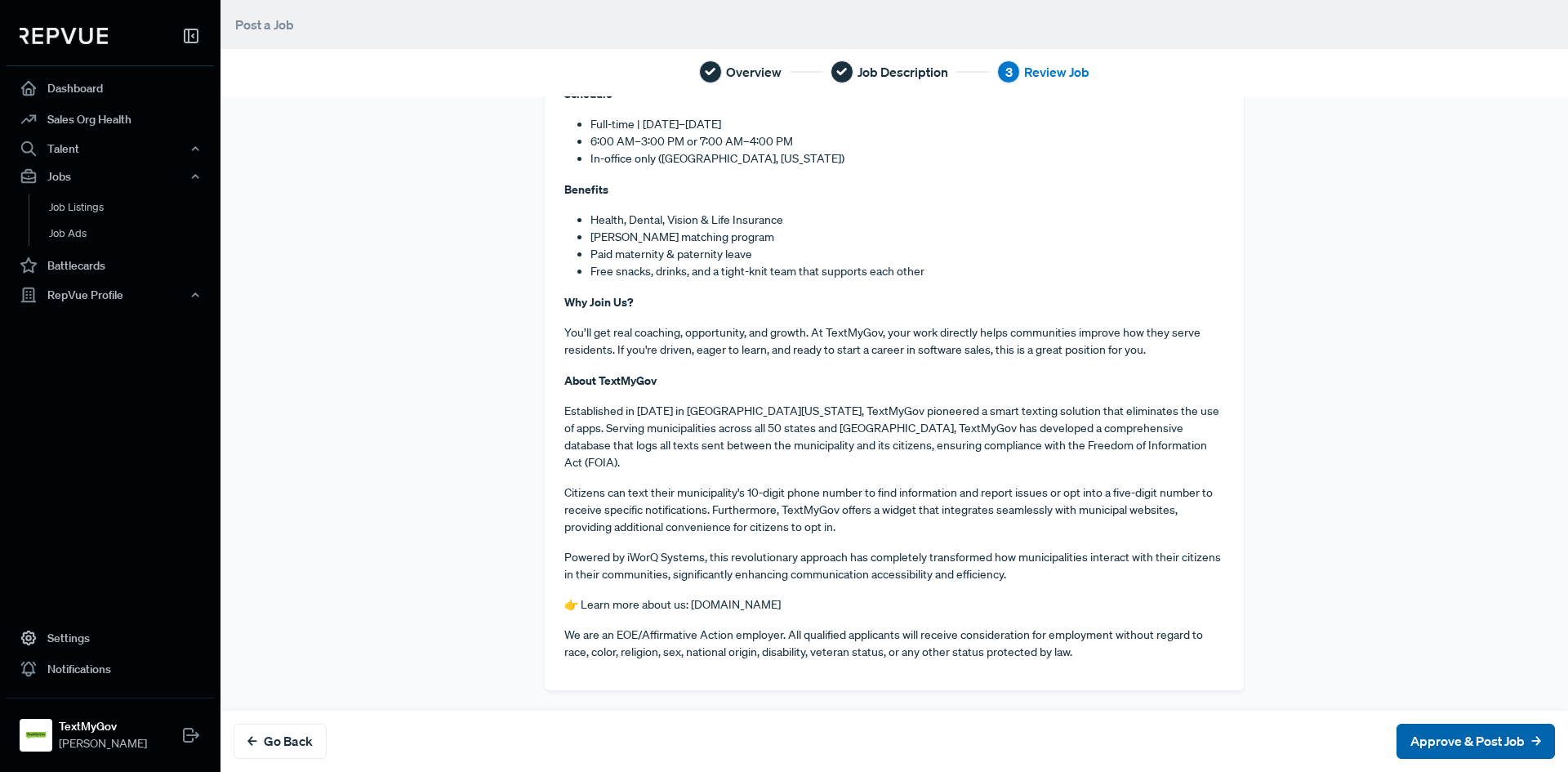
click at [1421, 728] on button "Approve & Post Job" at bounding box center [1476, 741] width 159 height 35
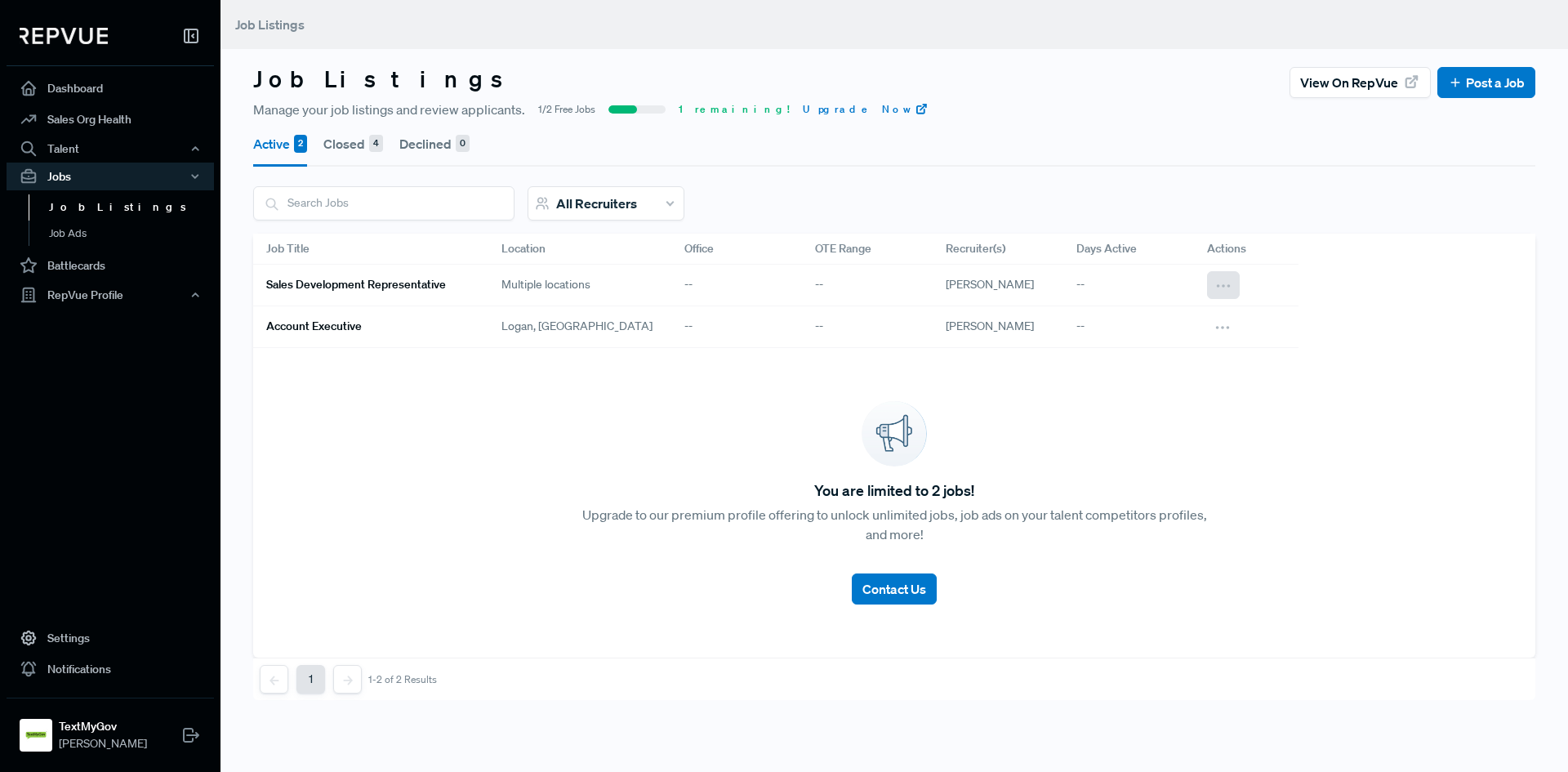
click at [1224, 277] on icon at bounding box center [1223, 286] width 18 height 18
click at [1148, 308] on div "Edit" at bounding box center [1160, 314] width 157 height 26
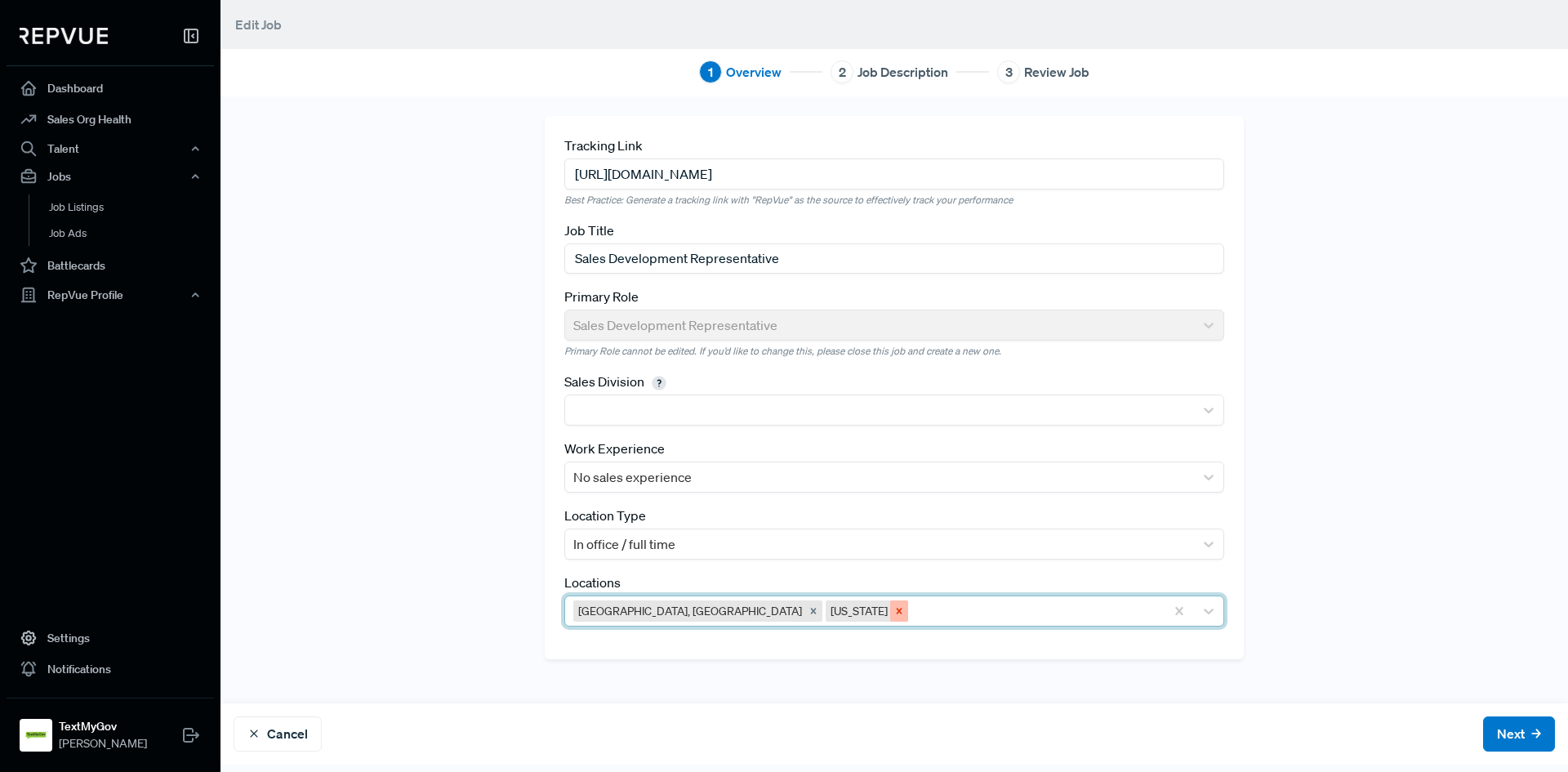
click at [894, 612] on icon "Remove Utah" at bounding box center [899, 611] width 11 height 11
click at [807, 612] on icon "Remove Greater Salt Lake City Area, UT" at bounding box center [813, 611] width 11 height 11
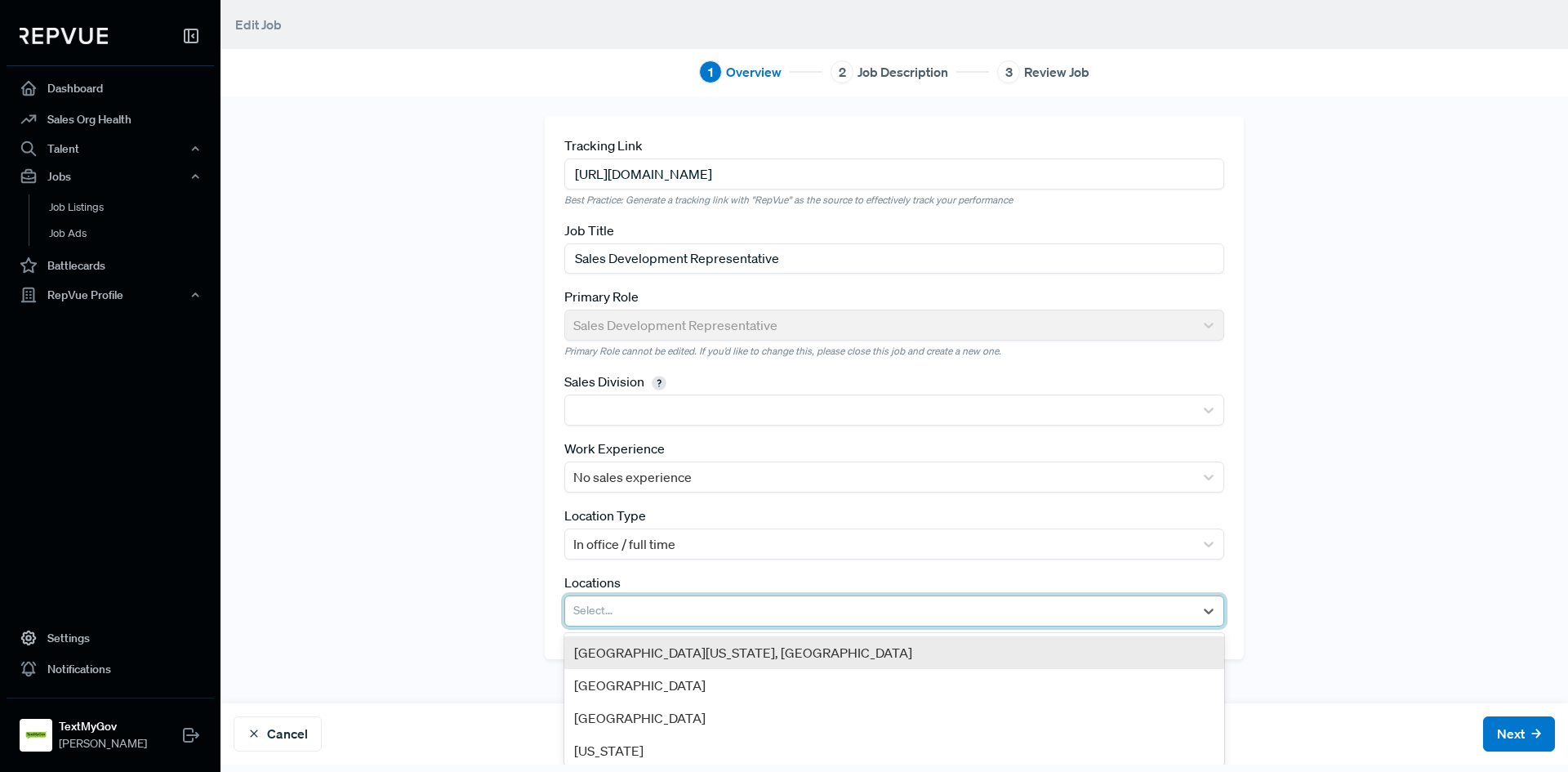
click at [722, 612] on div at bounding box center [879, 611] width 612 height 23
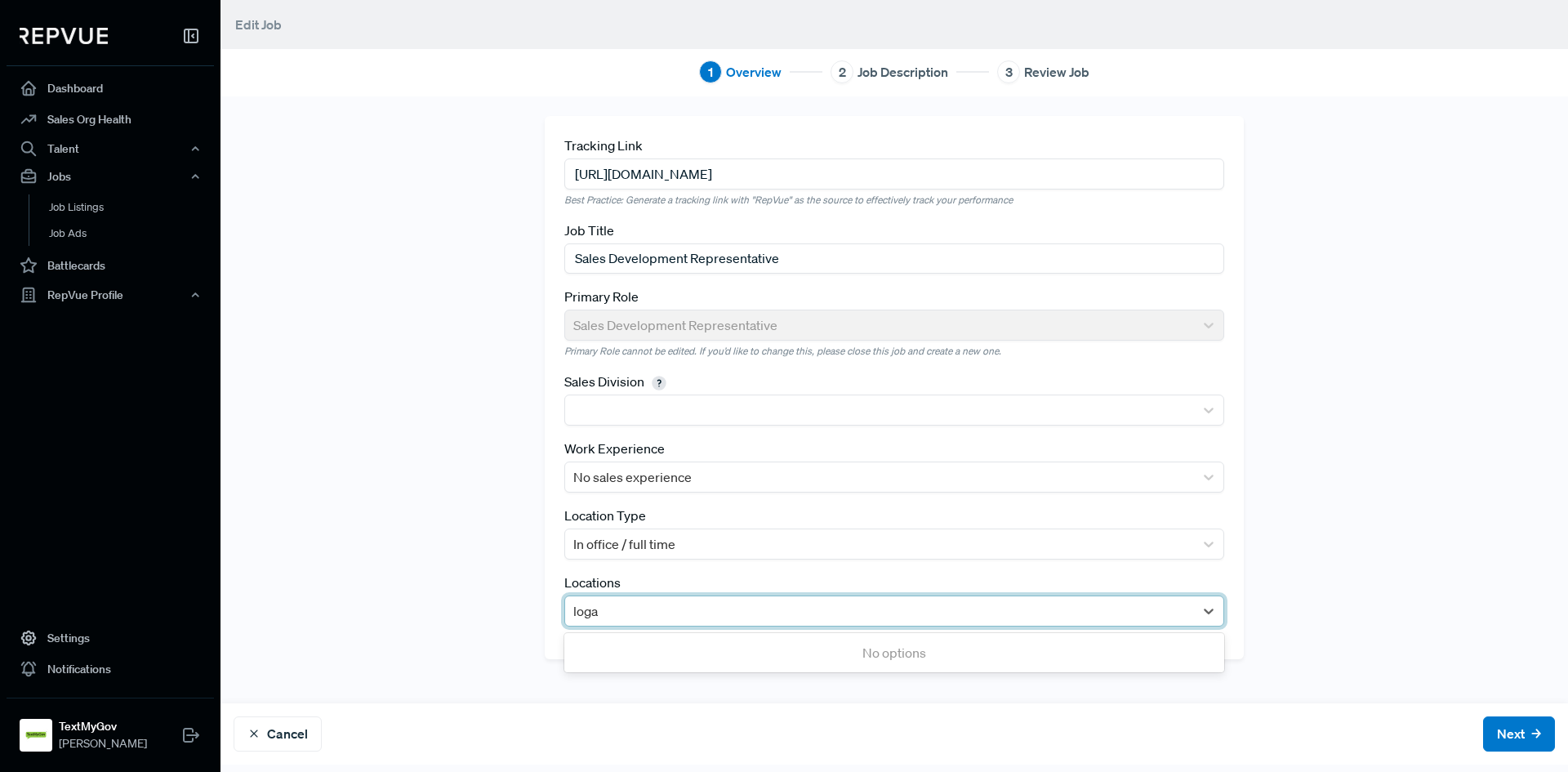
type input "[PERSON_NAME]"
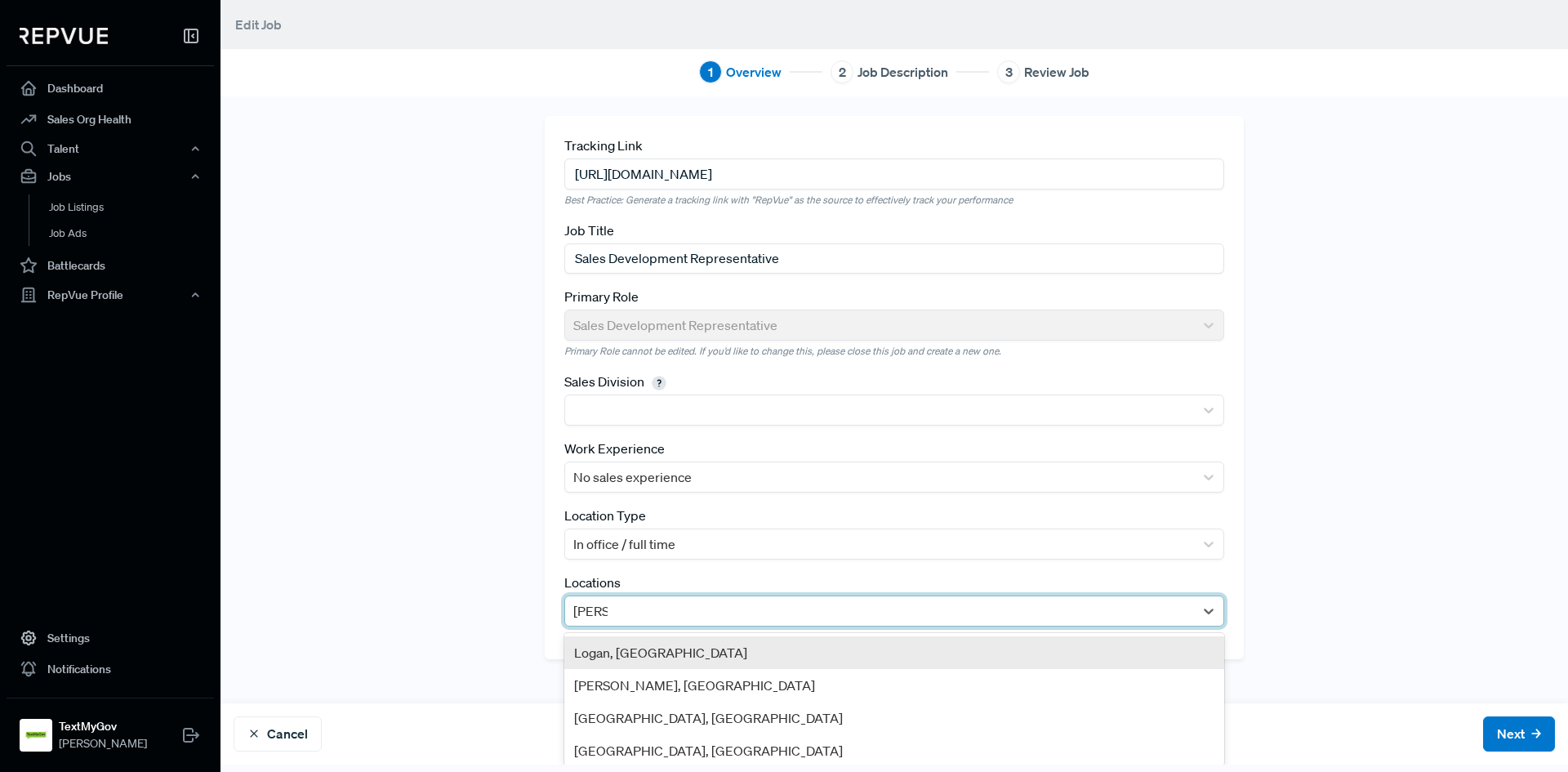
click at [717, 653] on div "Logan, [GEOGRAPHIC_DATA]" at bounding box center [894, 653] width 660 height 32
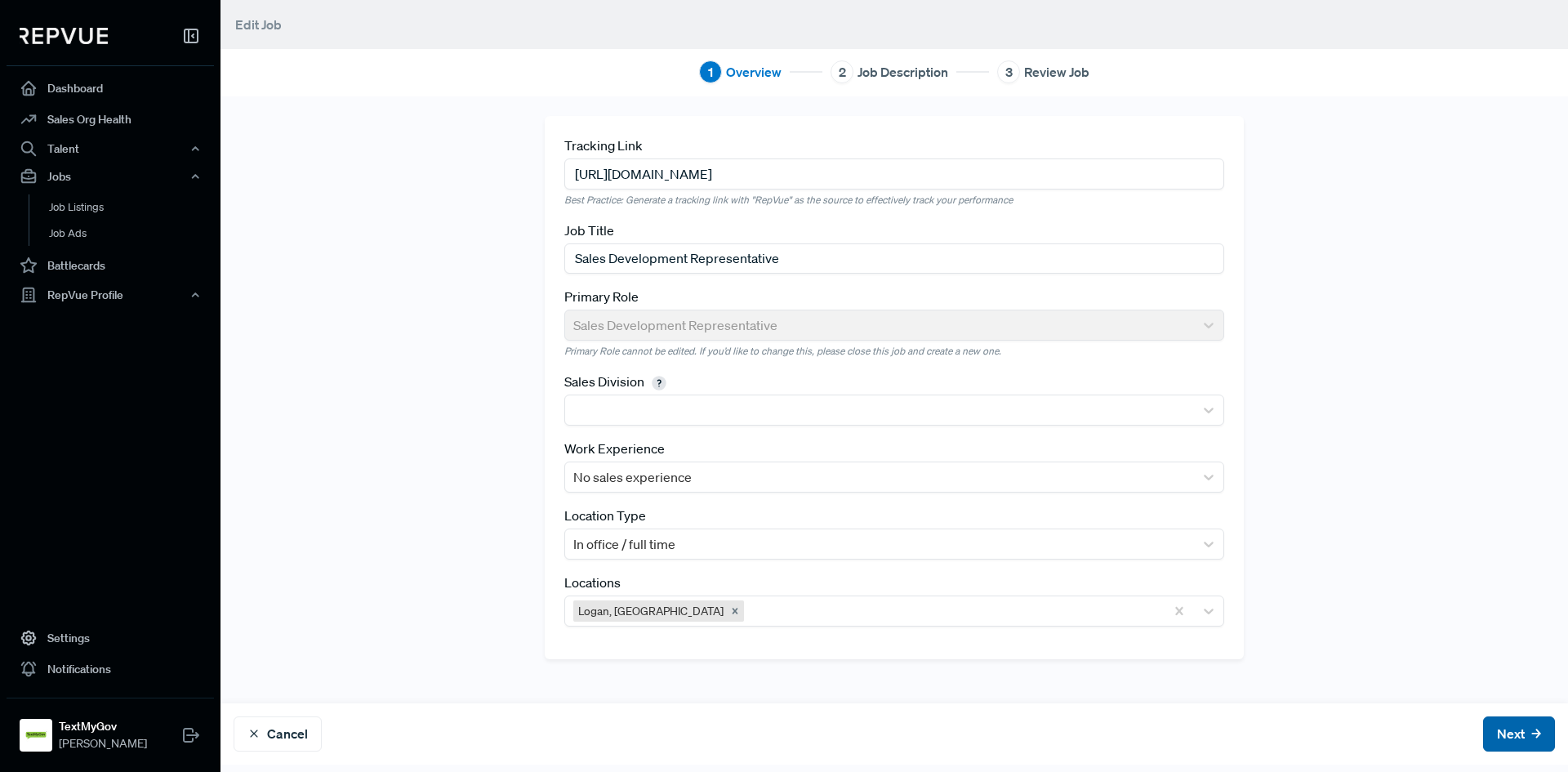
click at [1497, 740] on button "Next" at bounding box center [1519, 734] width 72 height 35
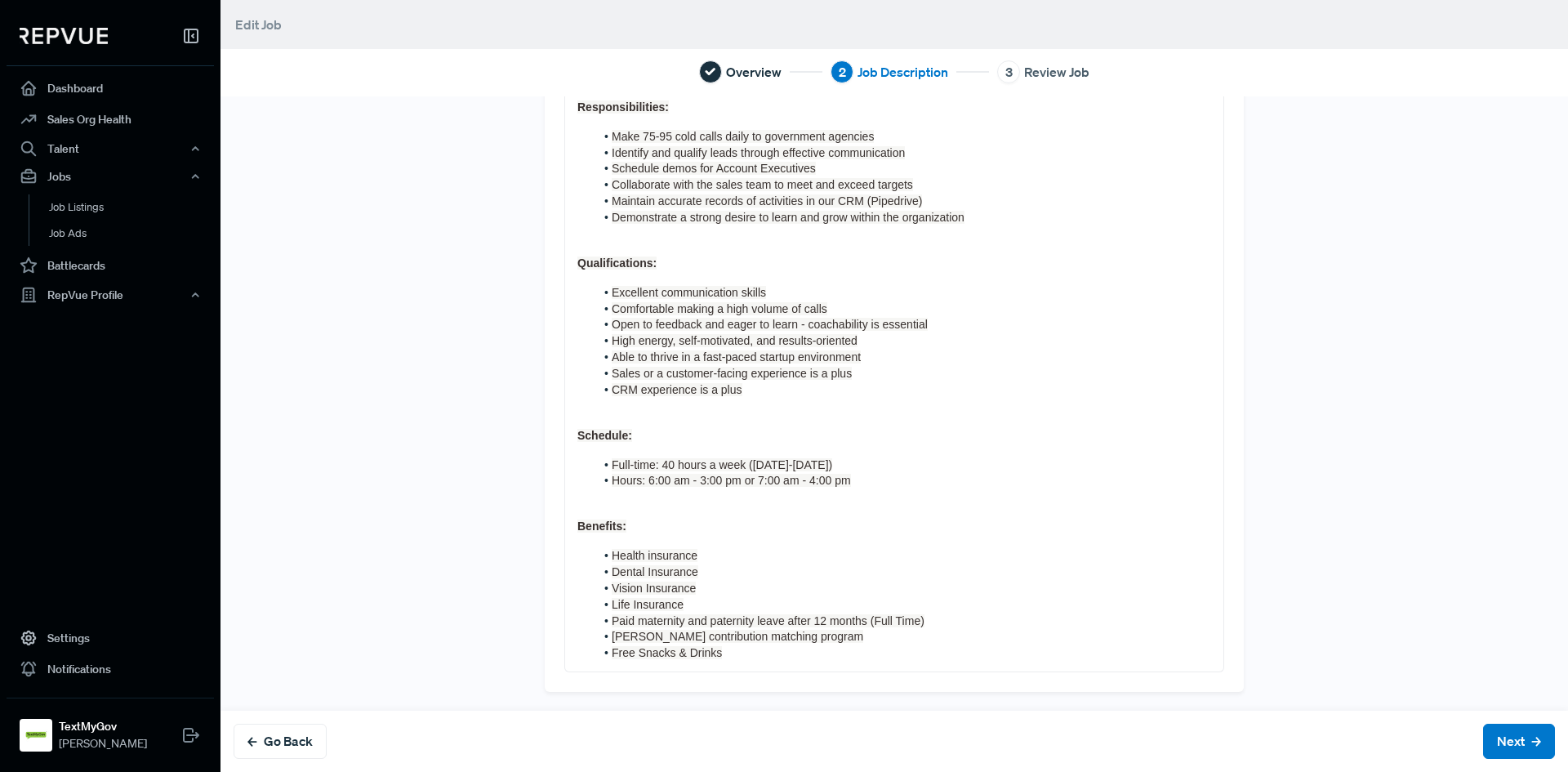
scroll to position [534, 0]
click at [1503, 740] on button "Next" at bounding box center [1519, 741] width 72 height 35
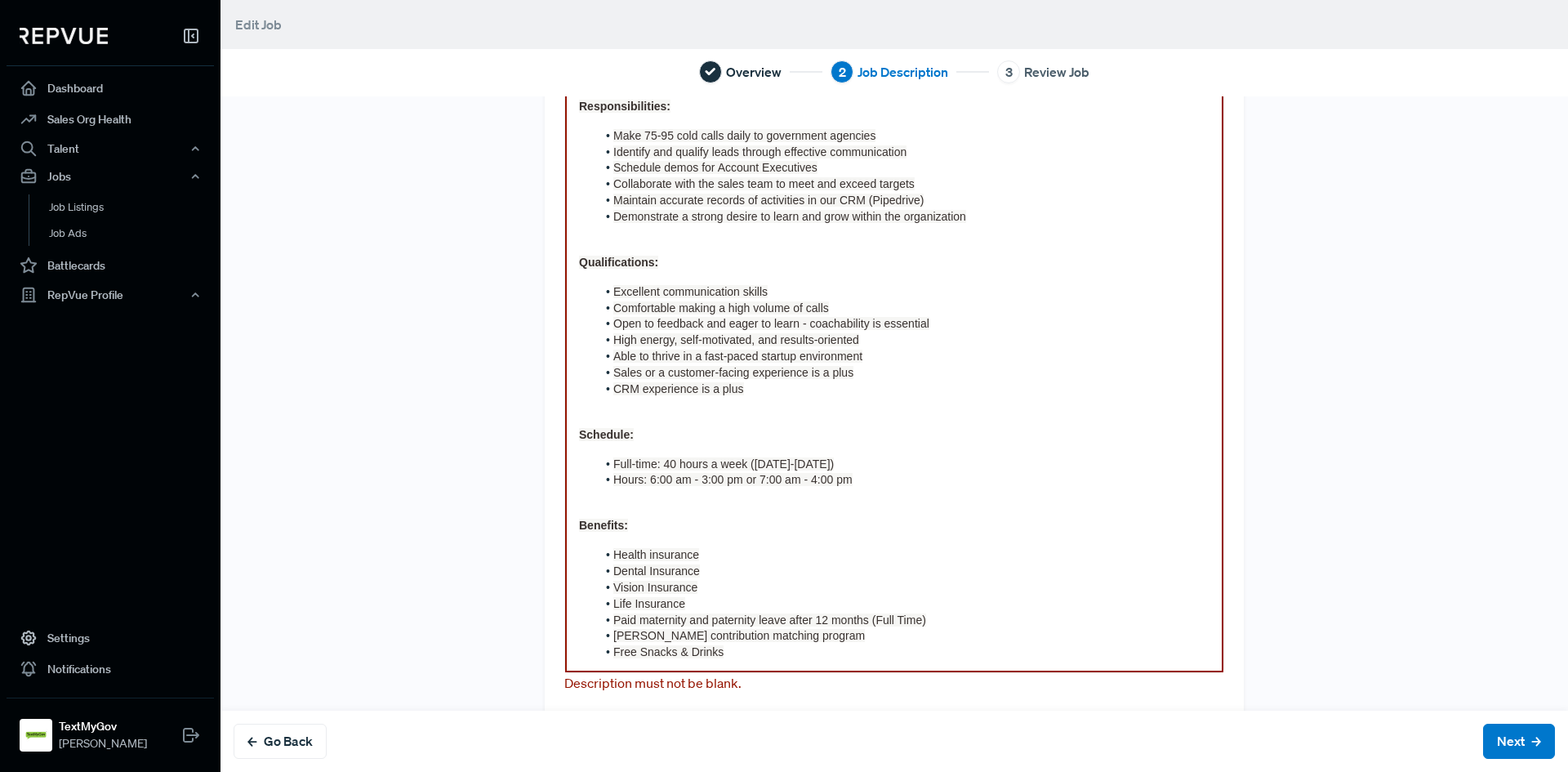
click at [783, 419] on div "Company Overview We're looking for a motivated Sales Development Representative…" at bounding box center [894, 166] width 658 height 1012
click at [276, 736] on button "Go Back" at bounding box center [280, 741] width 93 height 35
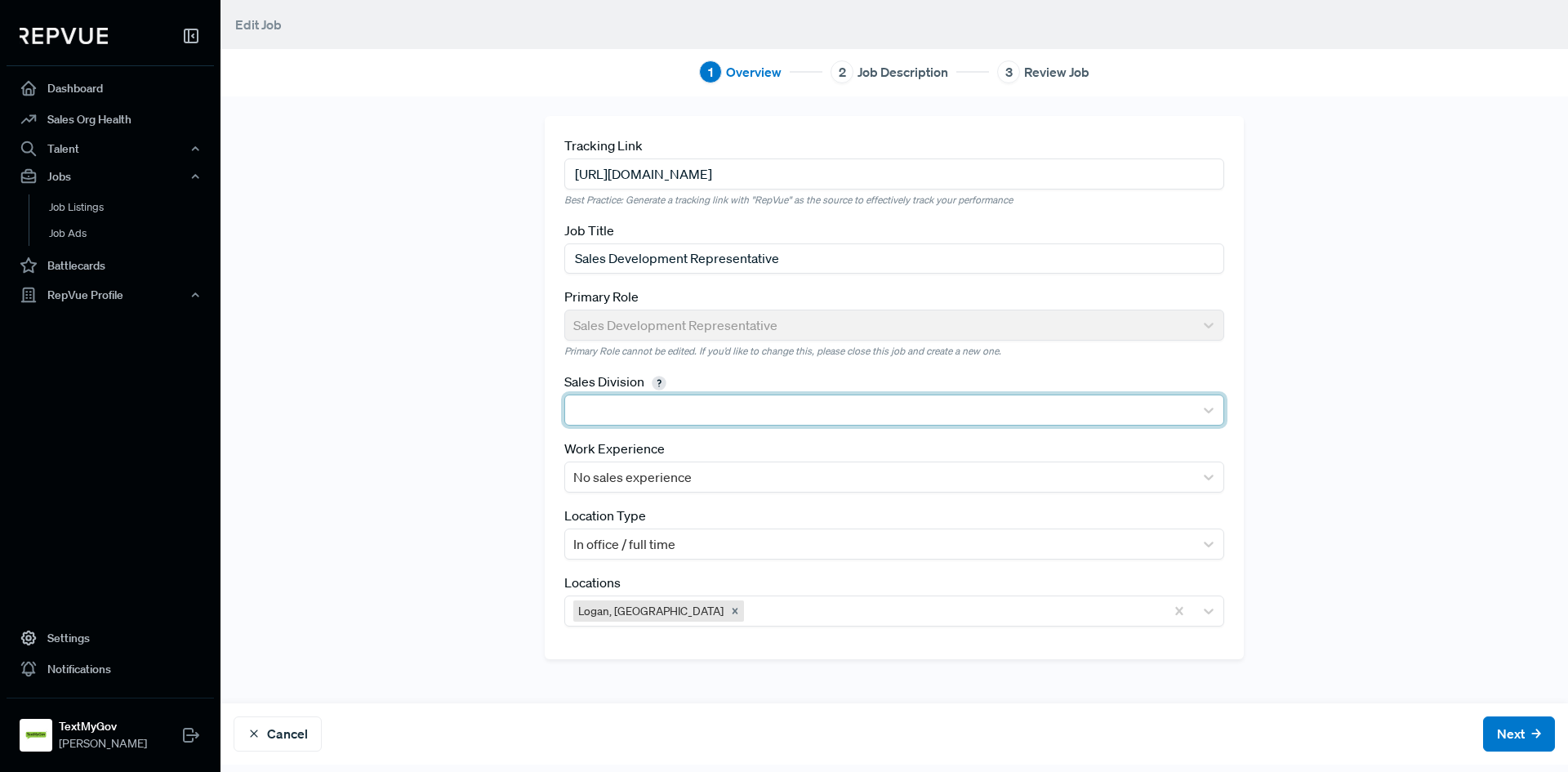
click at [586, 405] on div at bounding box center [879, 409] width 612 height 23
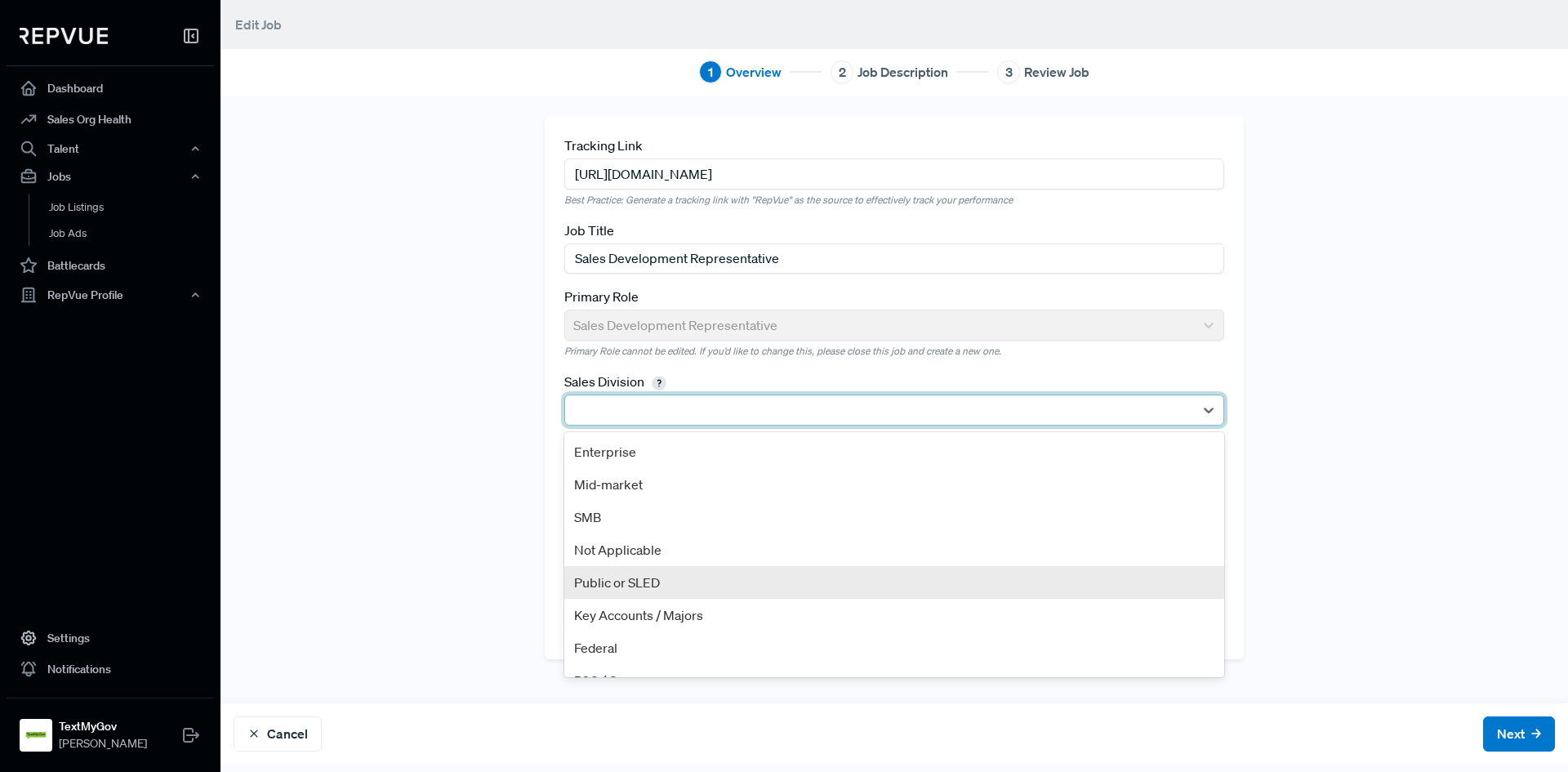
click at [628, 578] on div "Public or SLED" at bounding box center [894, 583] width 660 height 32
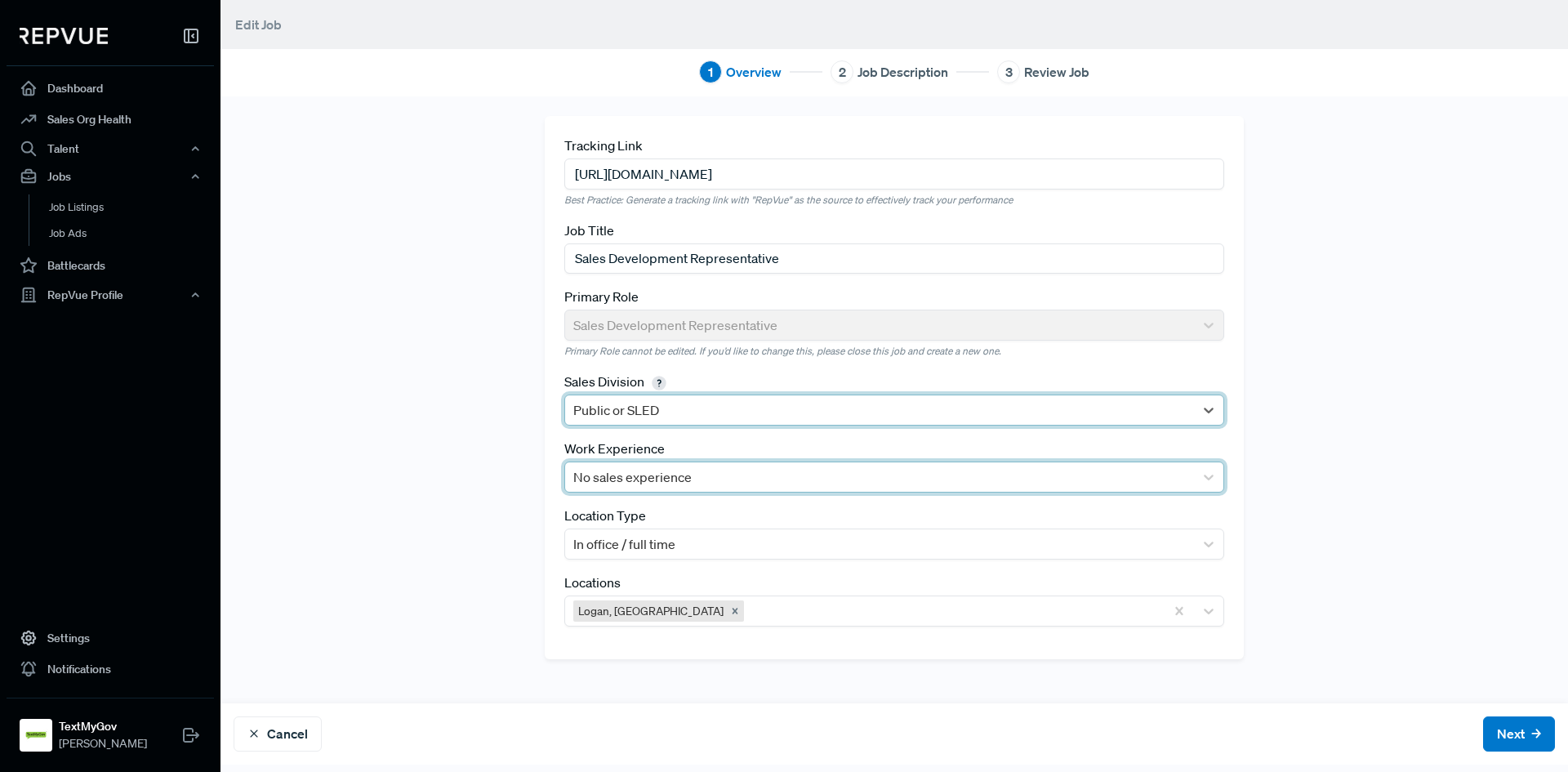
click at [882, 482] on div at bounding box center [879, 477] width 612 height 23
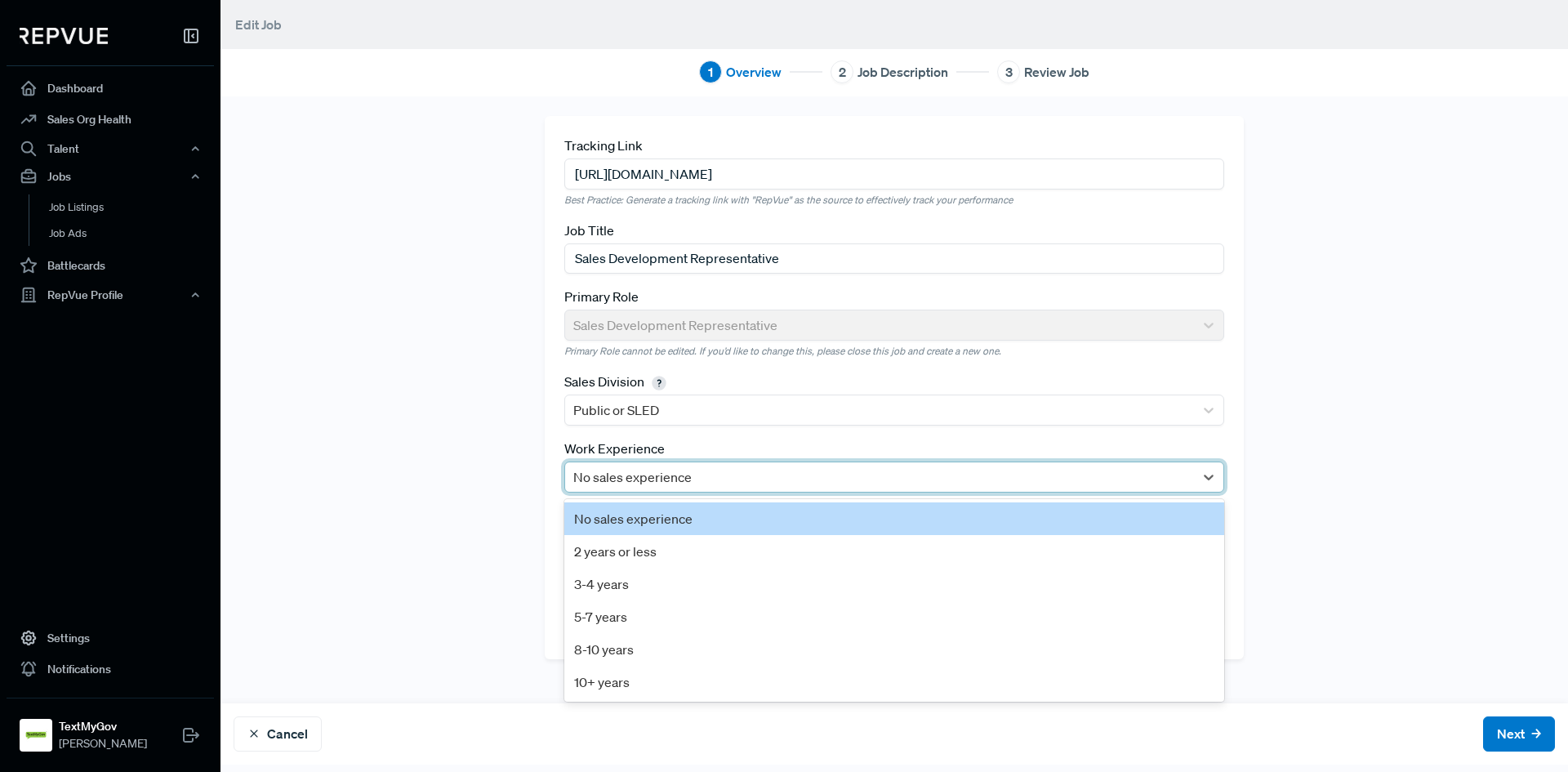
click at [397, 469] on div "Tracking Link [URL][DOMAIN_NAME] Best Practice: Generate a tracking link with "…" at bounding box center [894, 400] width 1078 height 568
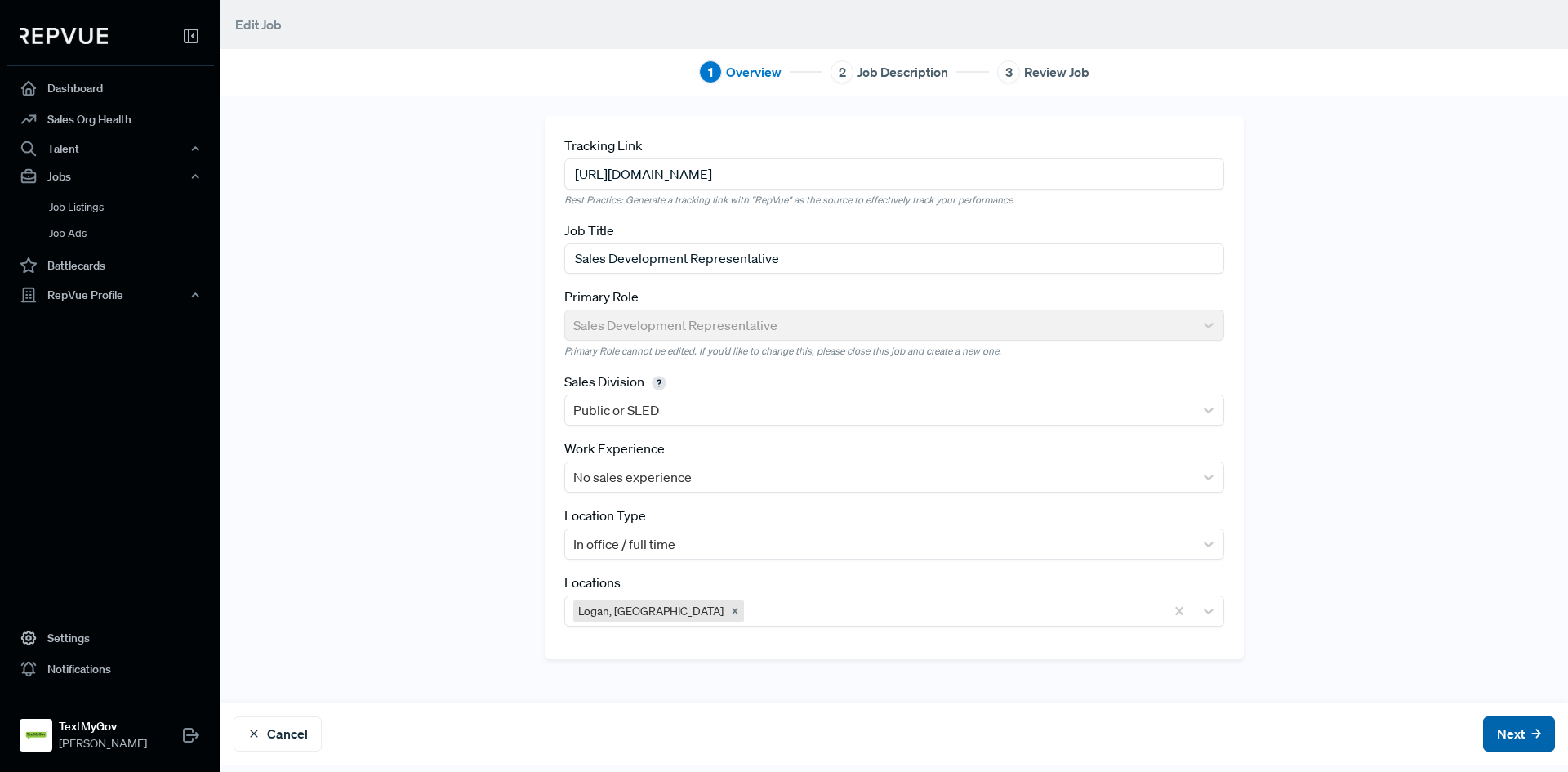
click at [1492, 728] on button "Next" at bounding box center [1519, 734] width 72 height 35
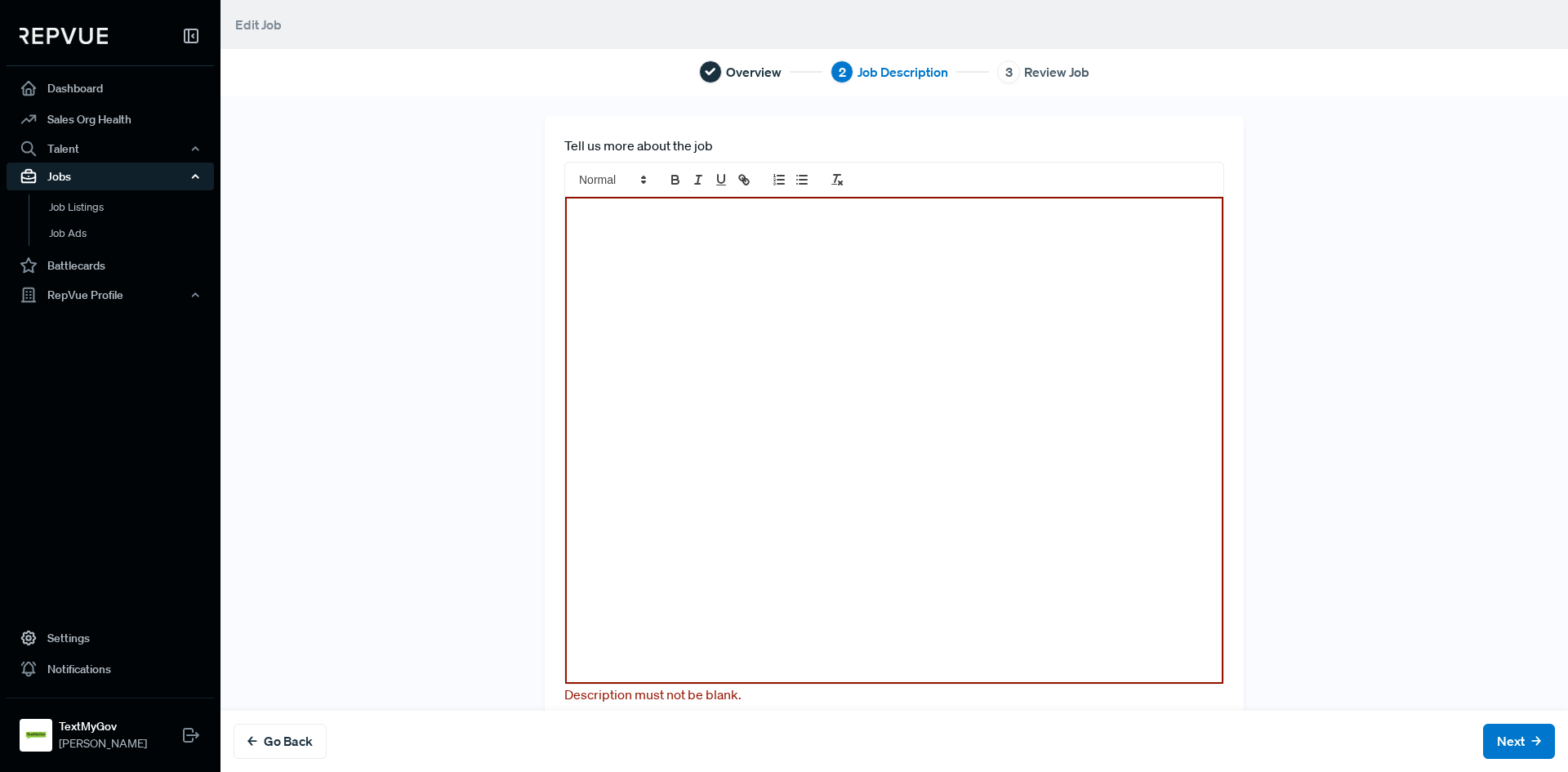
click at [732, 274] on div at bounding box center [894, 440] width 658 height 486
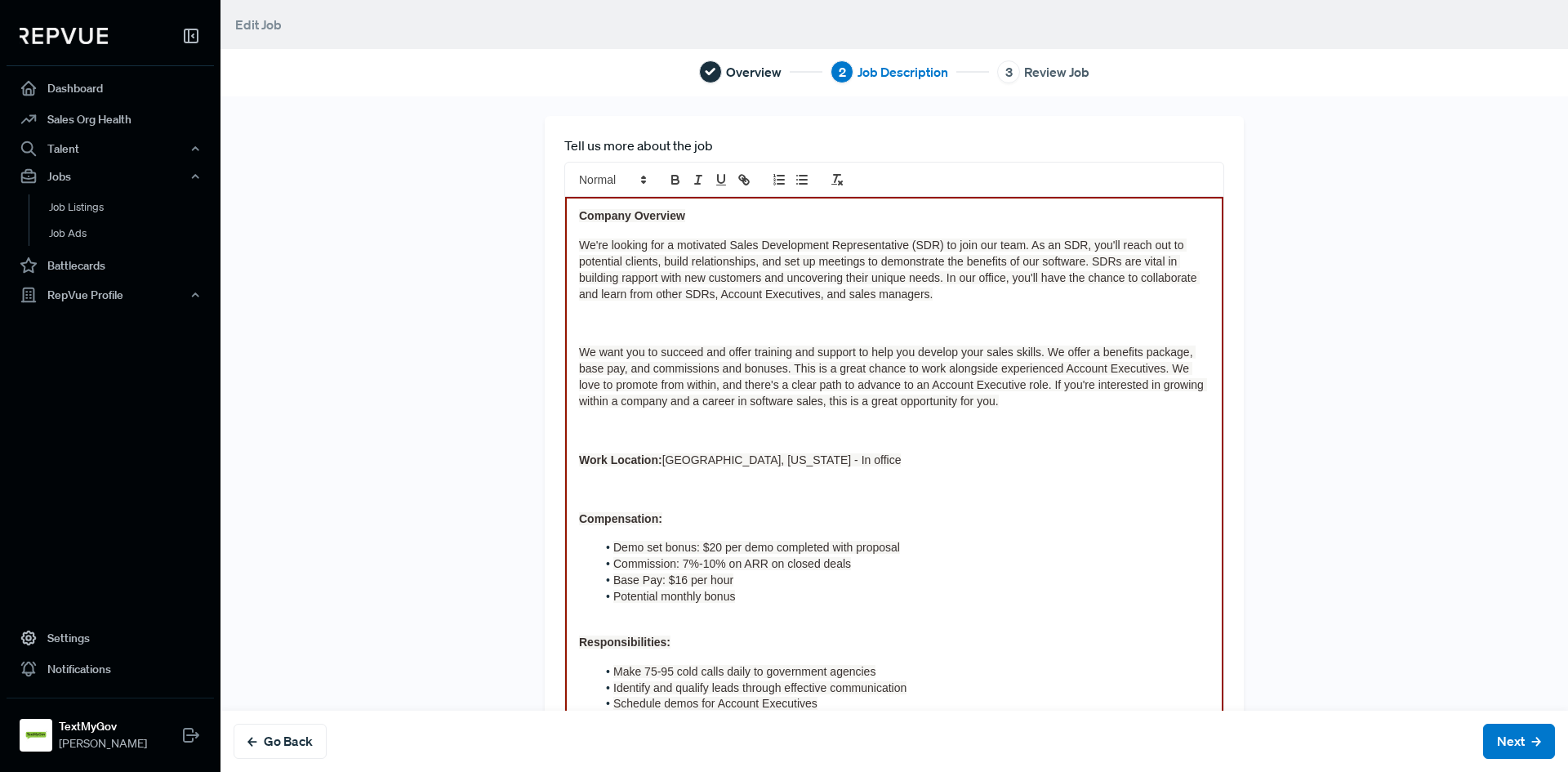
click at [791, 282] on span "We're looking for a motivated Sales Development Representative (SDR) to join ou…" at bounding box center [889, 270] width 621 height 62
click at [661, 214] on strong "Company Overview" at bounding box center [632, 215] width 107 height 13
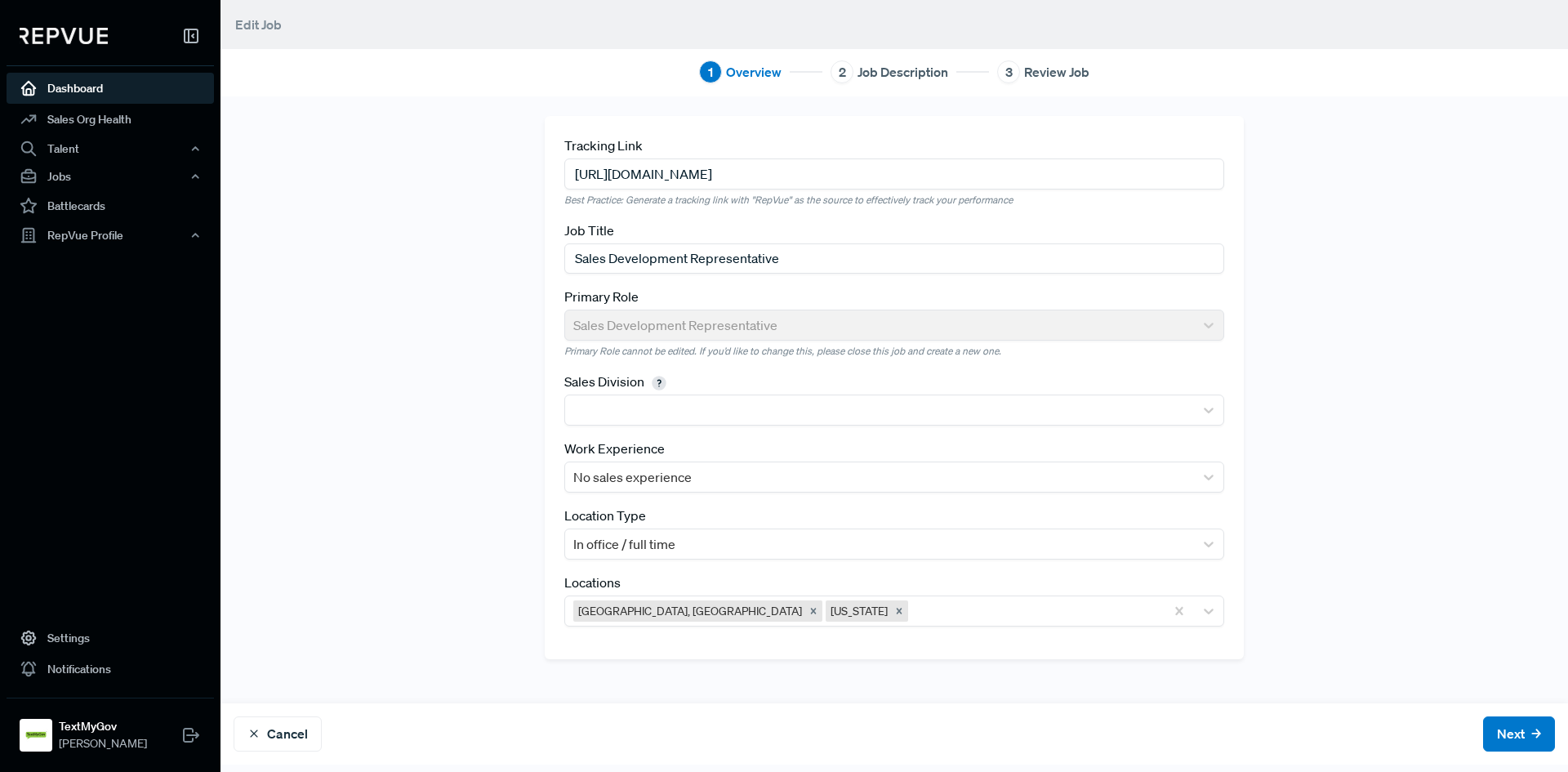
click at [67, 92] on link "Dashboard" at bounding box center [110, 88] width 207 height 31
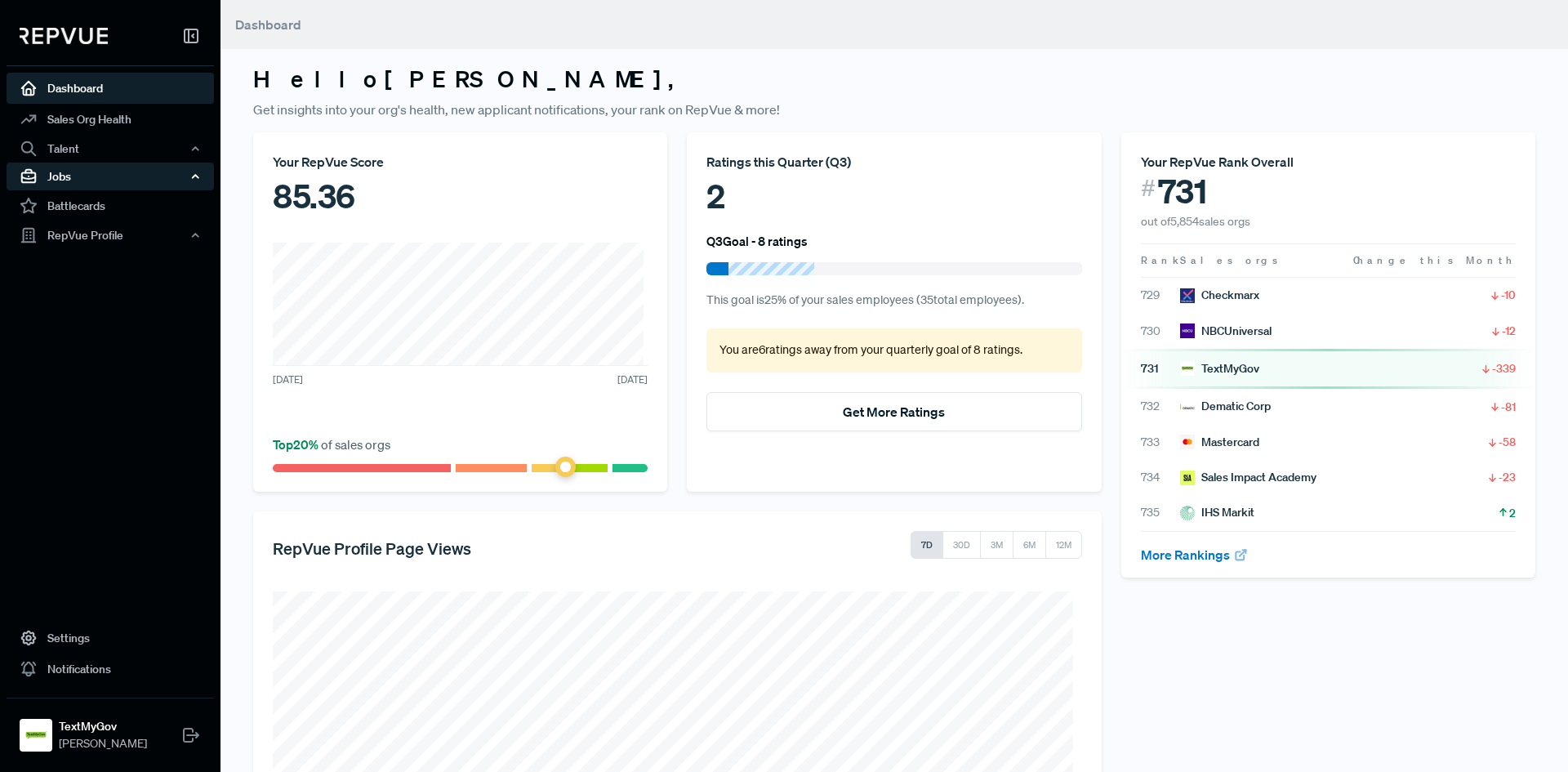
click at [162, 170] on div "Jobs" at bounding box center [110, 177] width 207 height 28
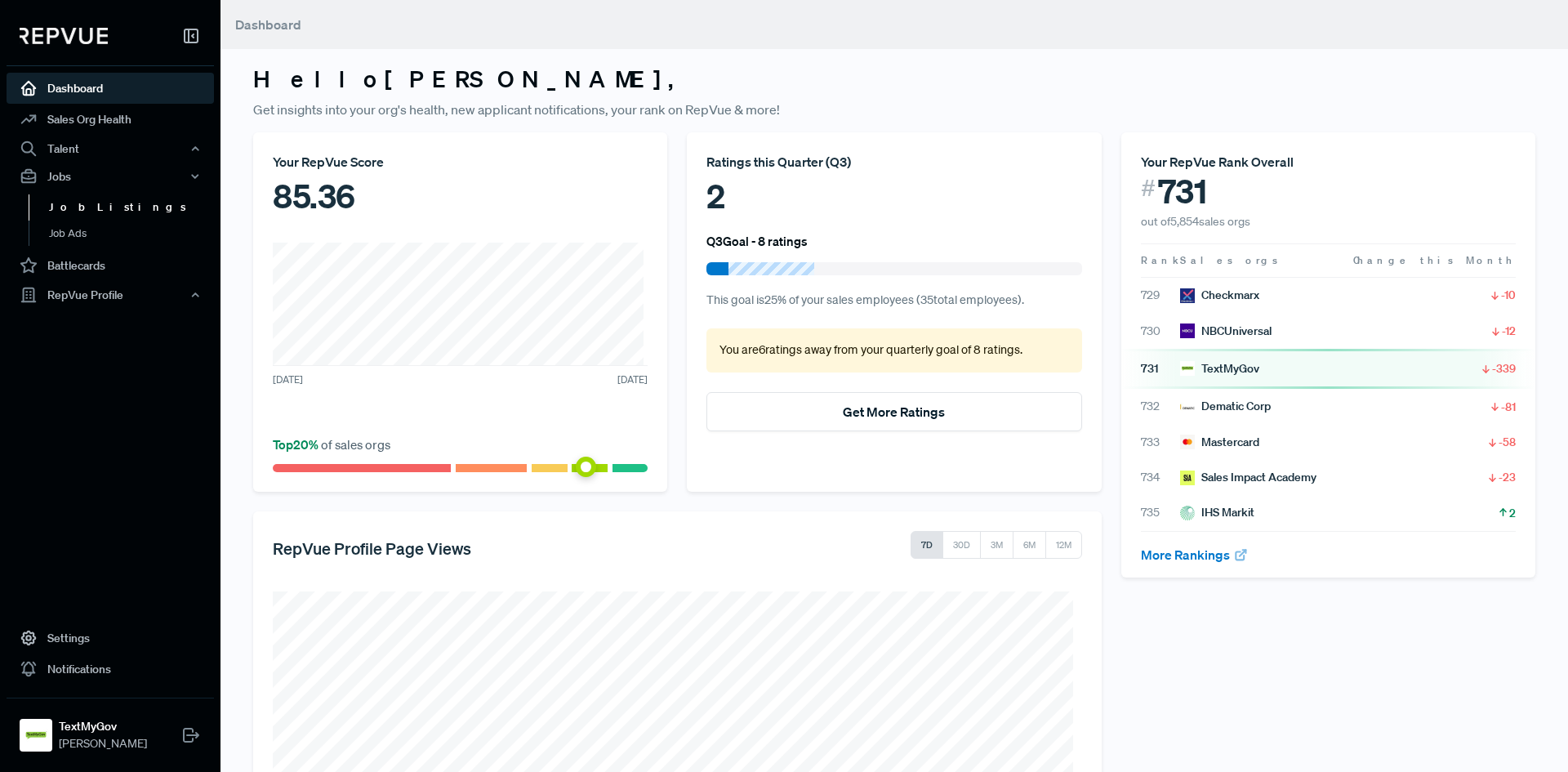
click at [119, 197] on link "Job Listings" at bounding box center [132, 207] width 207 height 26
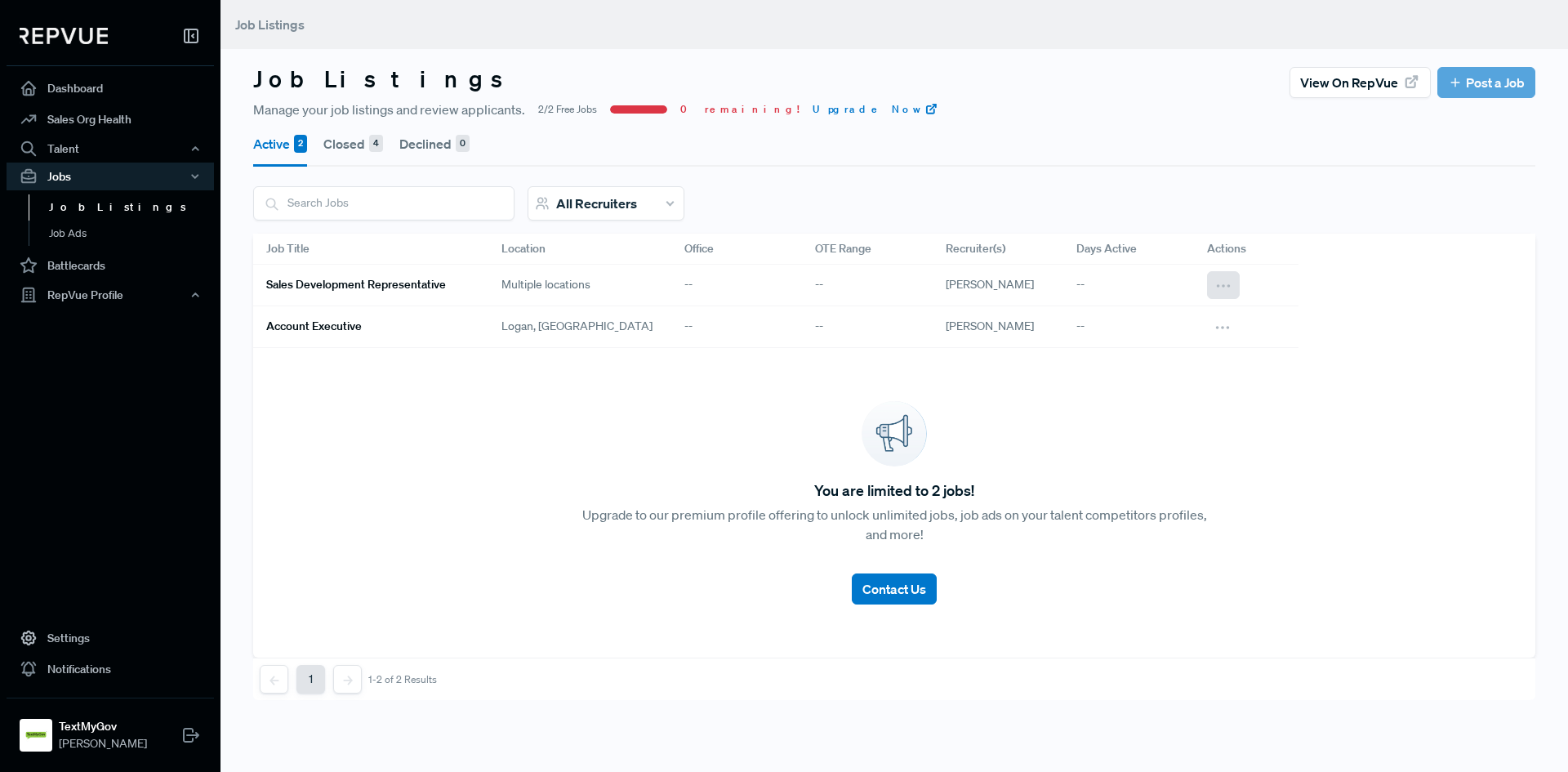
click at [1218, 287] on use at bounding box center [1224, 286] width 12 height 2
click at [1149, 306] on div "Edit" at bounding box center [1160, 314] width 157 height 26
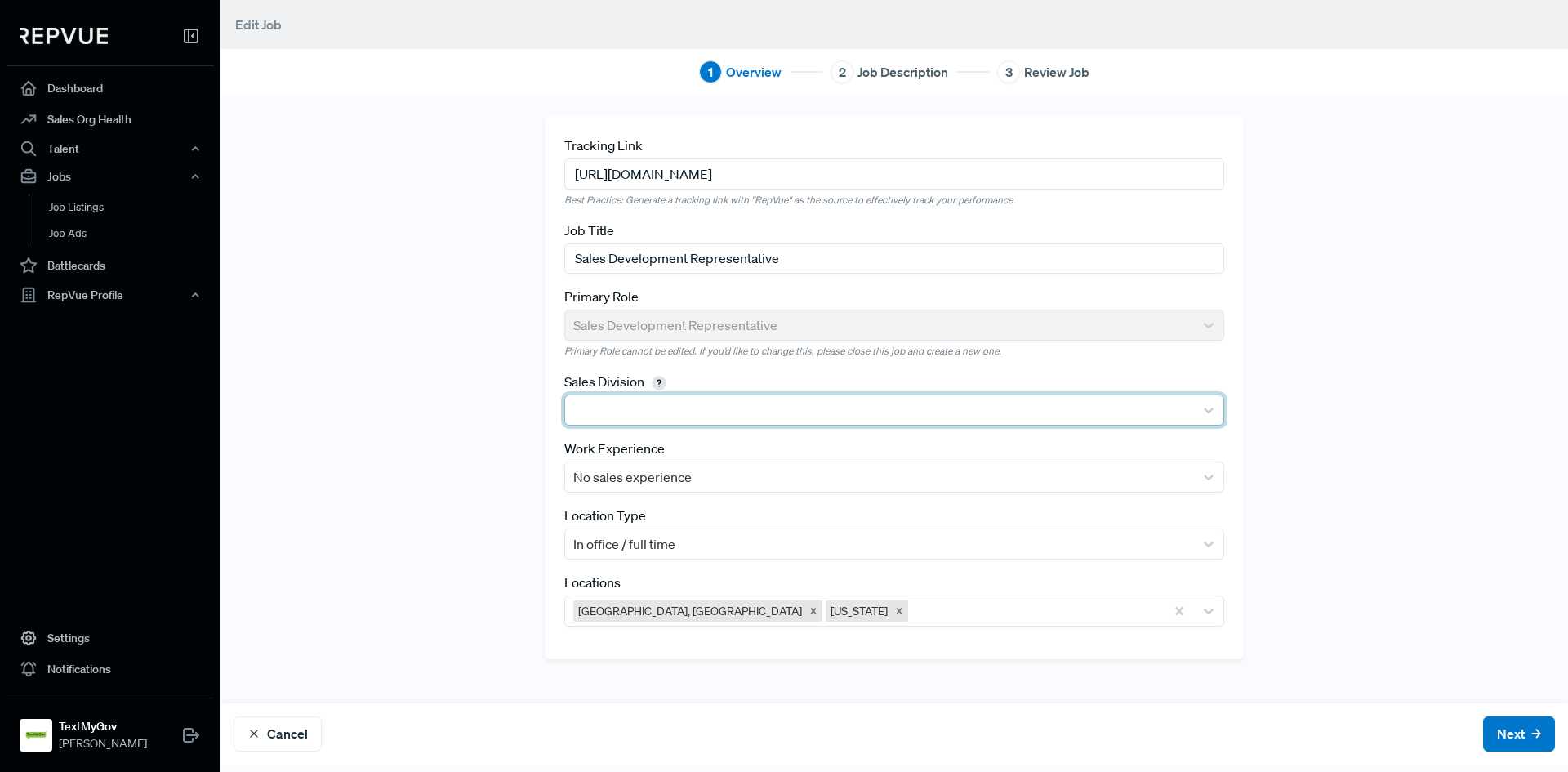
click at [680, 398] on div at bounding box center [879, 409] width 612 height 23
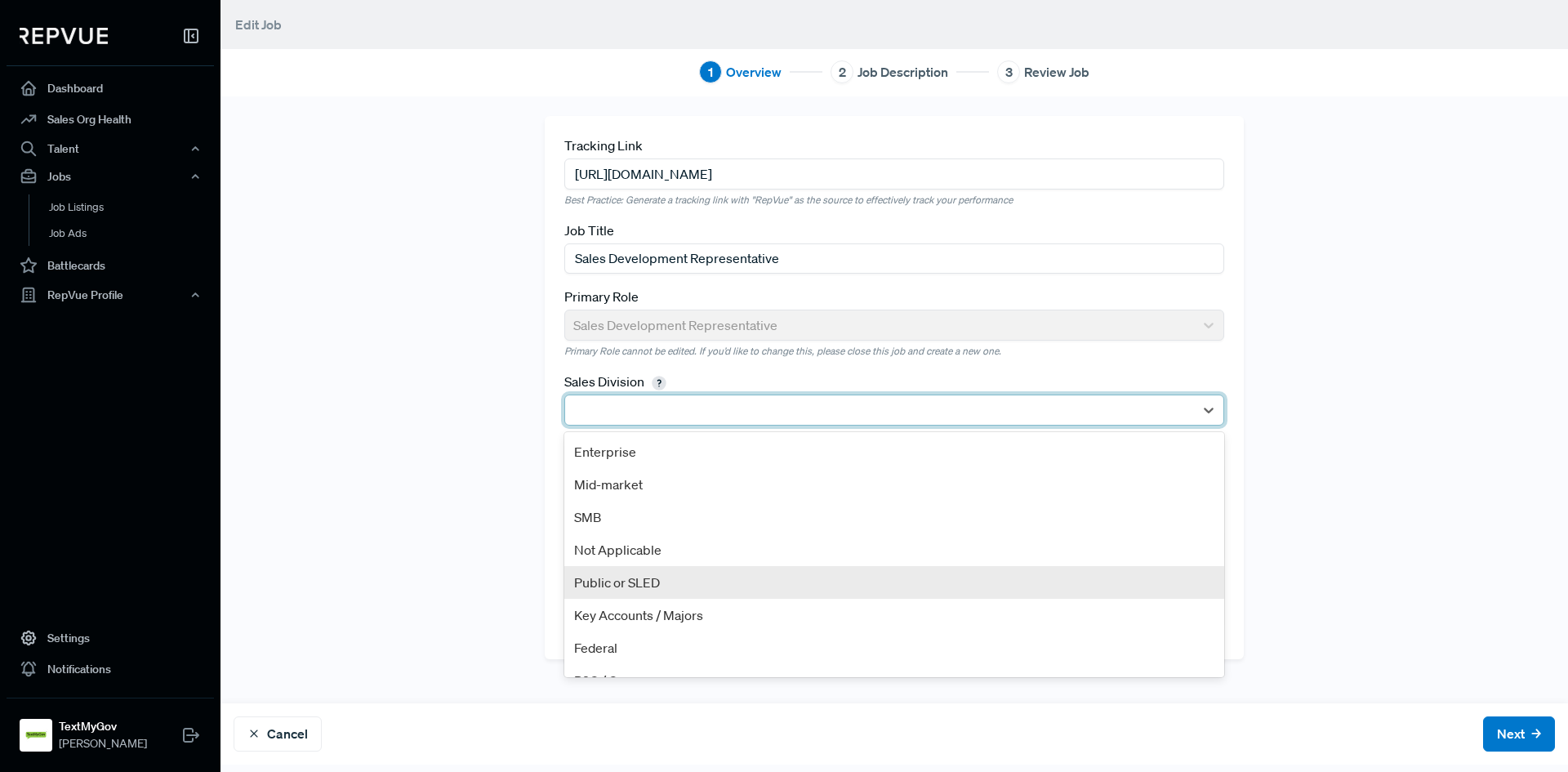
click at [652, 579] on div "Public or SLED" at bounding box center [894, 583] width 660 height 32
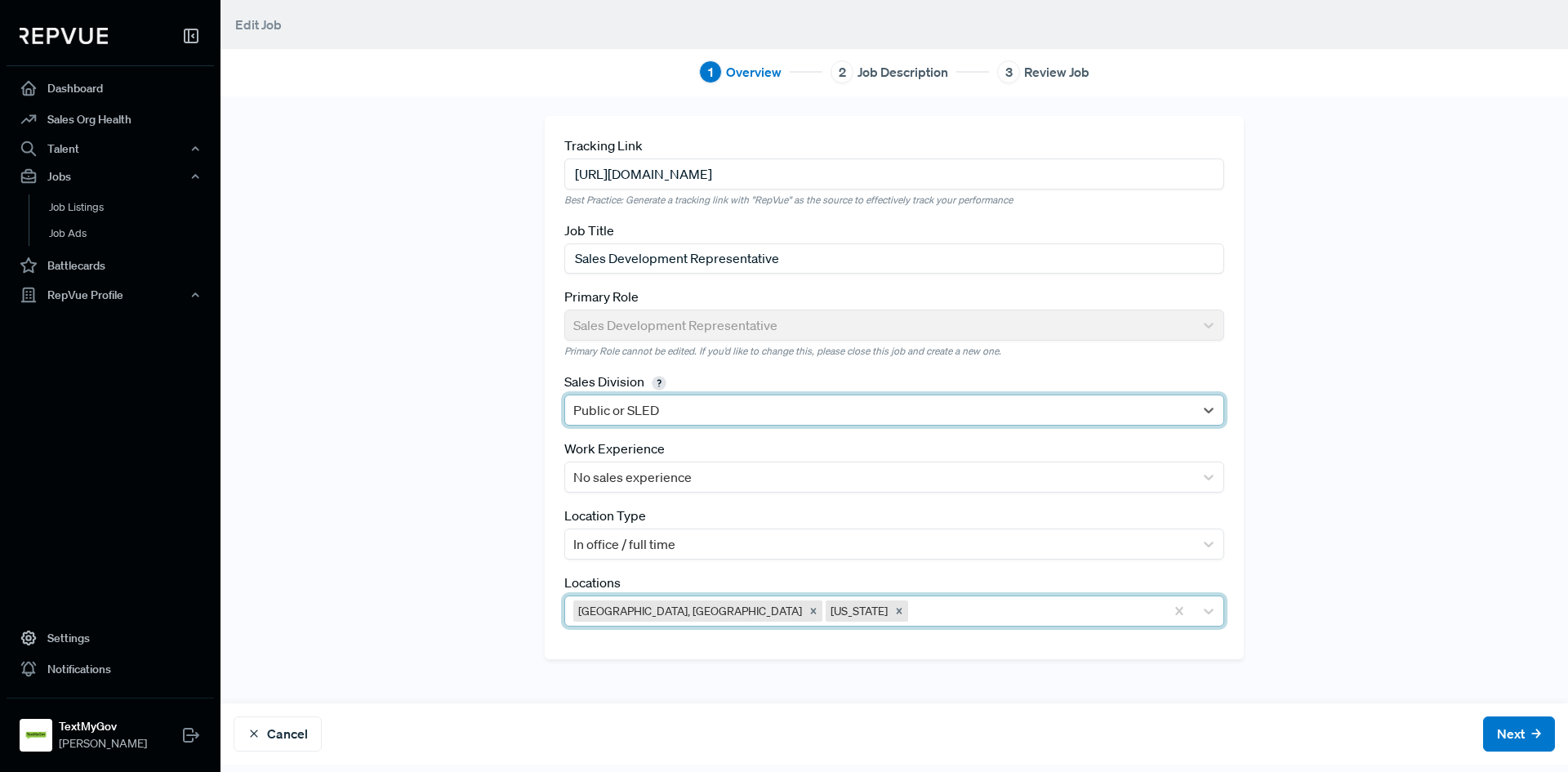
click at [894, 612] on icon "Remove Utah" at bounding box center [899, 611] width 11 height 11
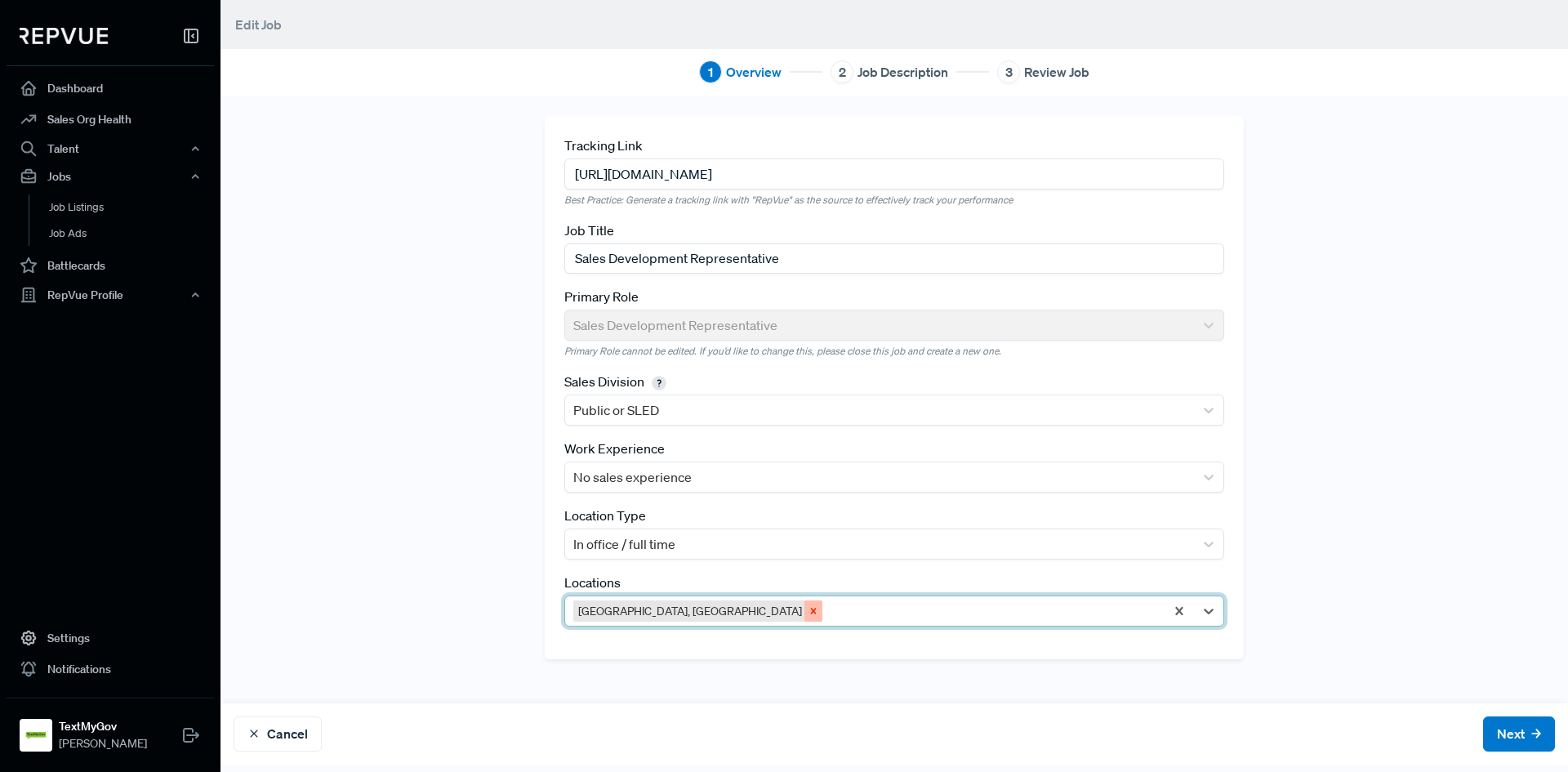
click at [807, 613] on icon "Remove Greater Salt Lake City Area, UT" at bounding box center [813, 611] width 11 height 11
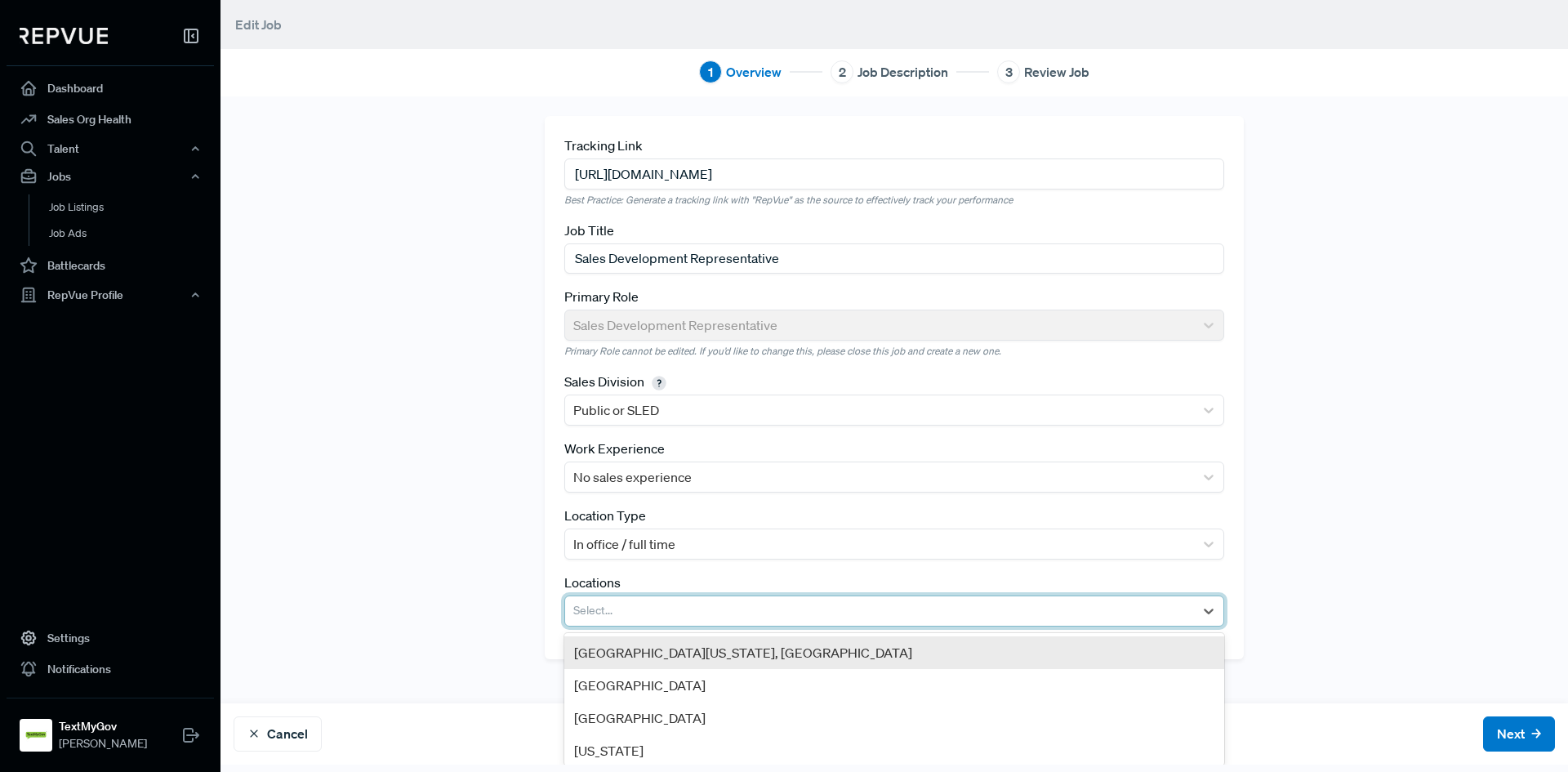
click at [705, 609] on div at bounding box center [879, 611] width 612 height 23
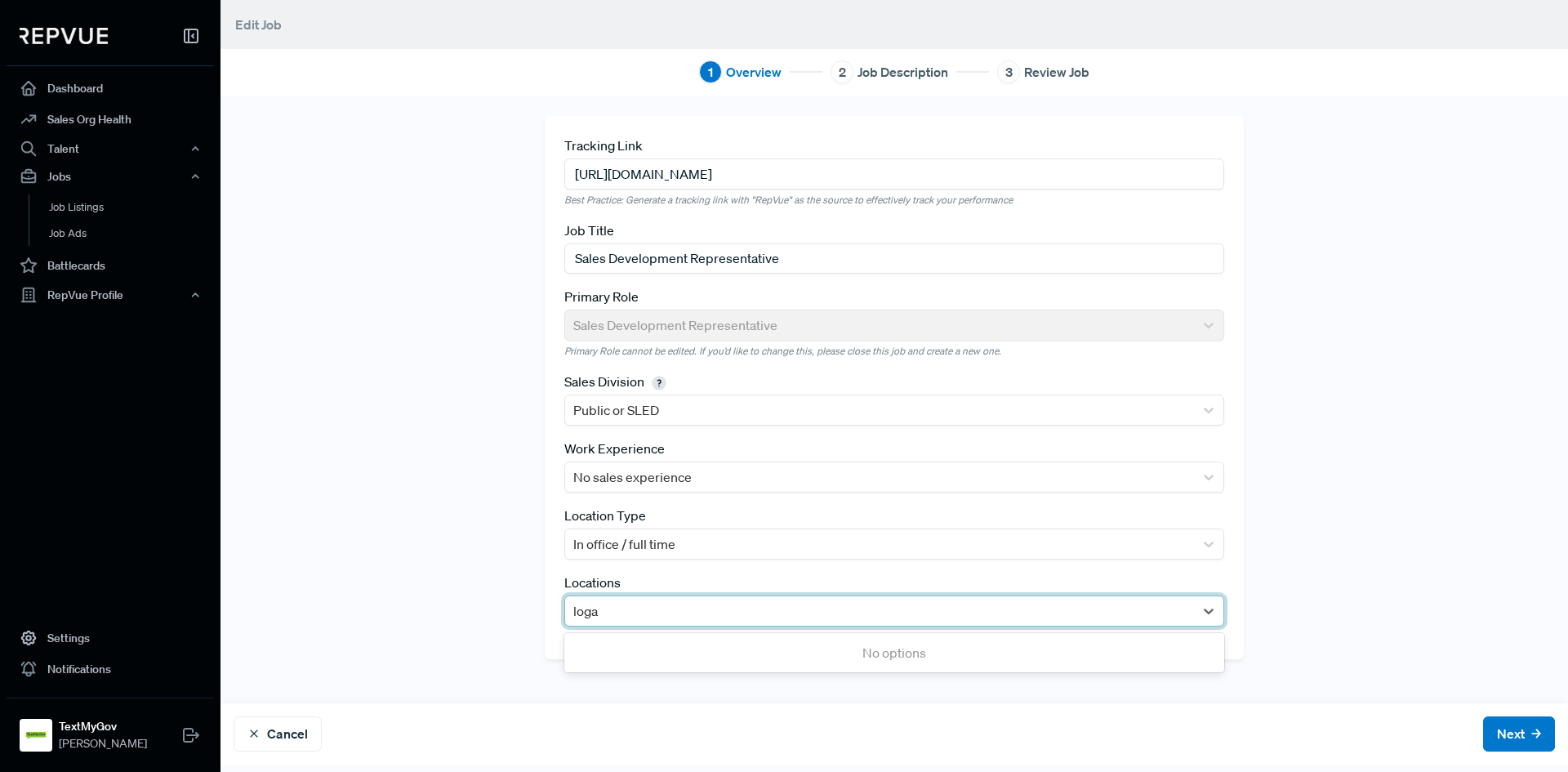
type input "[PERSON_NAME]"
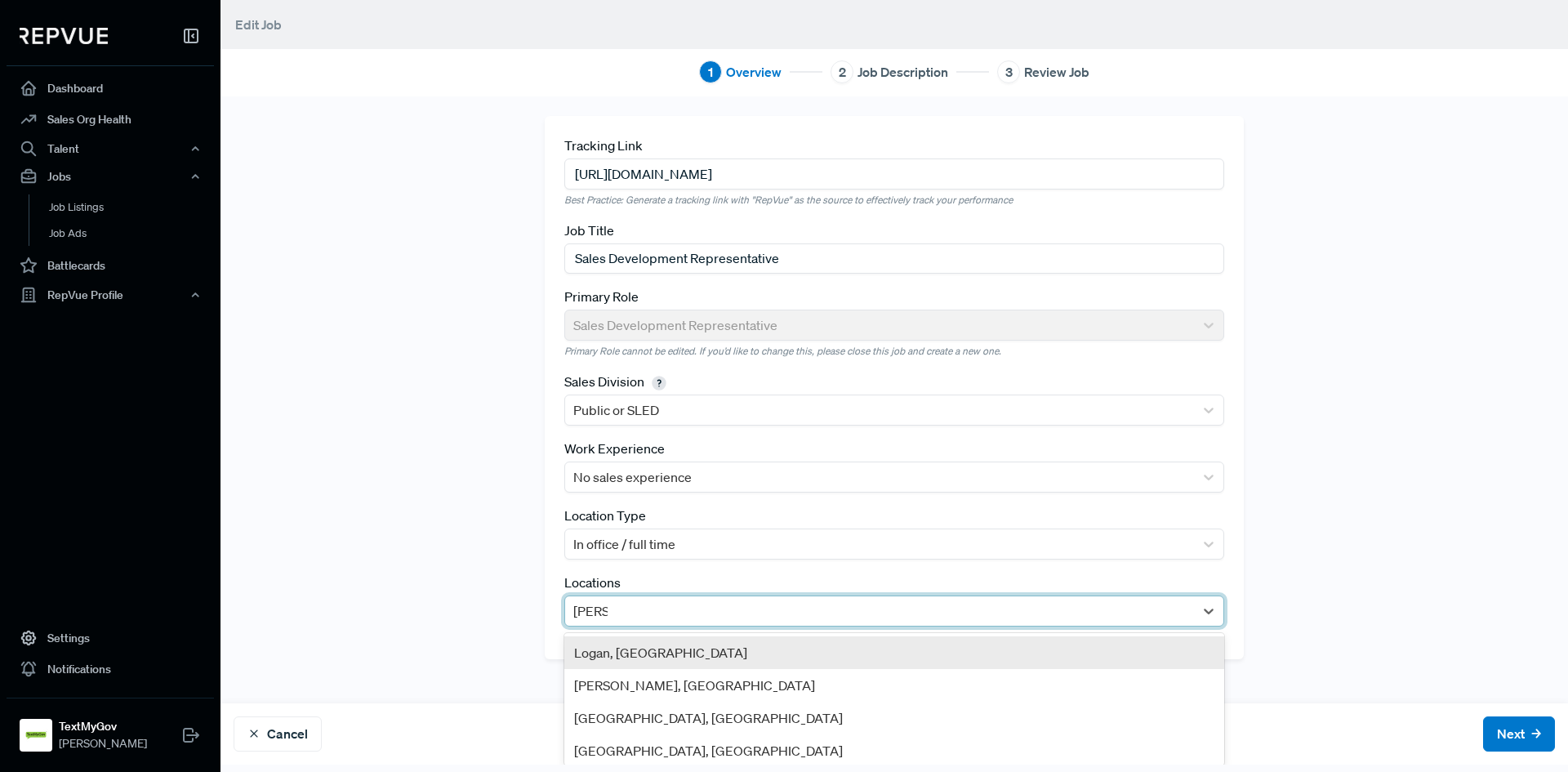
click at [691, 659] on div "Logan, [GEOGRAPHIC_DATA]" at bounding box center [894, 653] width 660 height 32
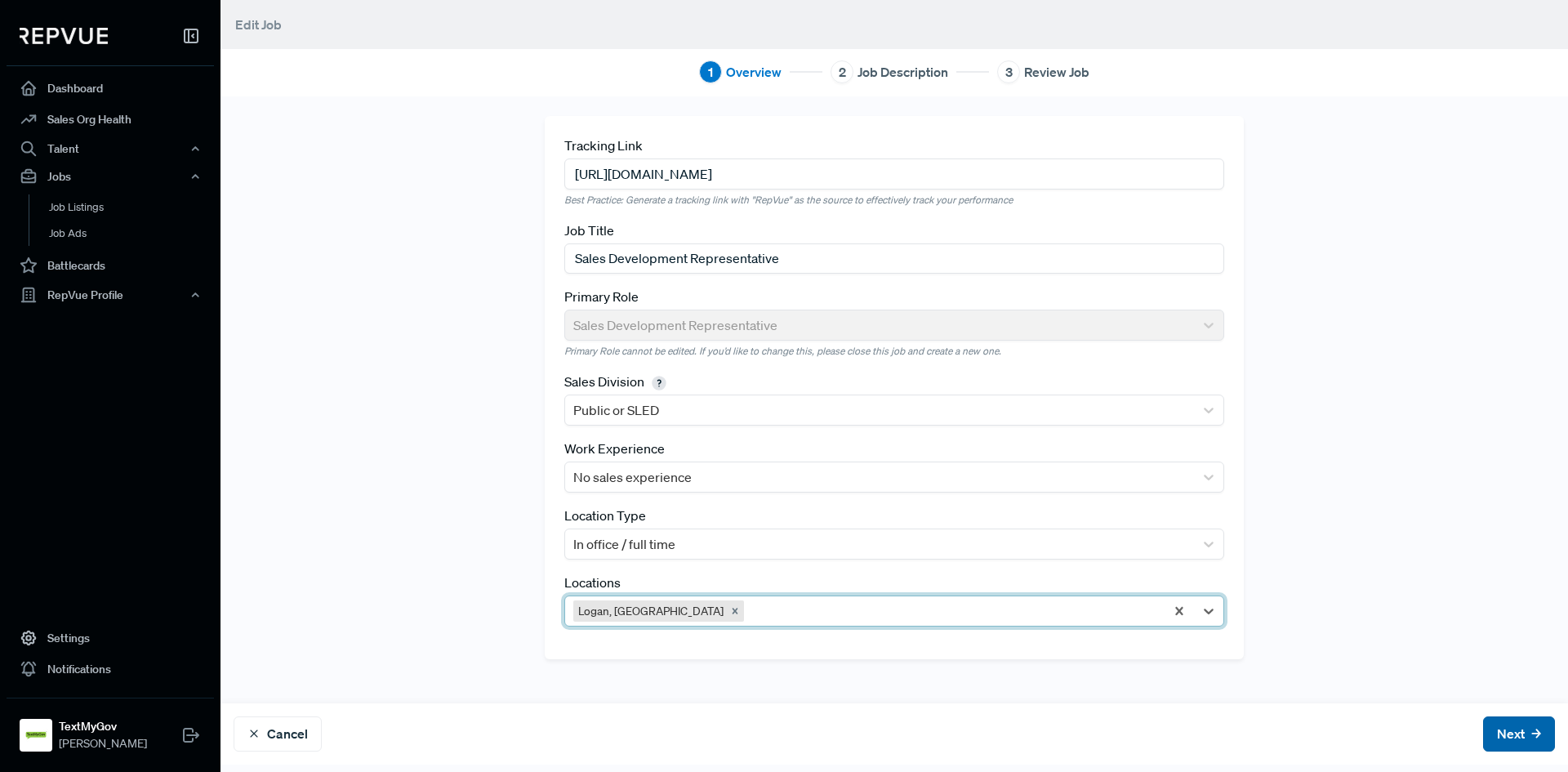
click at [1531, 735] on icon at bounding box center [1536, 733] width 9 height 9
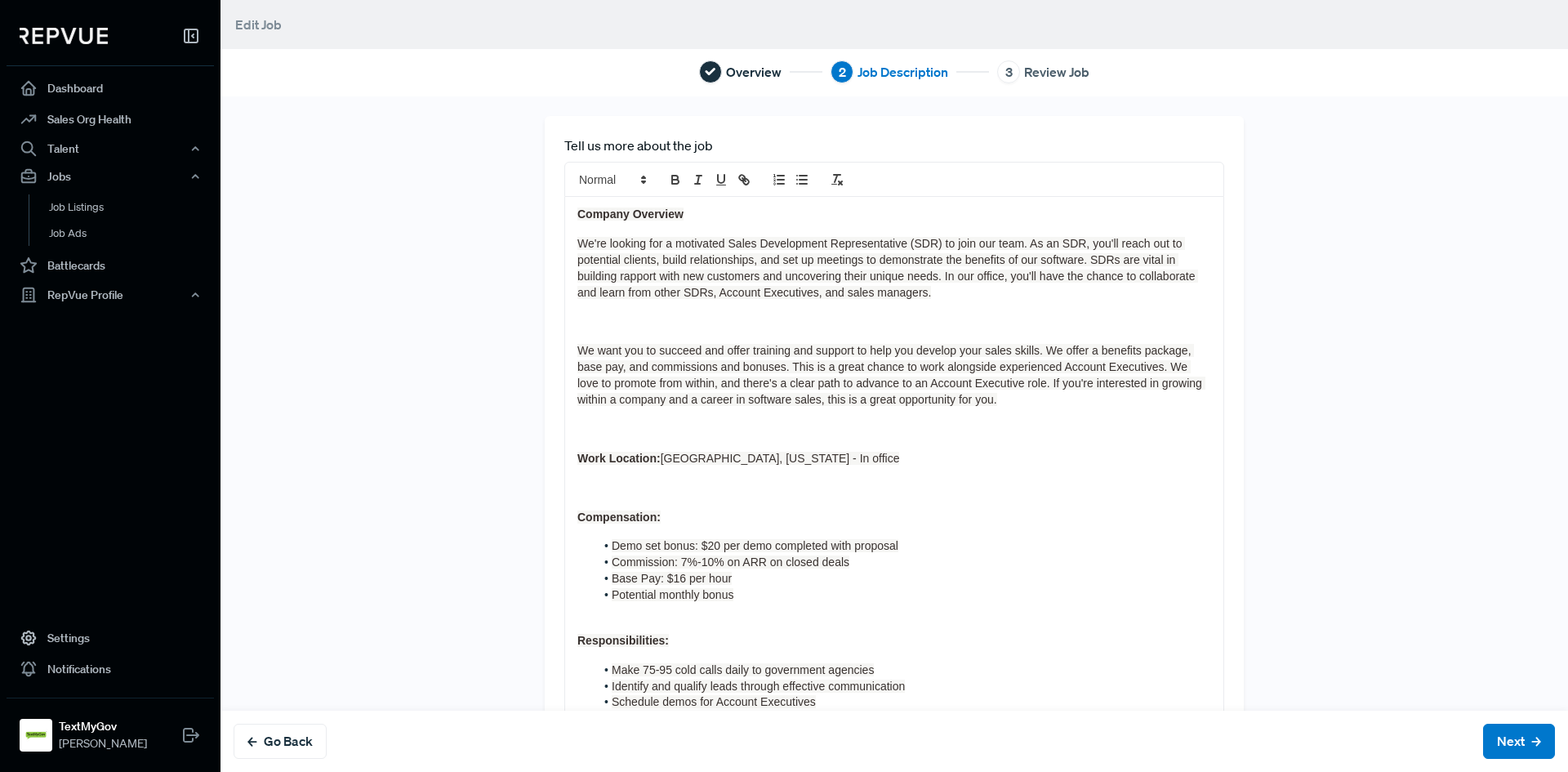
click at [704, 368] on span "We want you to succeed and offer training and support to help you develop your …" at bounding box center [891, 374] width 628 height 62
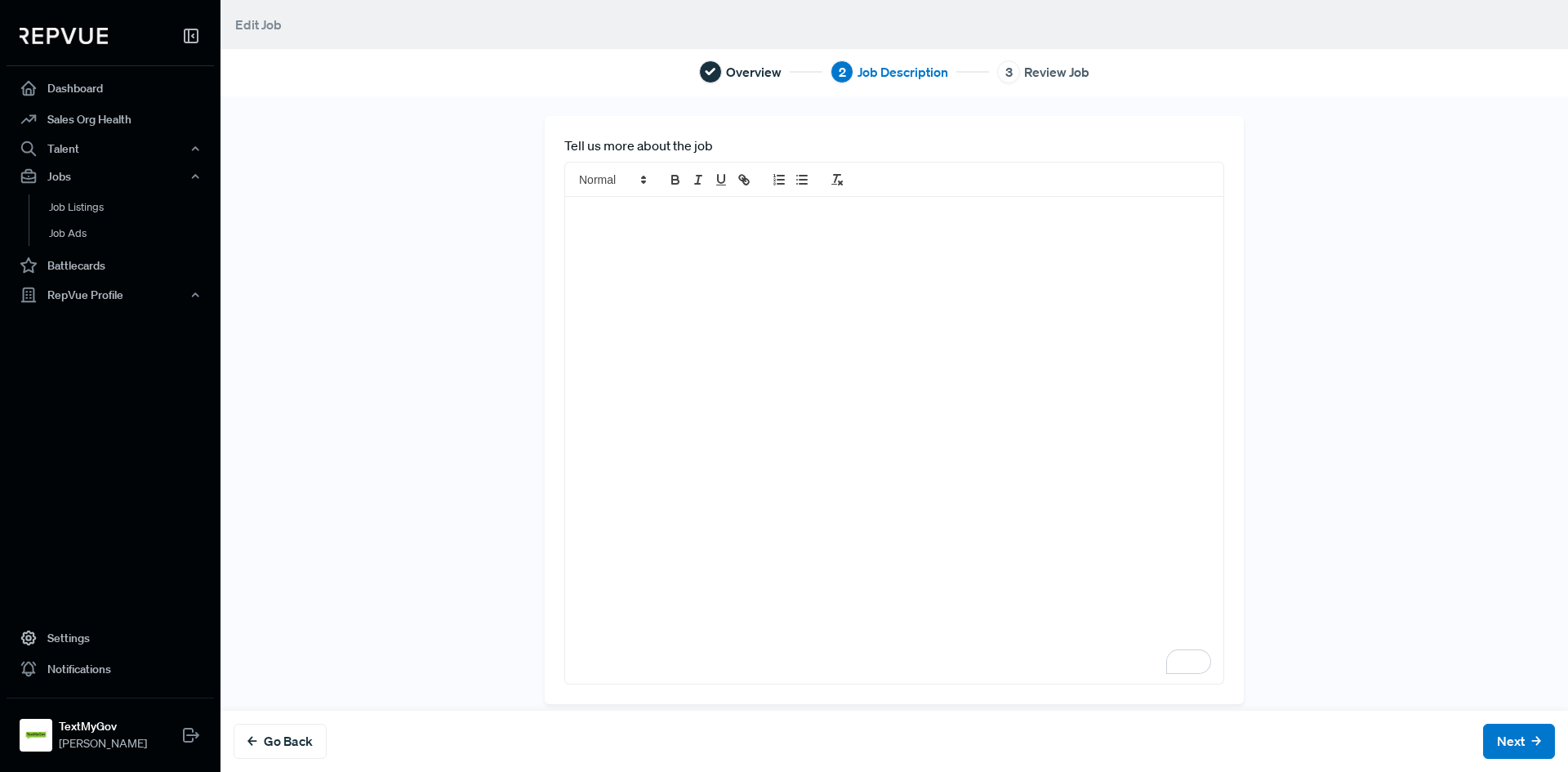
click at [708, 225] on div "To enrich screen reader interactions, please activate Accessibility in Grammarl…" at bounding box center [894, 440] width 658 height 486
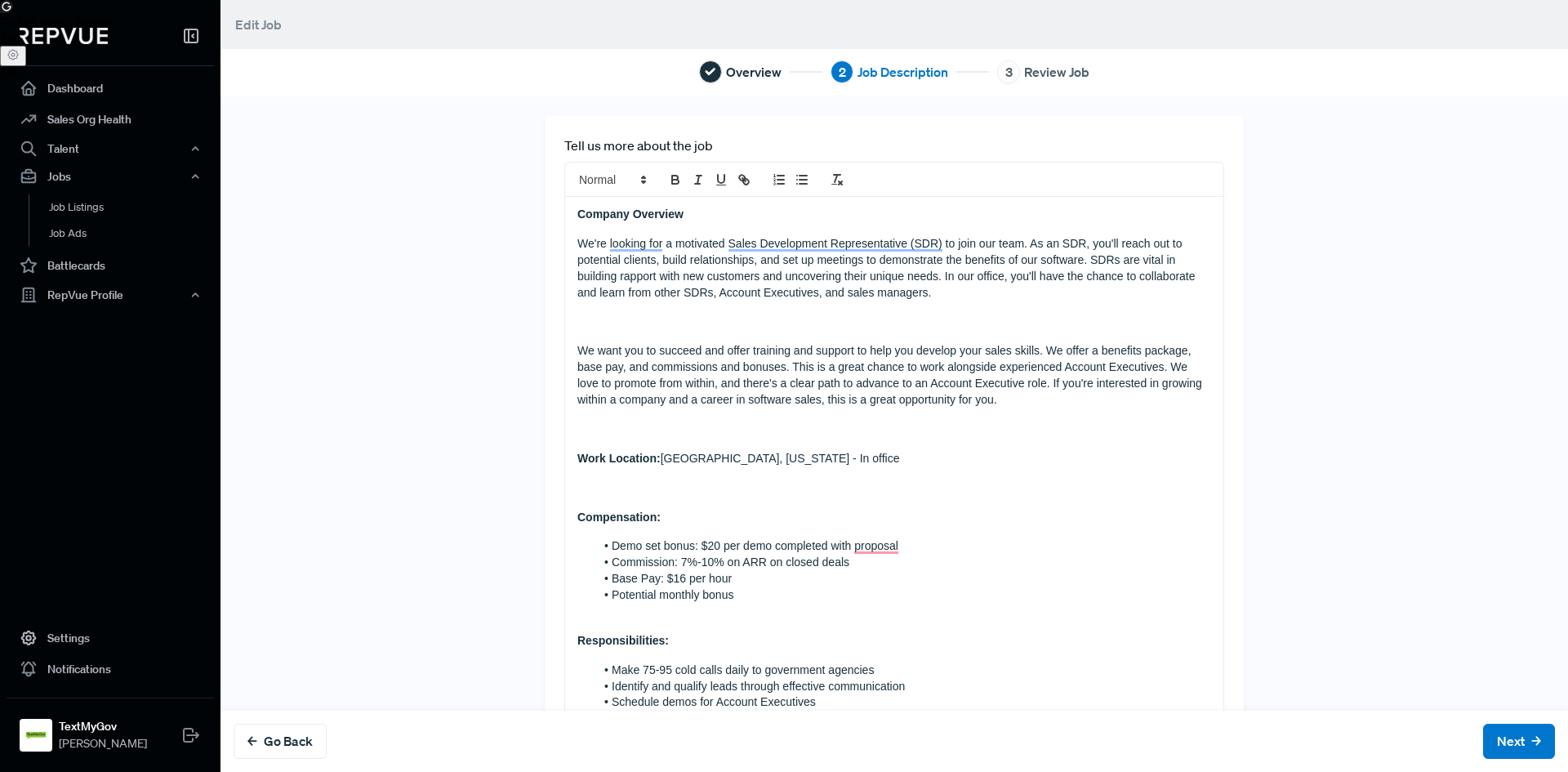
click at [593, 329] on p "To enrich screen reader interactions, please activate Accessibility in Grammarl…" at bounding box center [894, 322] width 634 height 16
click at [1503, 730] on button "Next" at bounding box center [1519, 741] width 72 height 35
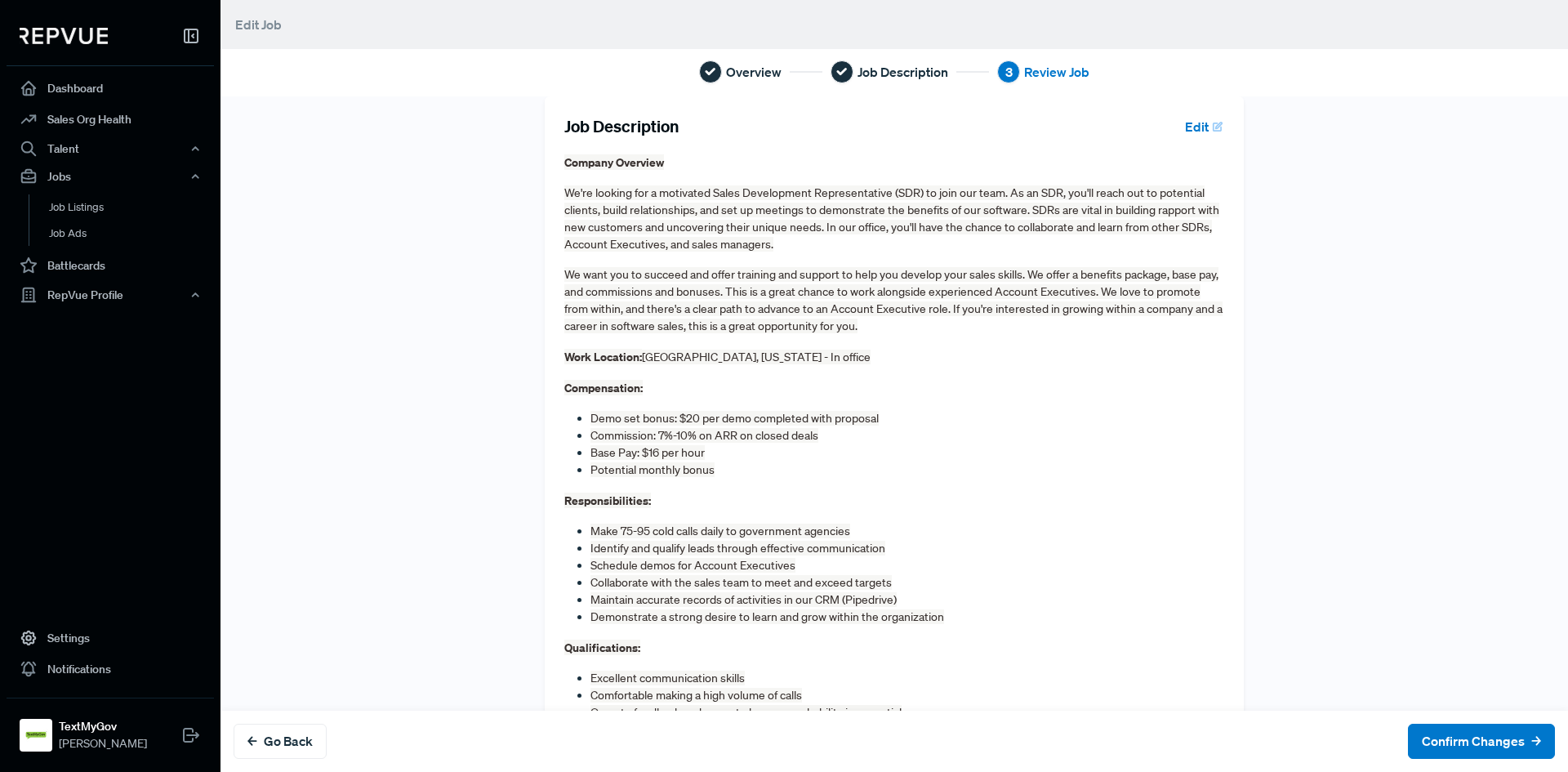
scroll to position [241, 0]
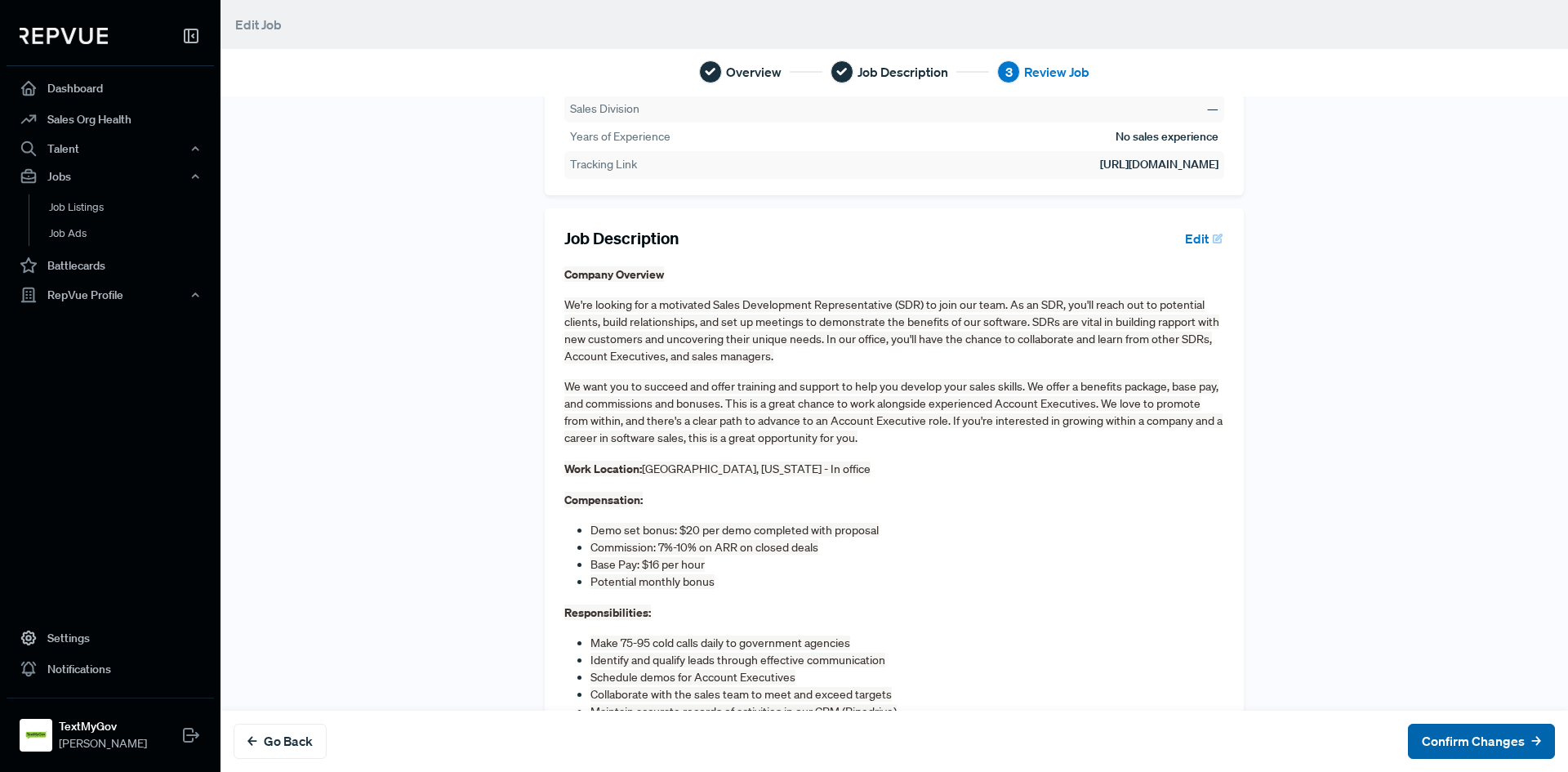
click at [1435, 729] on button "Confirm Changes" at bounding box center [1481, 741] width 147 height 35
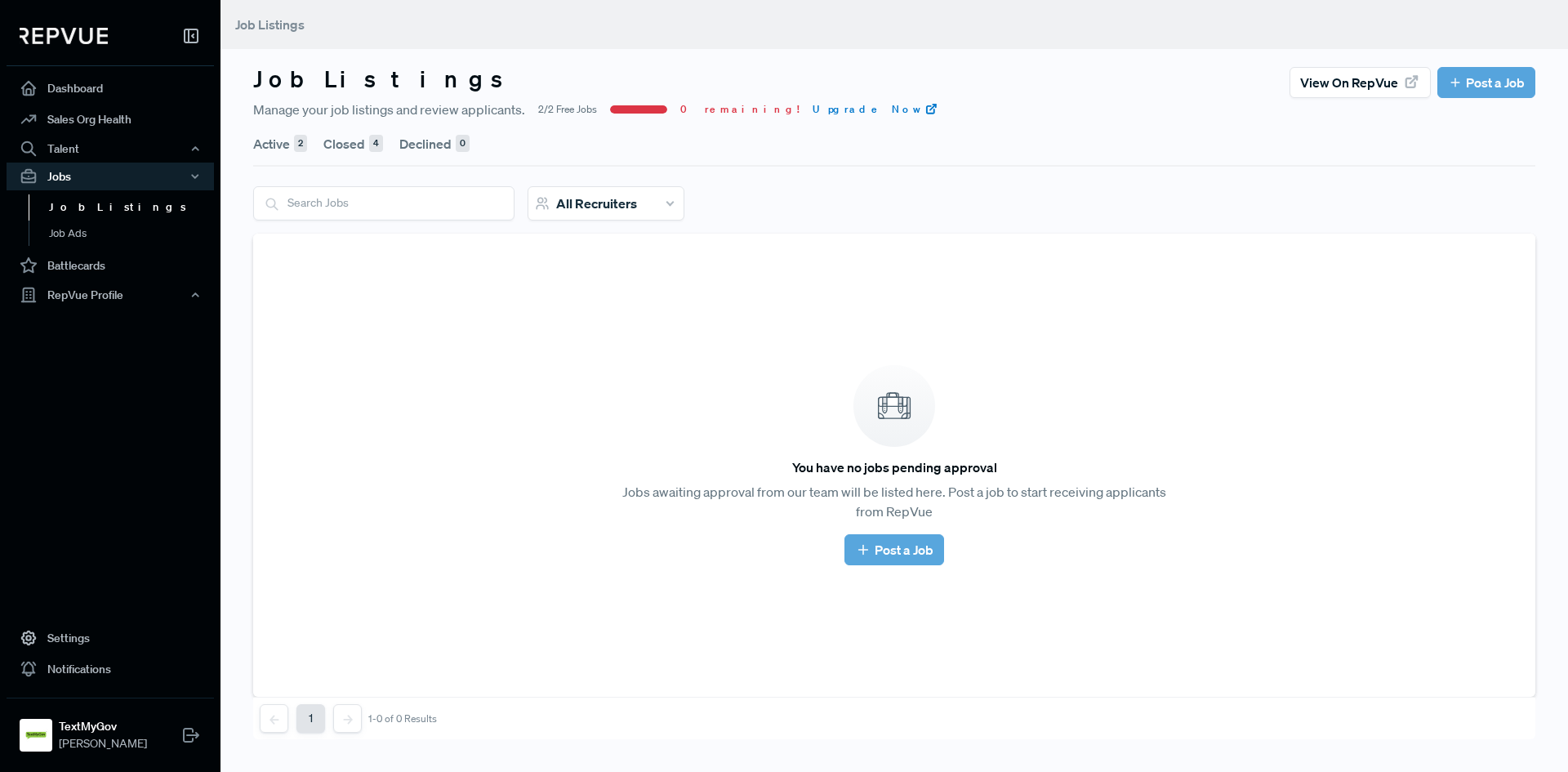
click at [275, 136] on button "Active 2" at bounding box center [280, 144] width 54 height 46
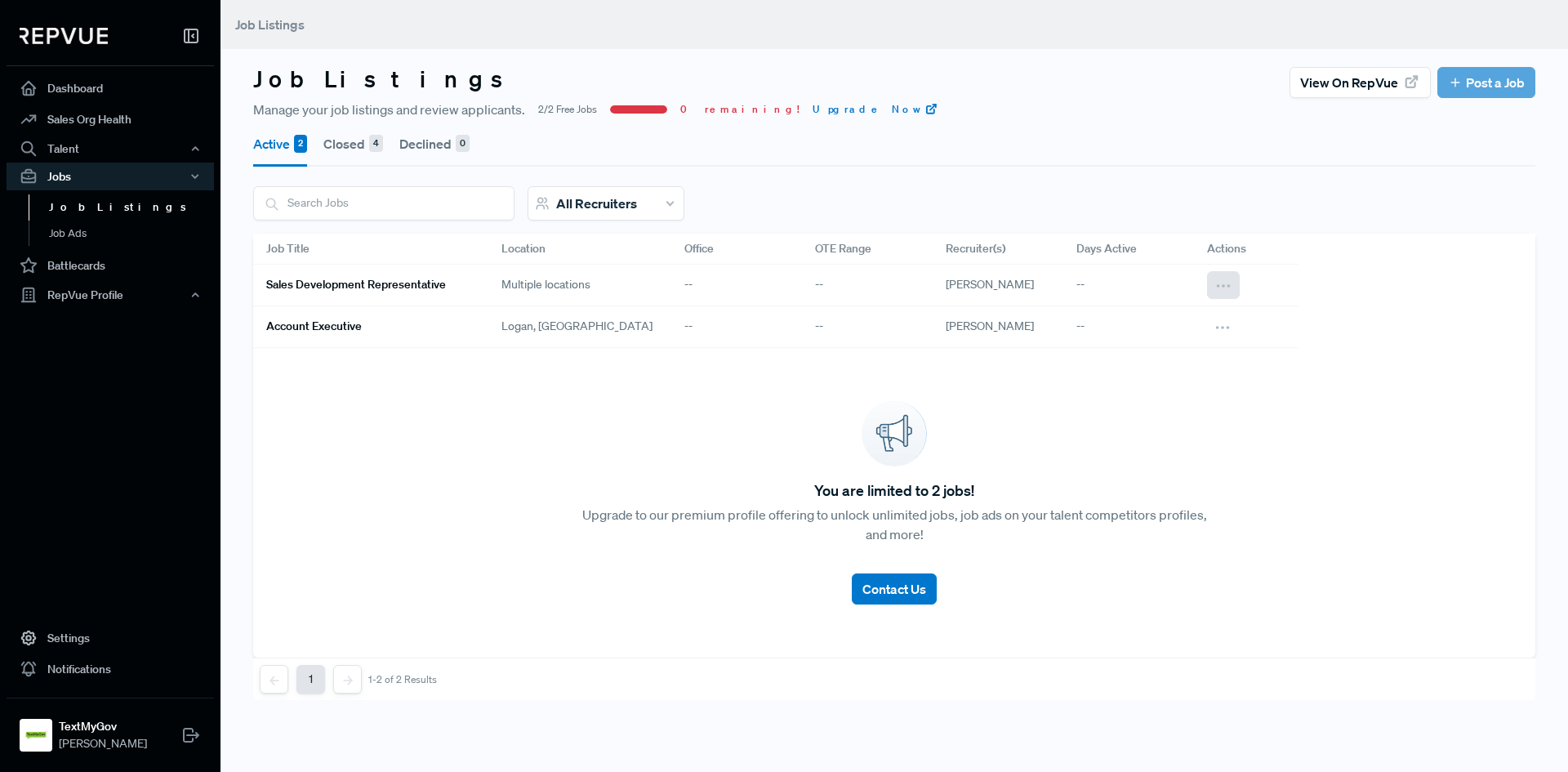
click at [1225, 282] on icon at bounding box center [1223, 286] width 18 height 18
click at [1162, 340] on span "View on RepVue" at bounding box center [1137, 338] width 86 height 15
click at [1218, 320] on icon at bounding box center [1223, 328] width 18 height 18
click at [1151, 385] on span "View on RepVue" at bounding box center [1137, 380] width 86 height 15
click at [1220, 283] on icon at bounding box center [1223, 286] width 18 height 18
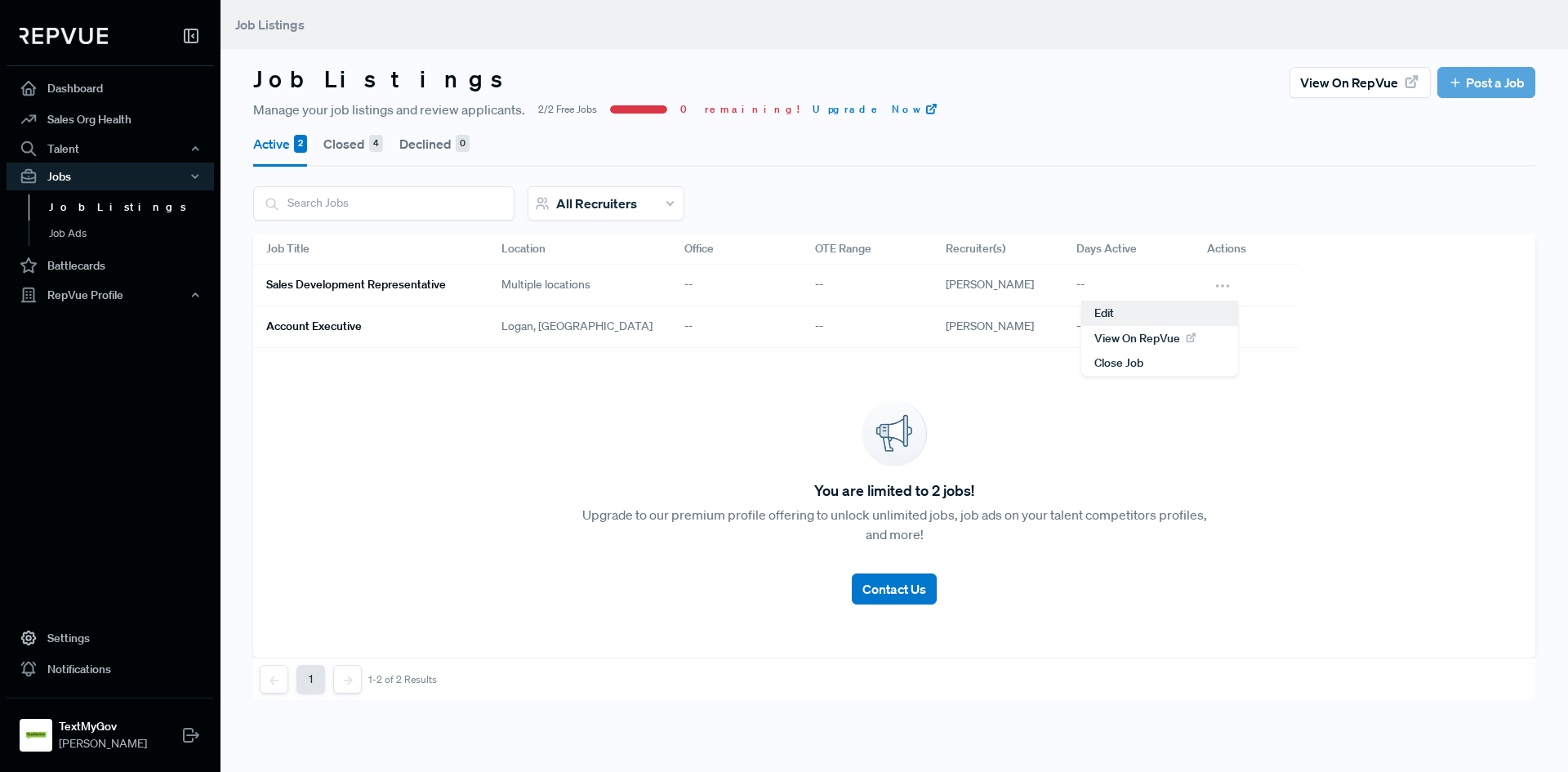
click at [1144, 311] on div "Edit" at bounding box center [1160, 314] width 157 height 26
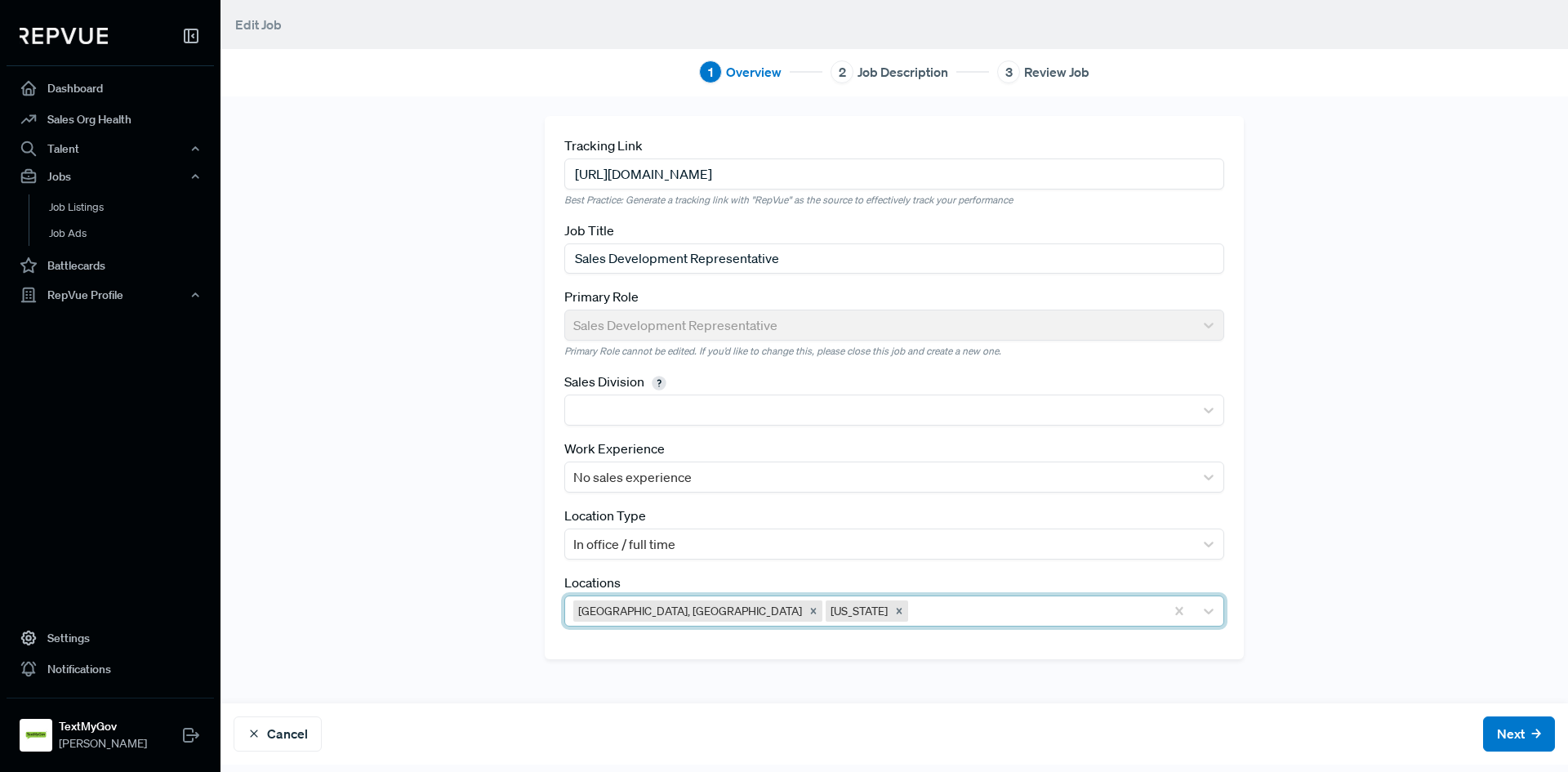
drag, startPoint x: 795, startPoint y: 610, endPoint x: 780, endPoint y: 612, distance: 15.1
click at [890, 610] on div "Remove Utah" at bounding box center [899, 611] width 18 height 21
click at [811, 612] on icon "Remove Greater Salt Lake City Area, UT" at bounding box center [813, 611] width 6 height 6
click at [712, 612] on div at bounding box center [879, 611] width 612 height 23
type input "[PERSON_NAME]"
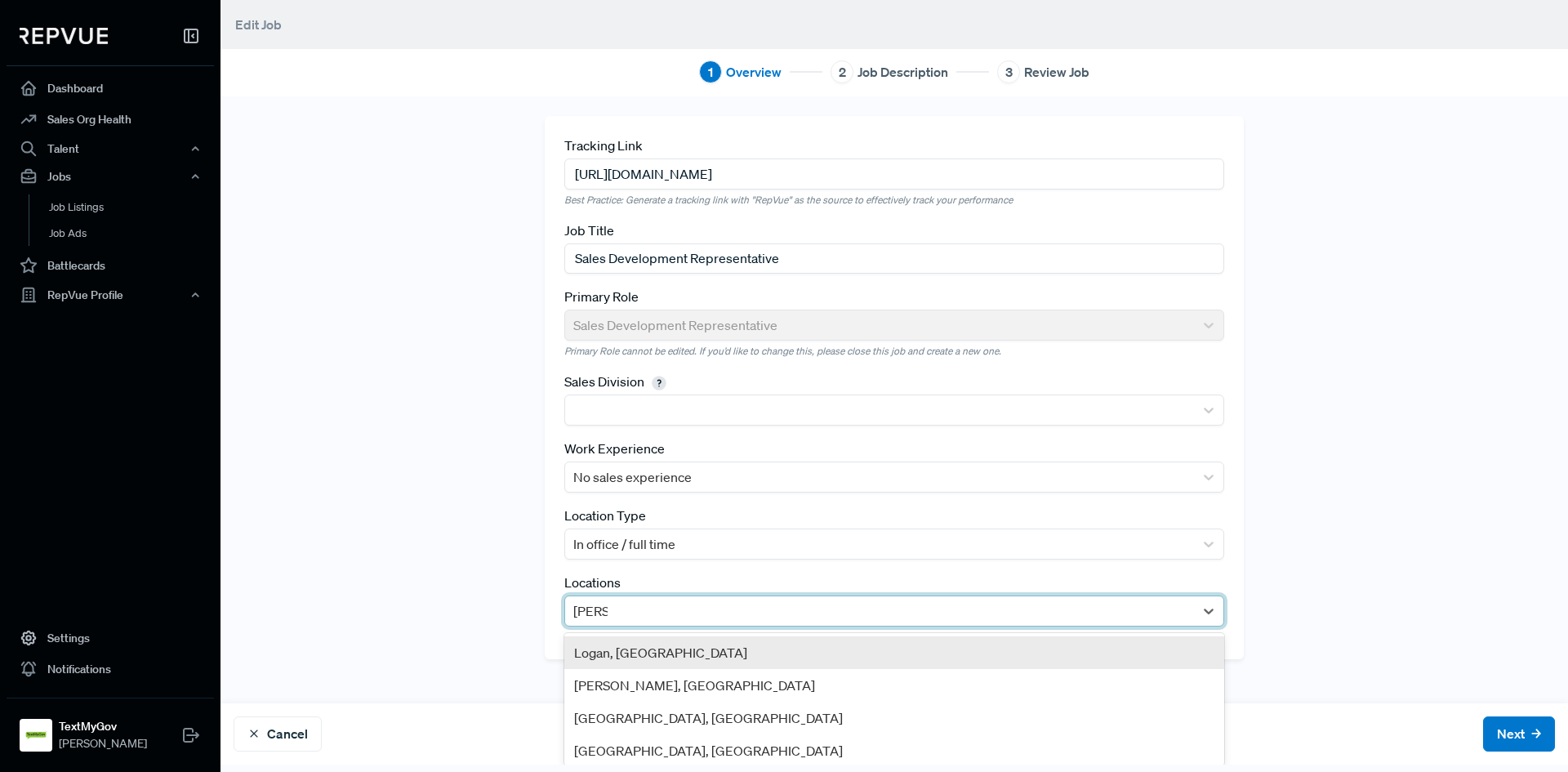
click at [672, 653] on div "Logan, [GEOGRAPHIC_DATA]" at bounding box center [894, 653] width 660 height 32
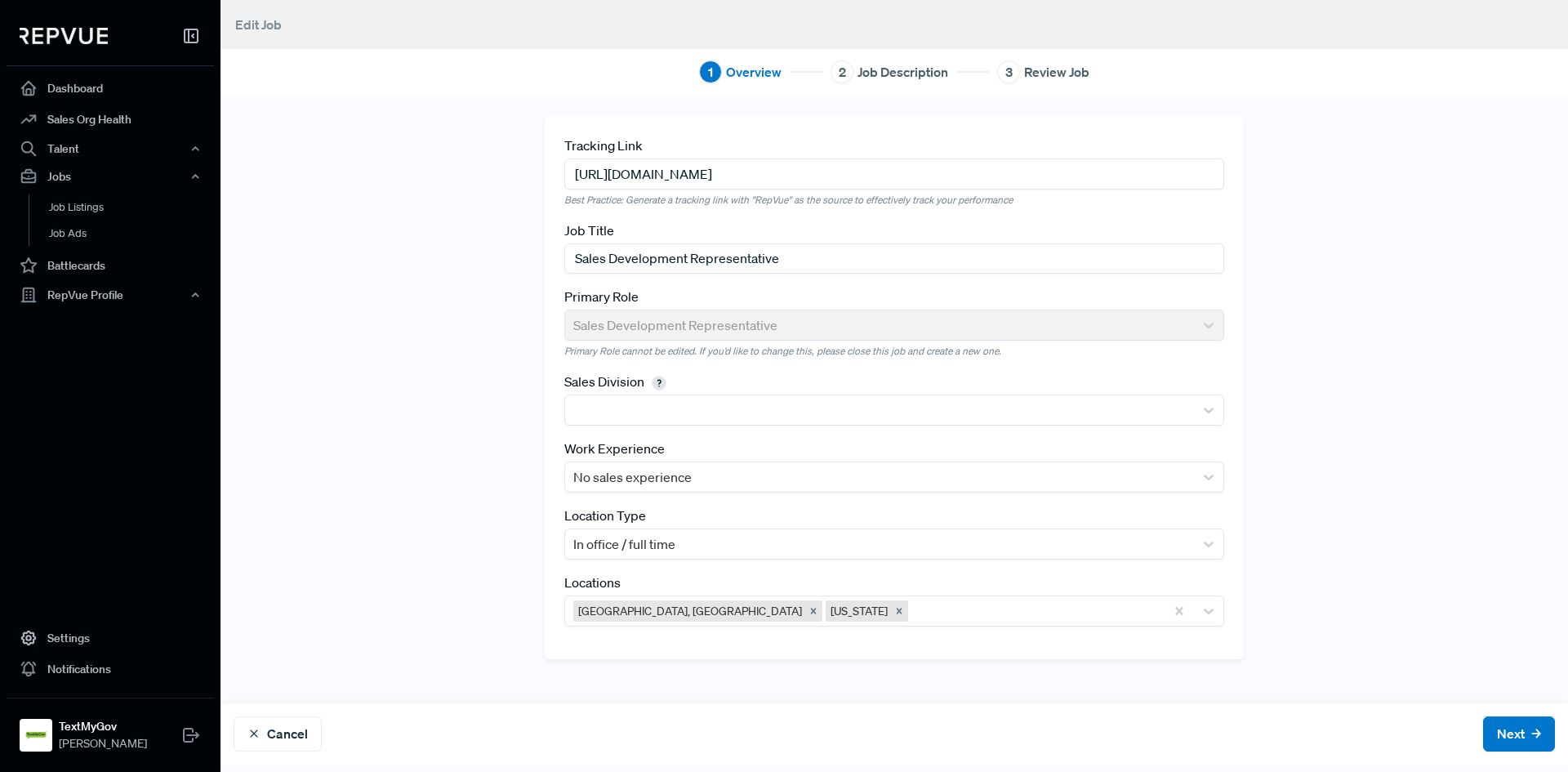
click at [1503, 731] on div "1 Overview 2 Job Description 3 Review Job Tracking Link https://iworq.bamboohr.…" at bounding box center [894, 386] width 1348 height 772
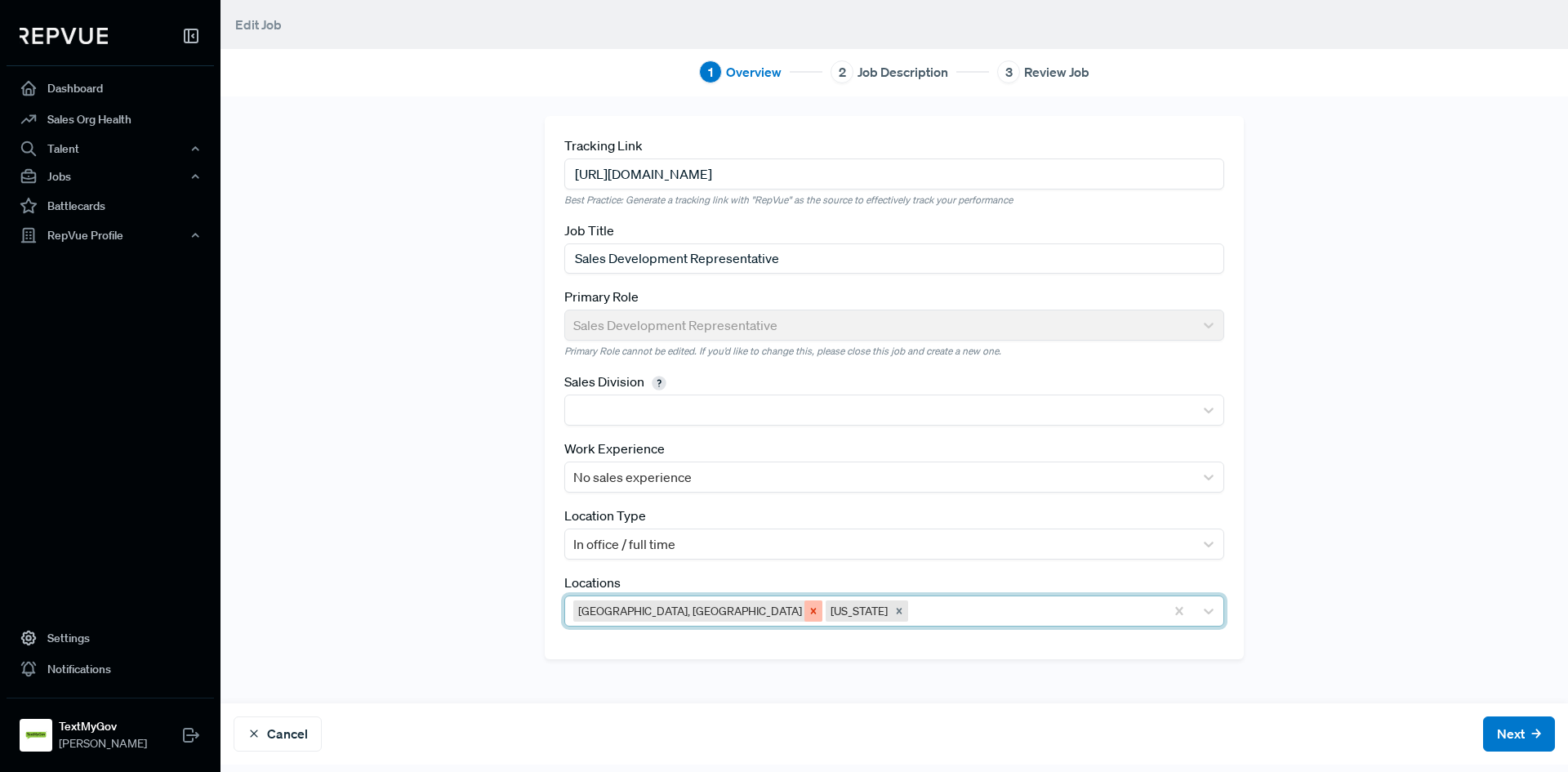
click at [811, 611] on icon "Remove Greater Salt Lake City Area, UT" at bounding box center [813, 611] width 6 height 6
click at [641, 606] on icon "Remove Utah" at bounding box center [646, 611] width 11 height 11
type input "[PERSON_NAME]"
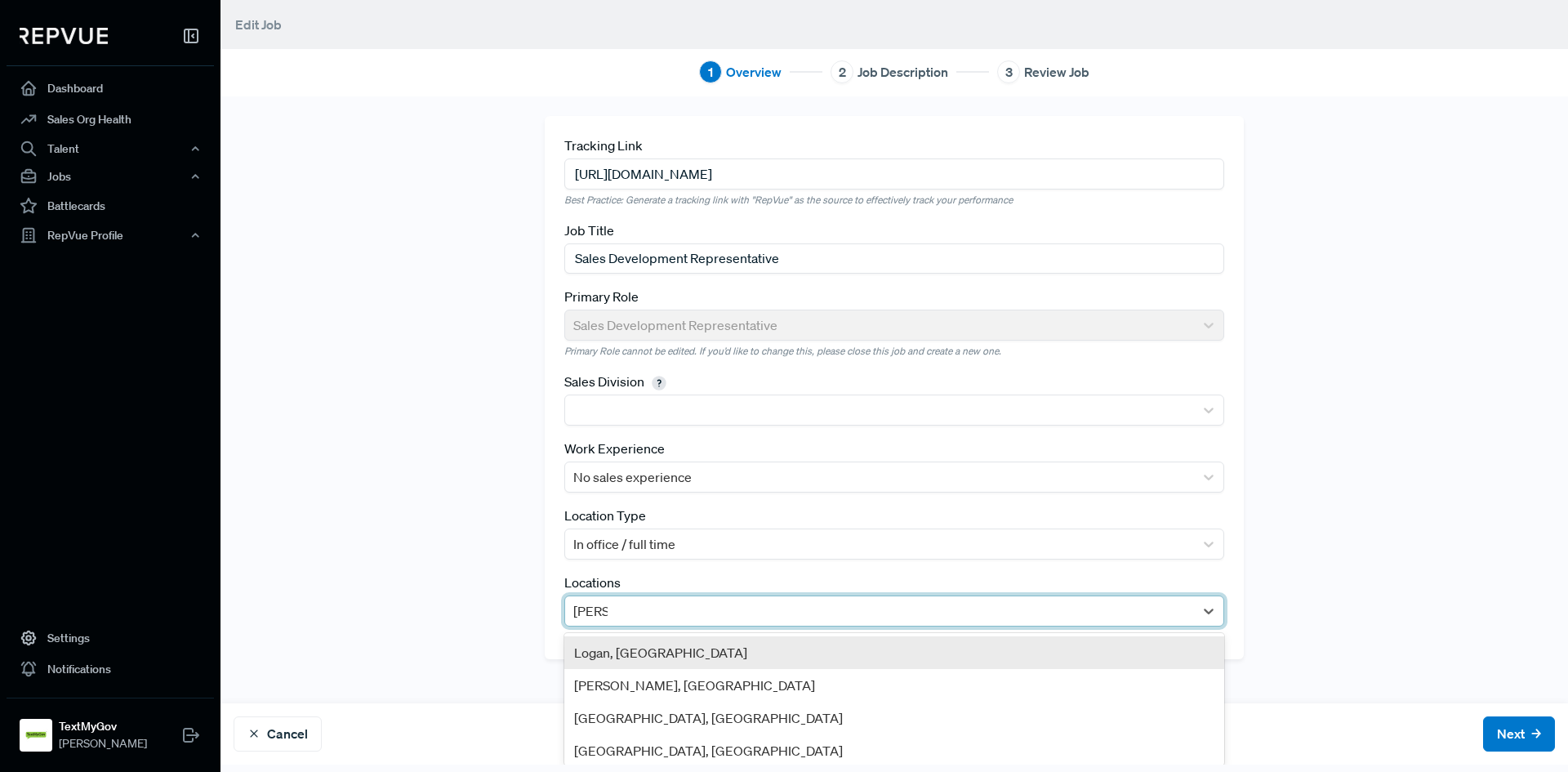
click at [689, 655] on div "Logan, [GEOGRAPHIC_DATA]" at bounding box center [894, 653] width 660 height 32
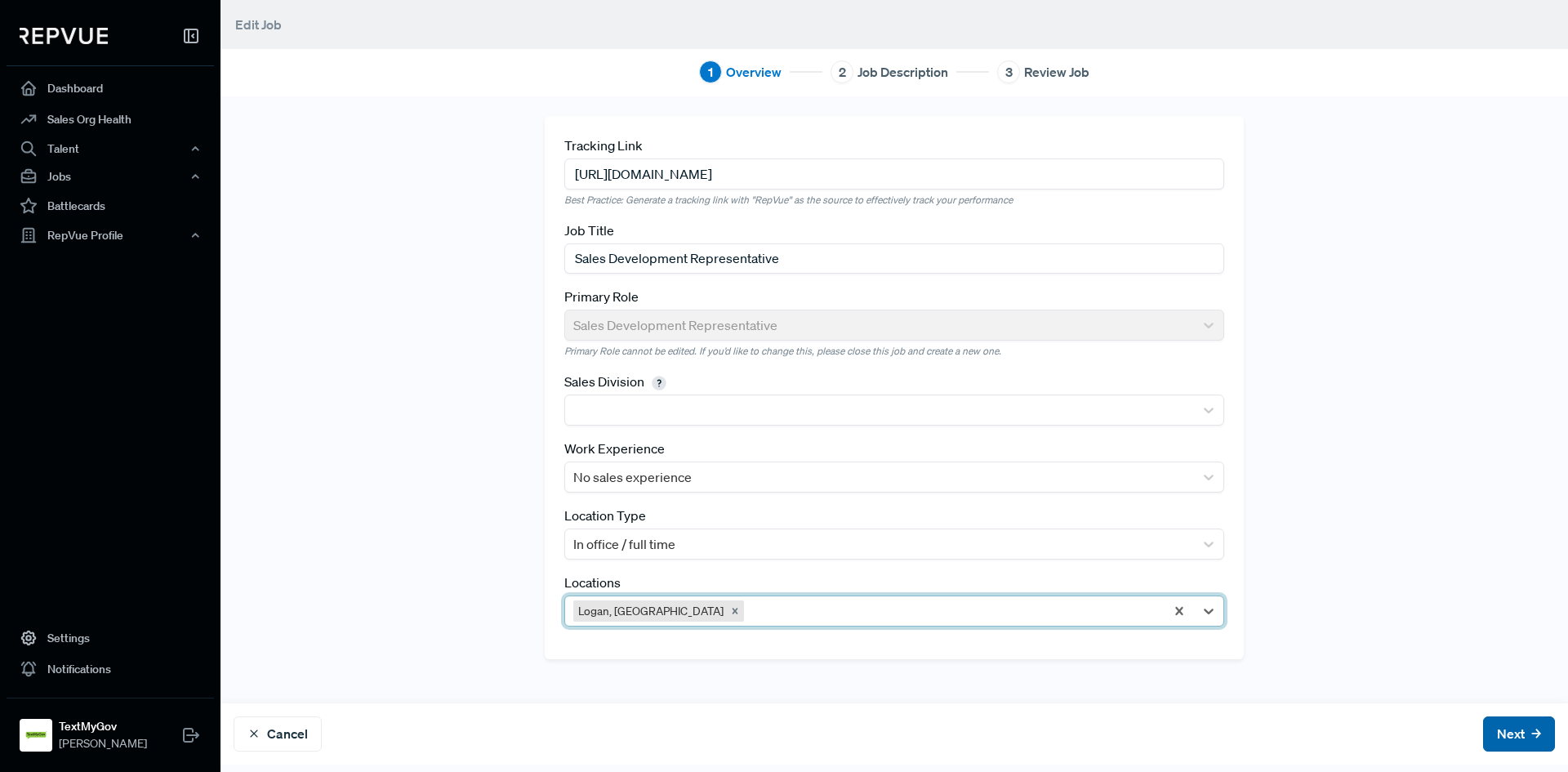
click at [1507, 725] on button "Next" at bounding box center [1519, 734] width 72 height 35
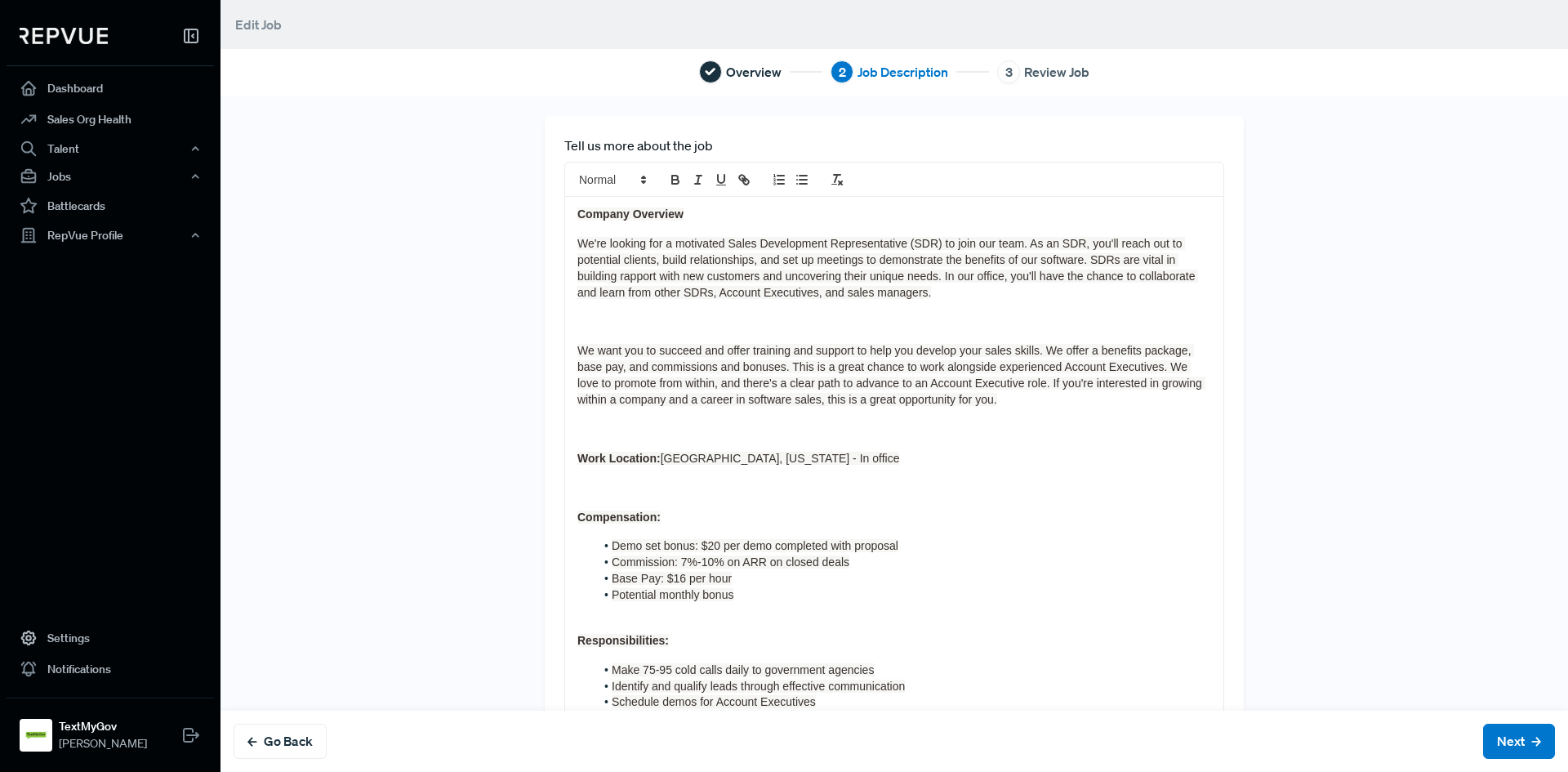
click at [881, 315] on p at bounding box center [894, 322] width 634 height 16
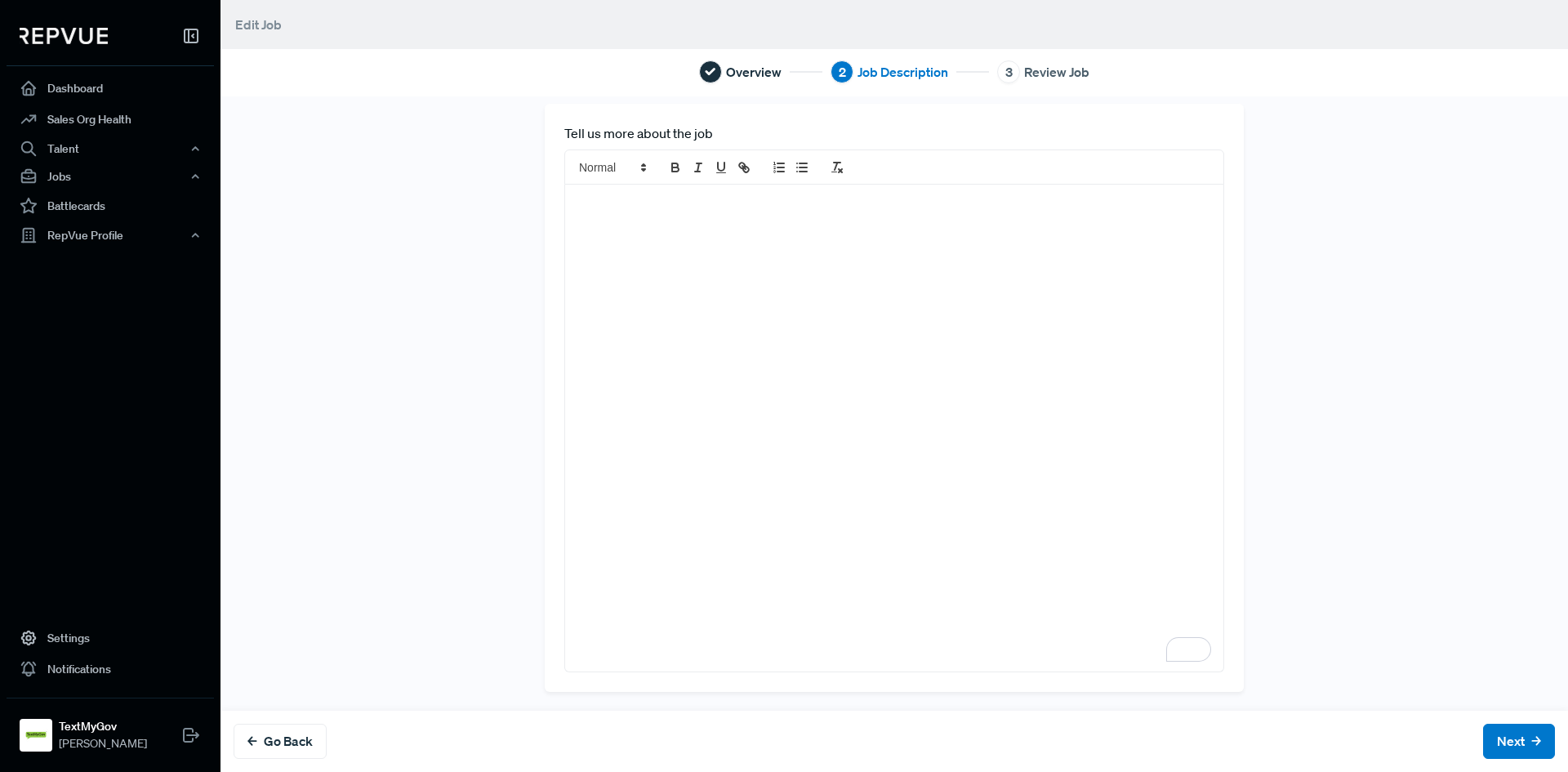
scroll to position [885, 0]
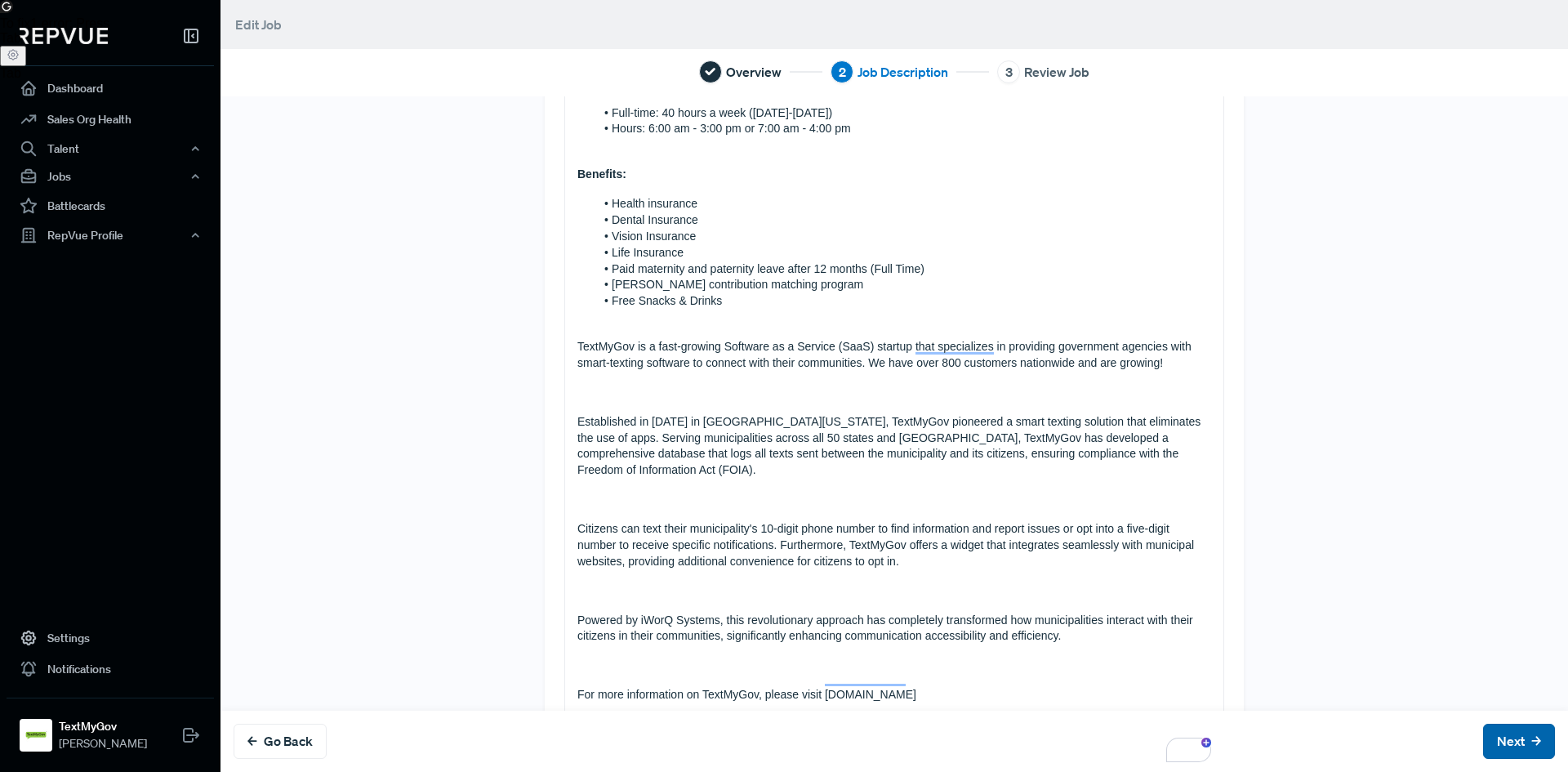
click at [1484, 728] on button "Next" at bounding box center [1519, 741] width 72 height 35
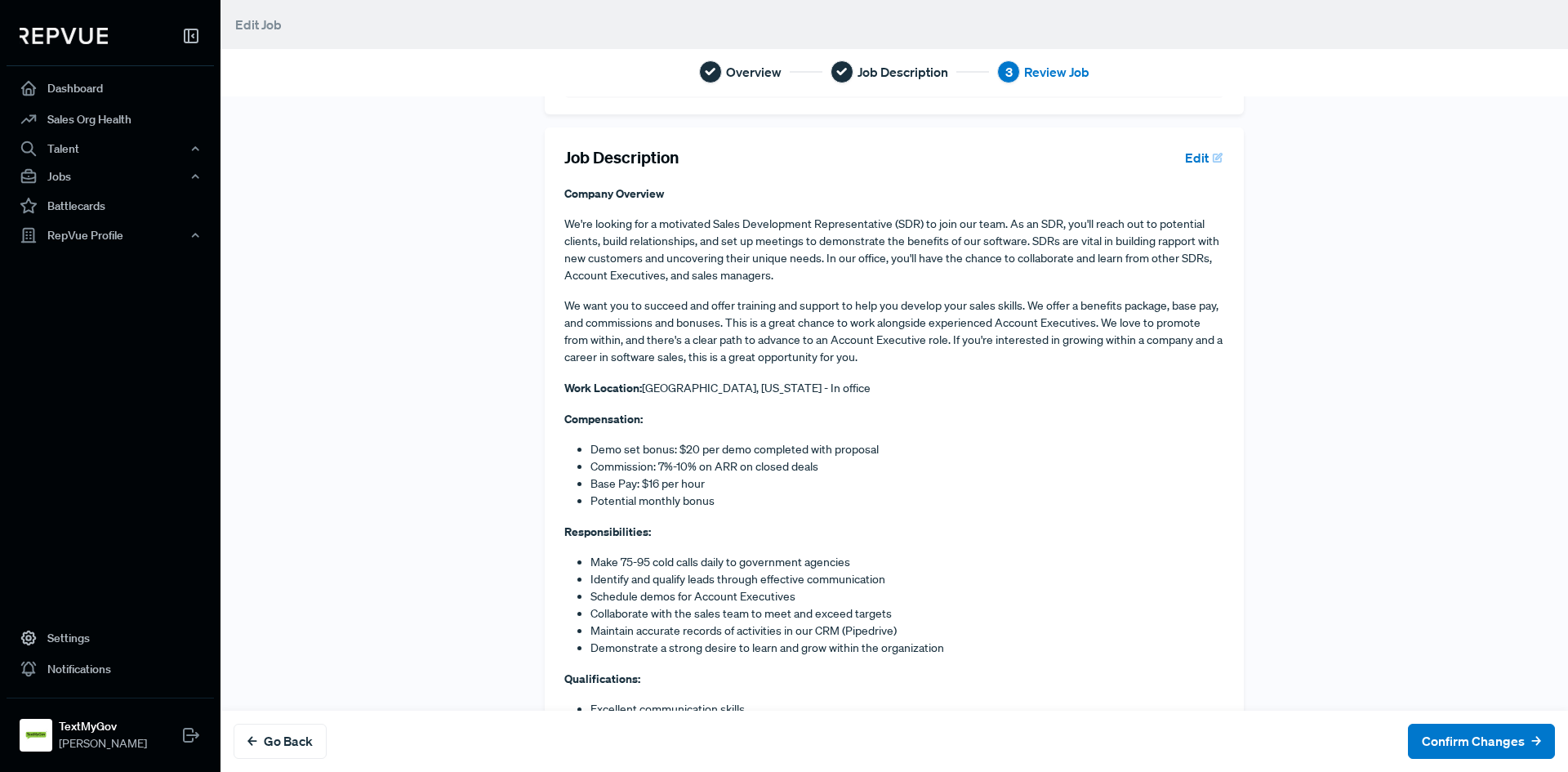
scroll to position [490, 0]
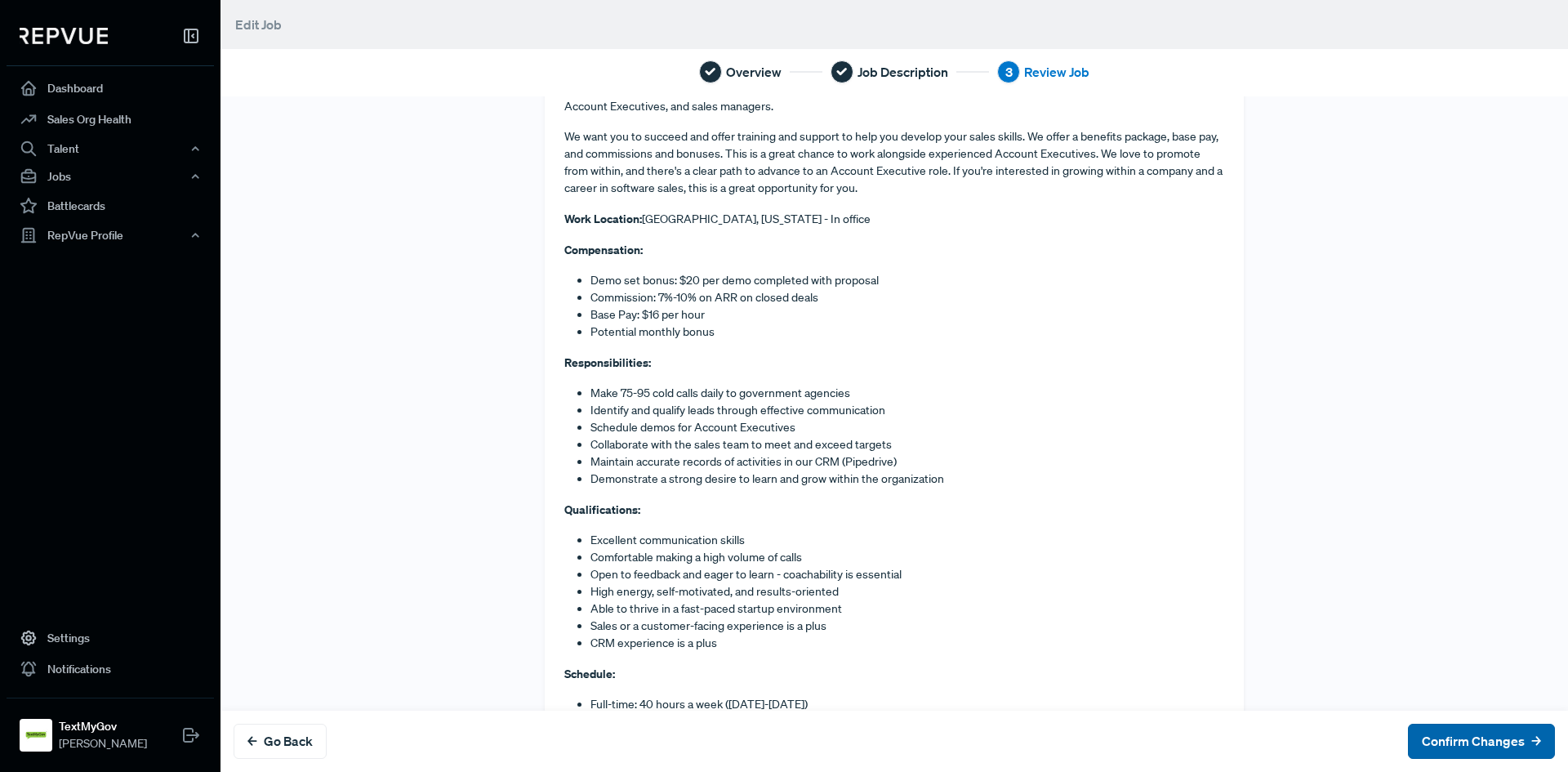
click at [1441, 740] on button "Confirm Changes" at bounding box center [1481, 741] width 147 height 35
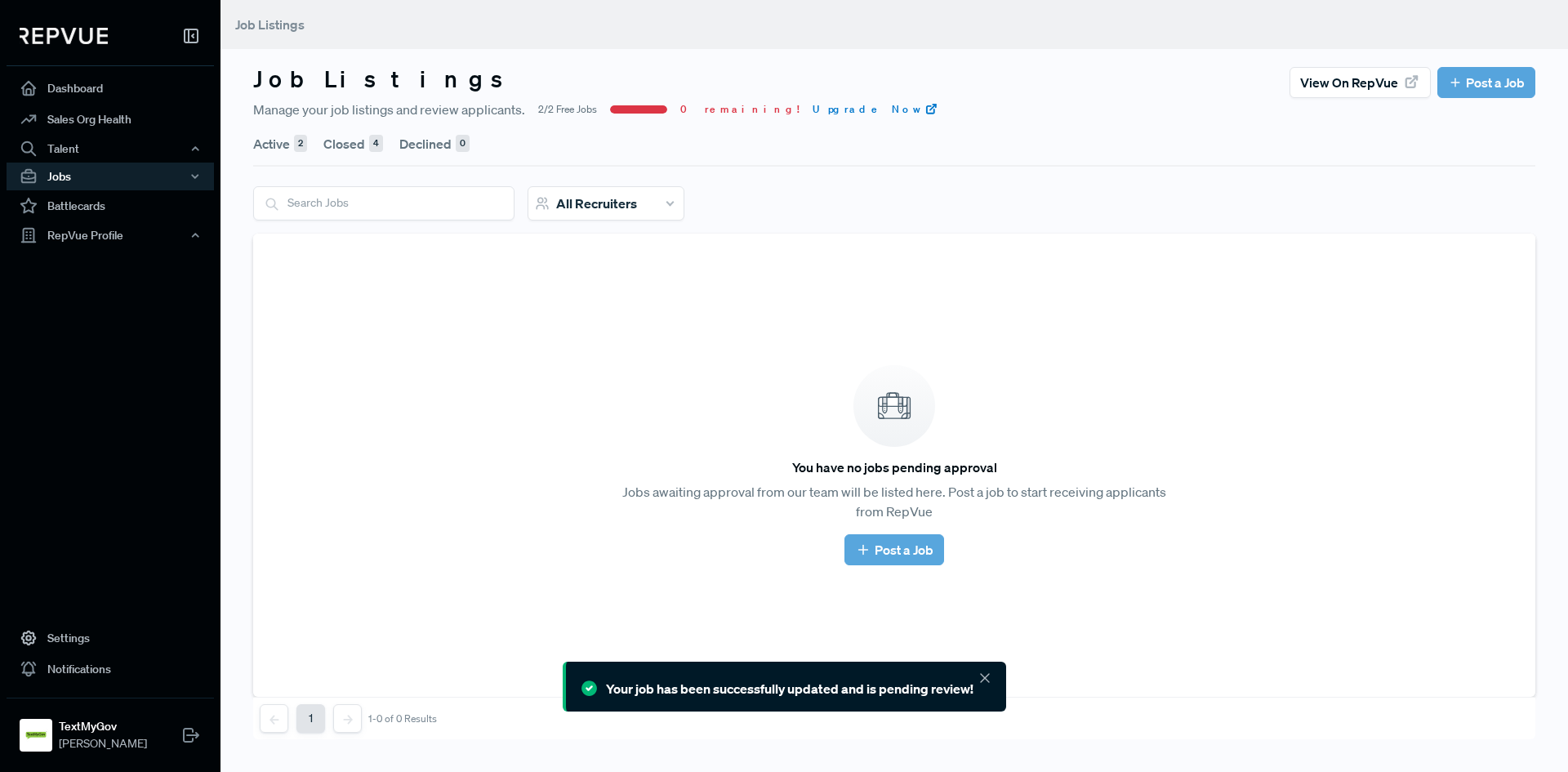
click at [281, 145] on button "Active 2" at bounding box center [280, 144] width 54 height 46
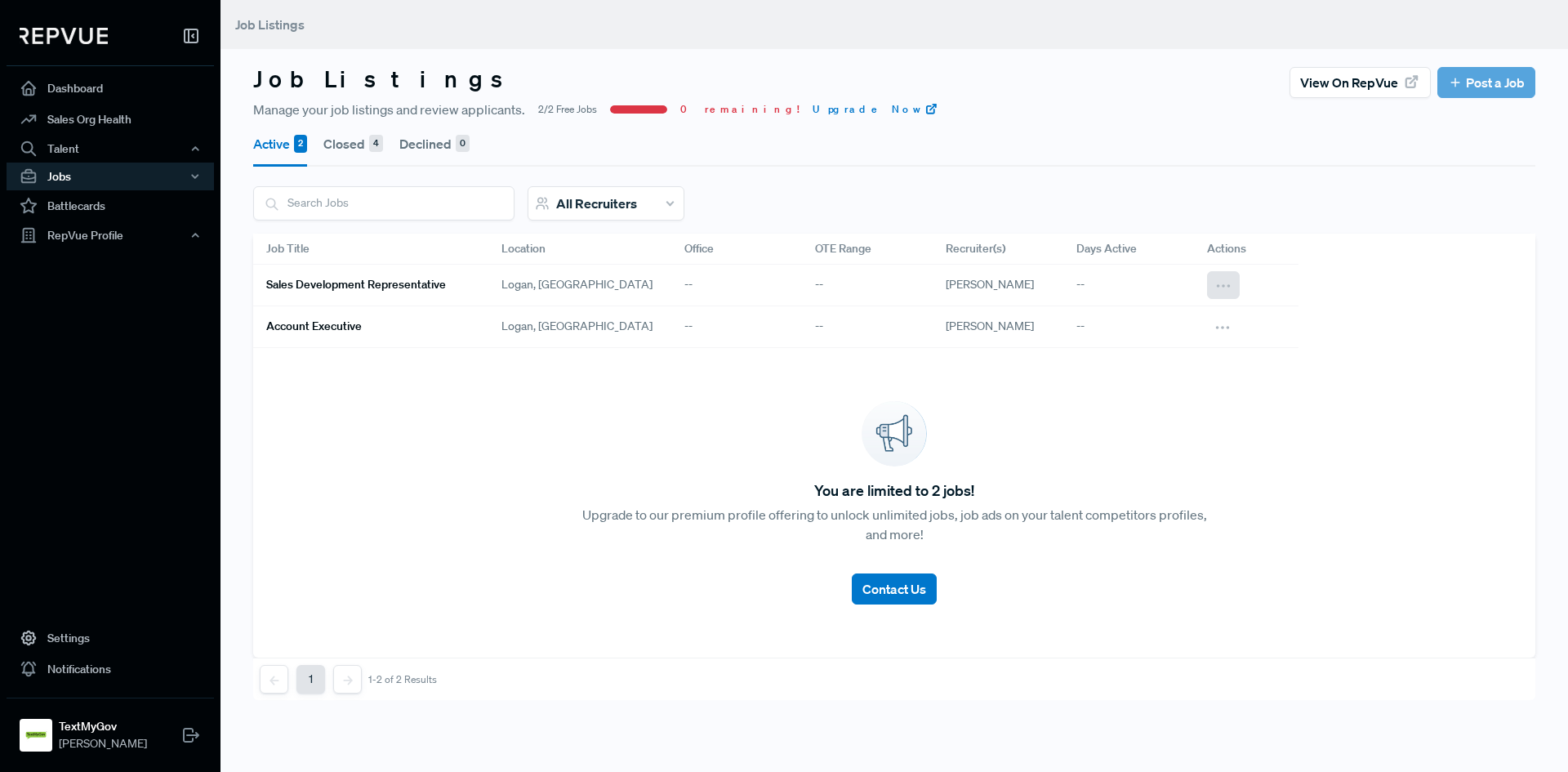
click at [1210, 284] on button at bounding box center [1224, 285] width 32 height 28
click at [1127, 341] on span "View on RepVue" at bounding box center [1137, 338] width 86 height 15
click at [1224, 283] on icon at bounding box center [1223, 286] width 18 height 18
click at [1163, 334] on span "View on RepVue" at bounding box center [1137, 338] width 86 height 15
click at [344, 145] on button "Closed 4" at bounding box center [353, 144] width 60 height 46
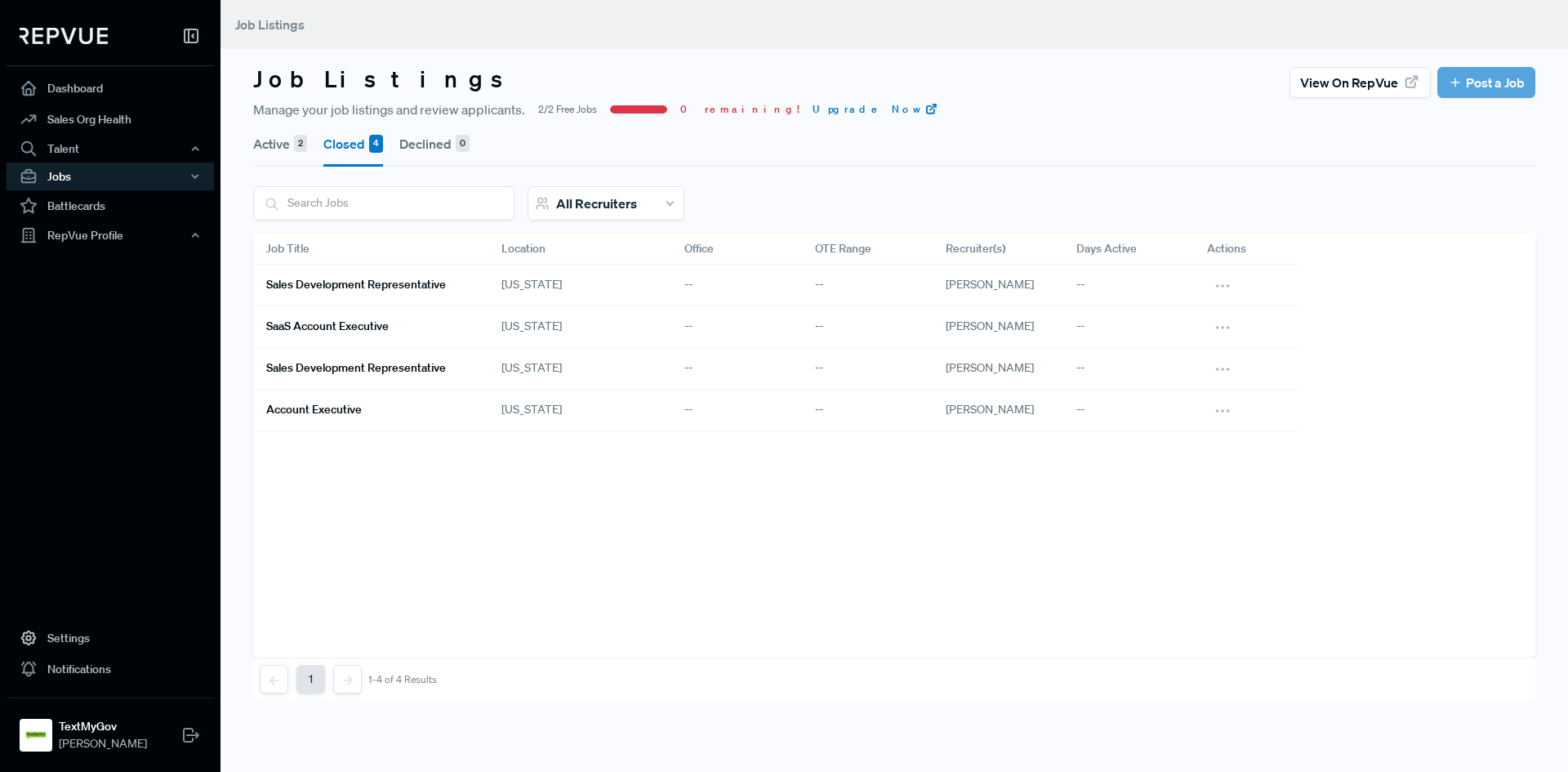
click at [262, 139] on button "Active 2" at bounding box center [280, 144] width 54 height 46
